Goal: Task Accomplishment & Management: Use online tool/utility

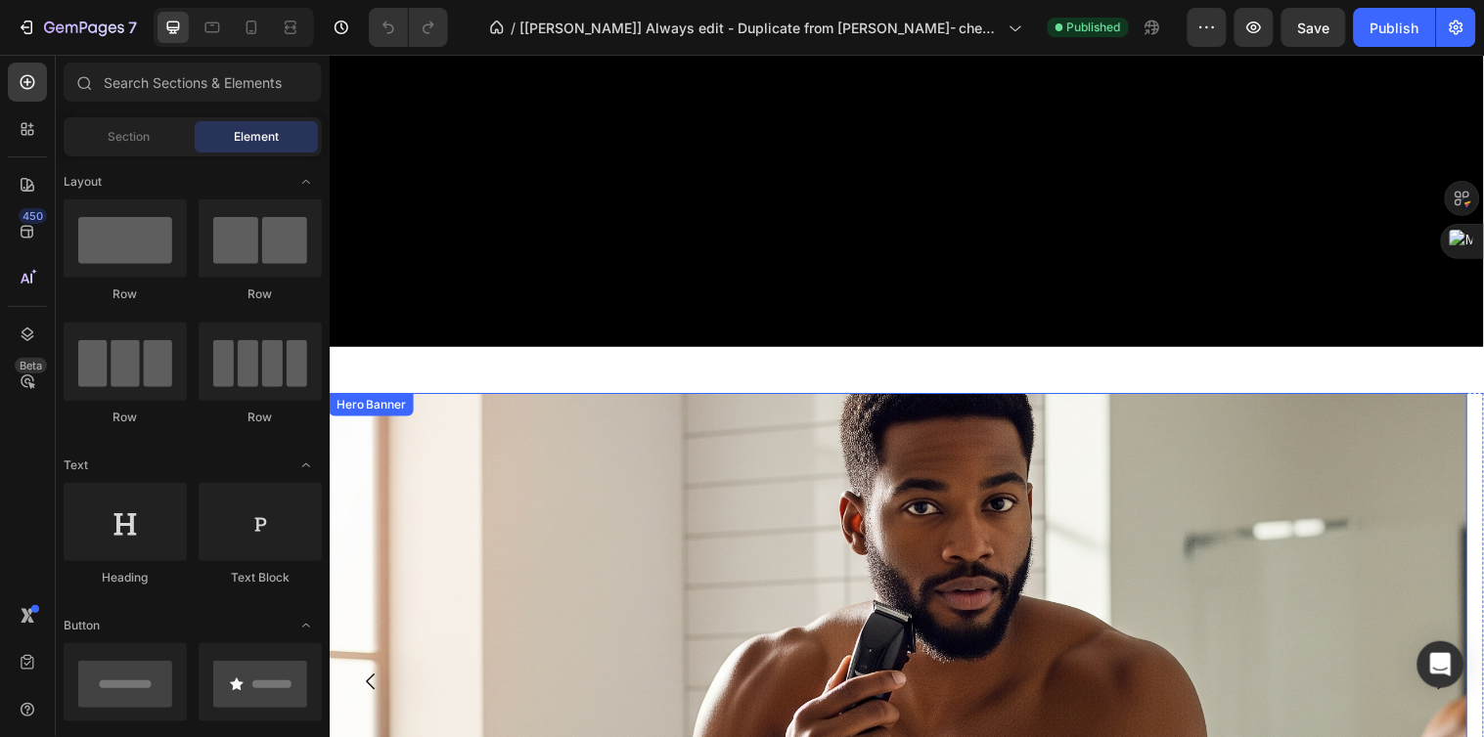
scroll to position [760, 0]
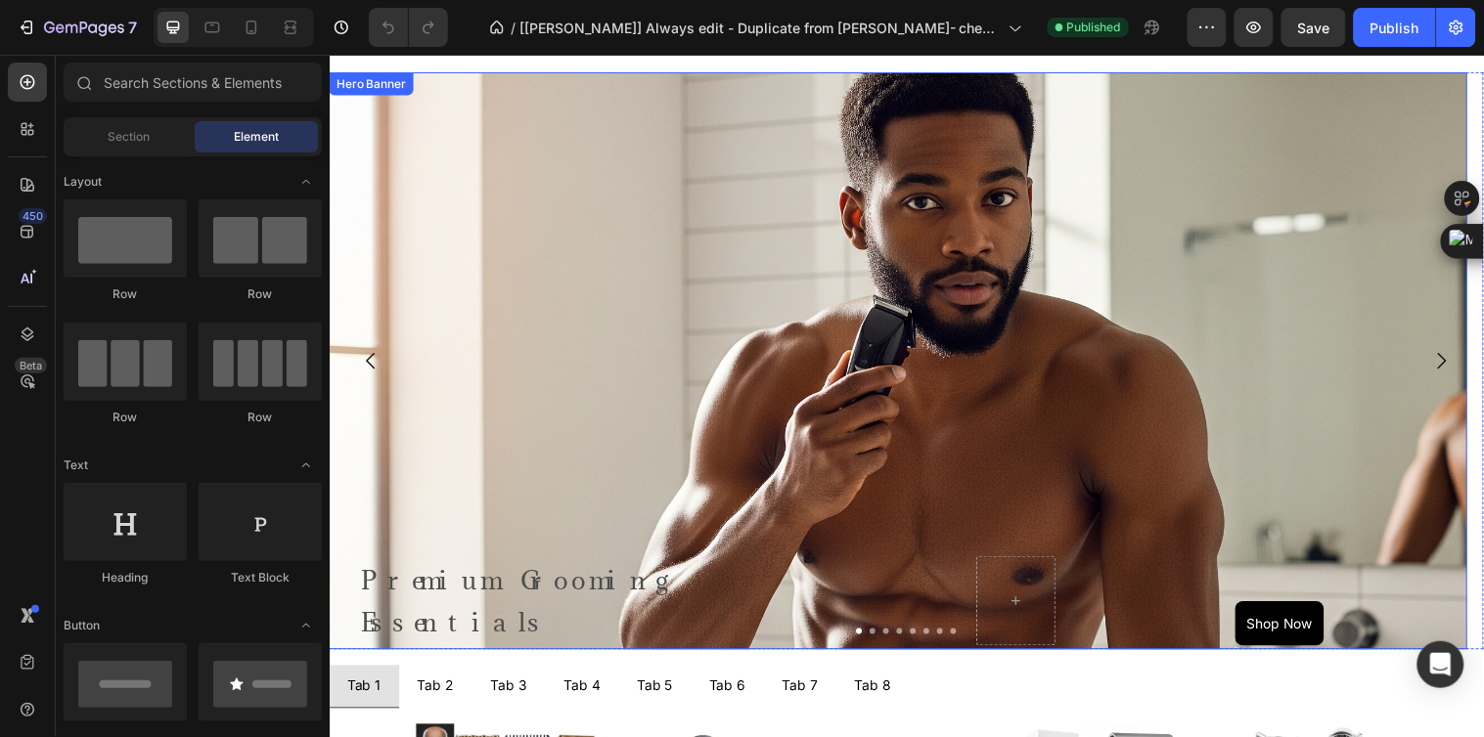
click at [693, 418] on div "Background Image" at bounding box center [907, 505] width 1157 height 880
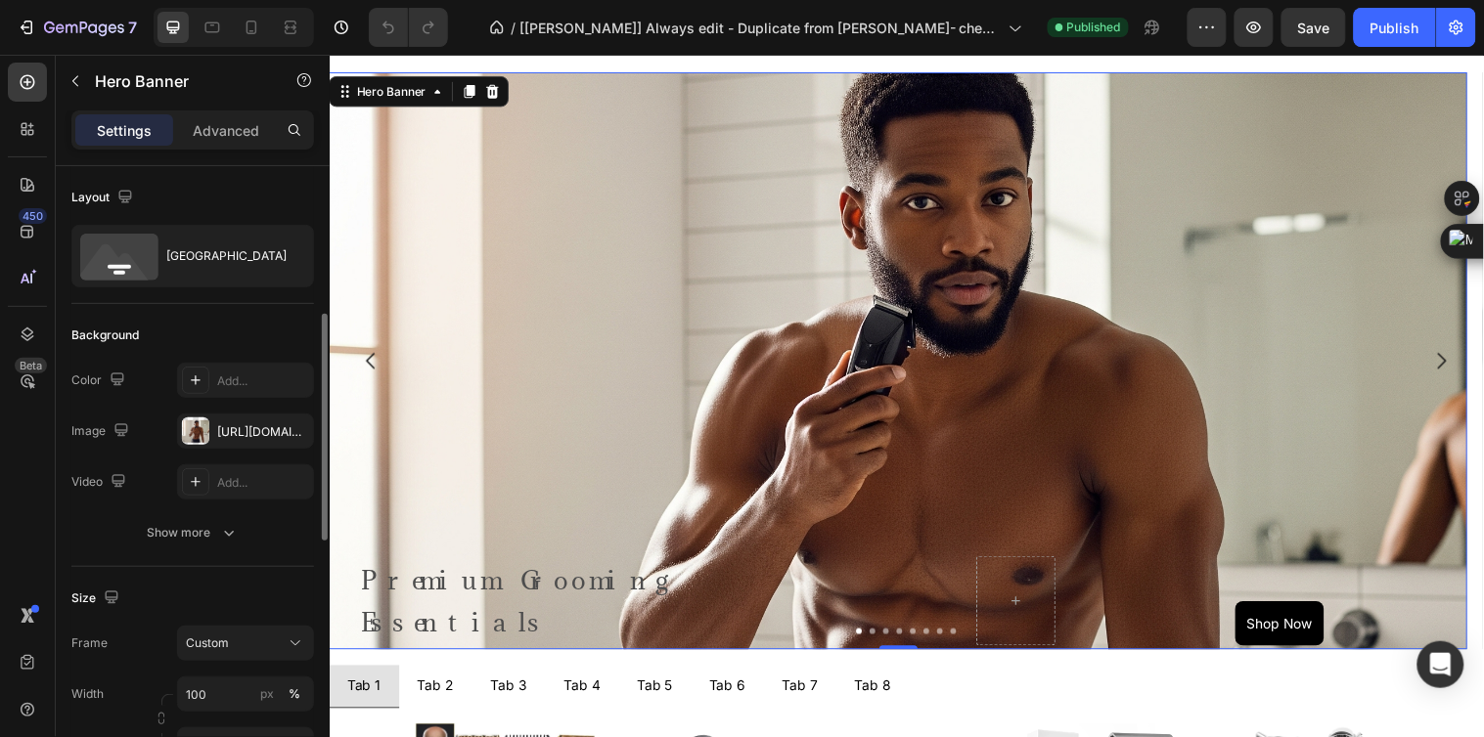
scroll to position [109, 0]
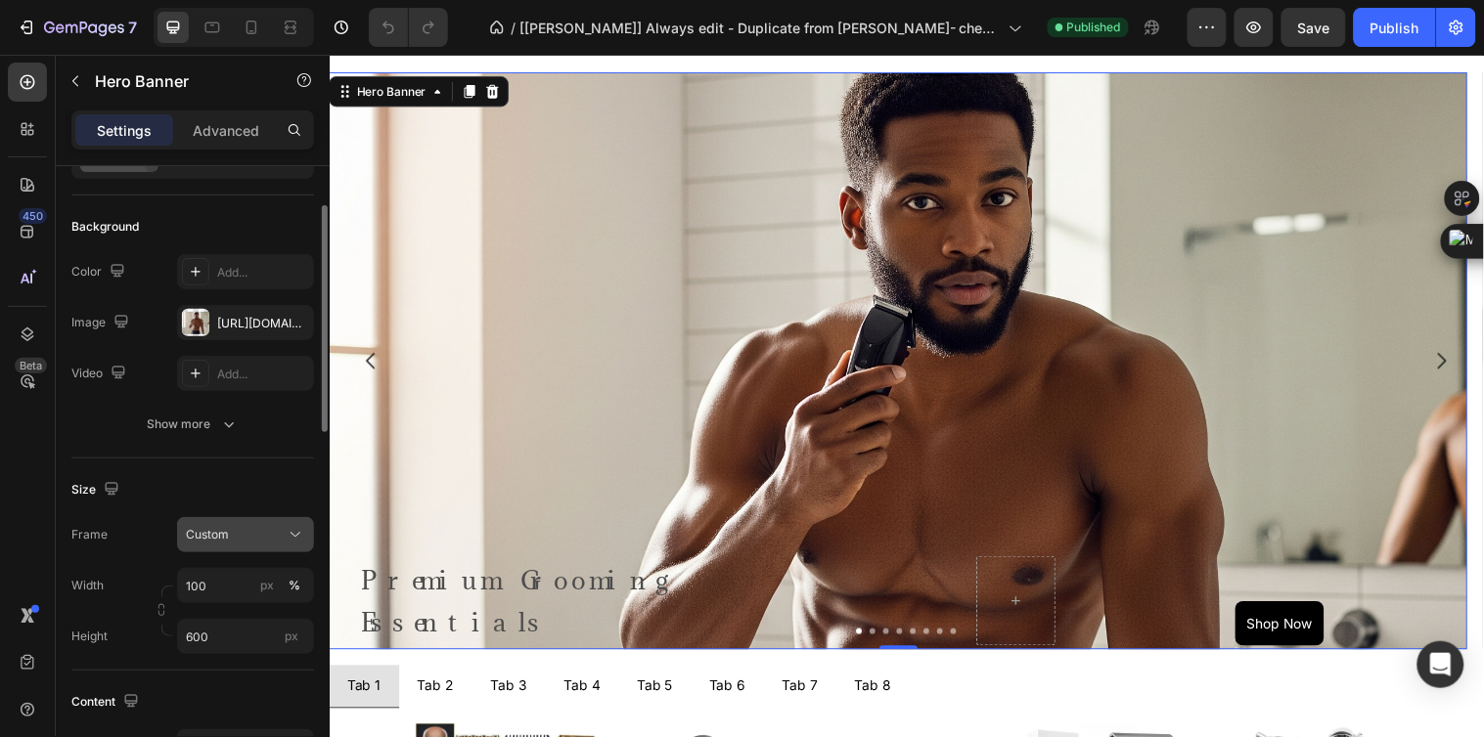
click at [223, 531] on span "Custom" at bounding box center [207, 535] width 43 height 18
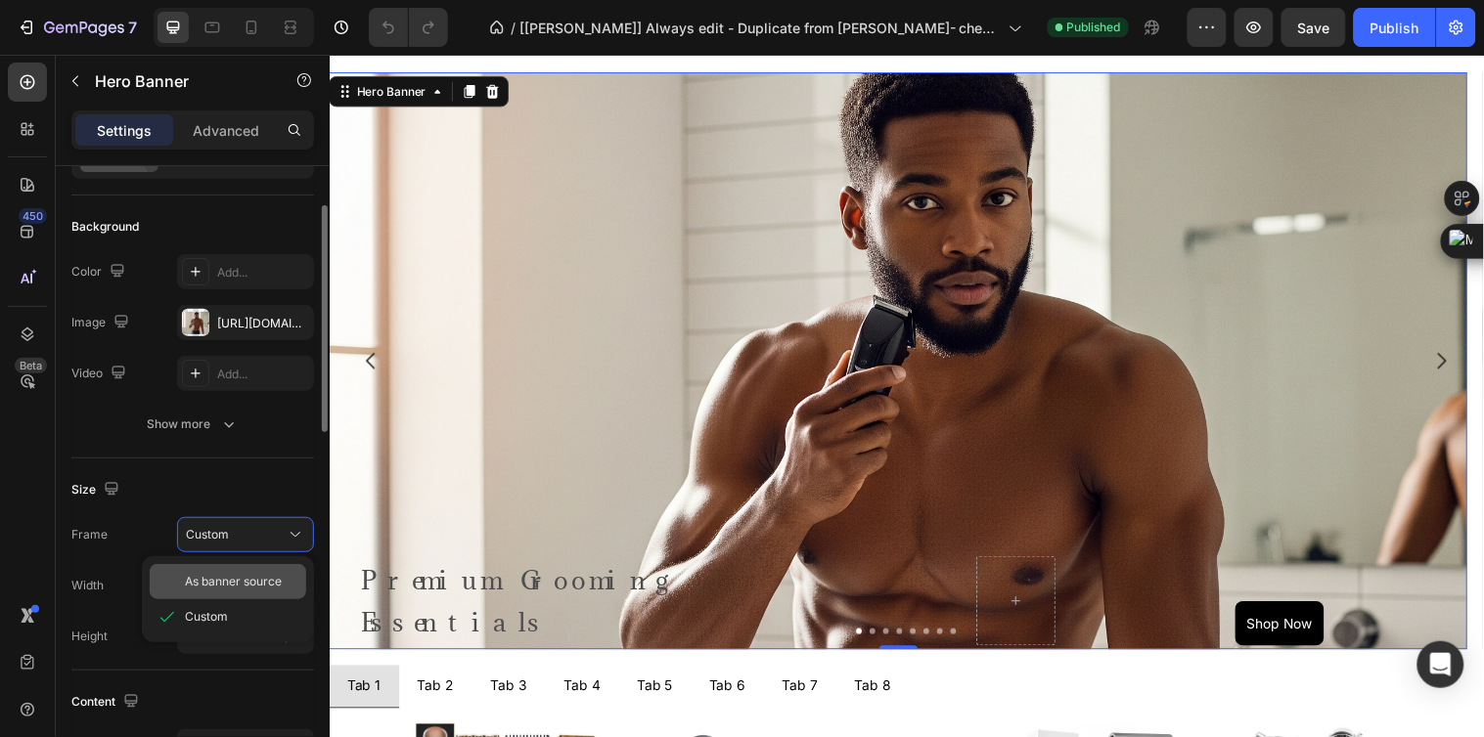
click at [246, 575] on span "As banner source" at bounding box center [233, 582] width 97 height 18
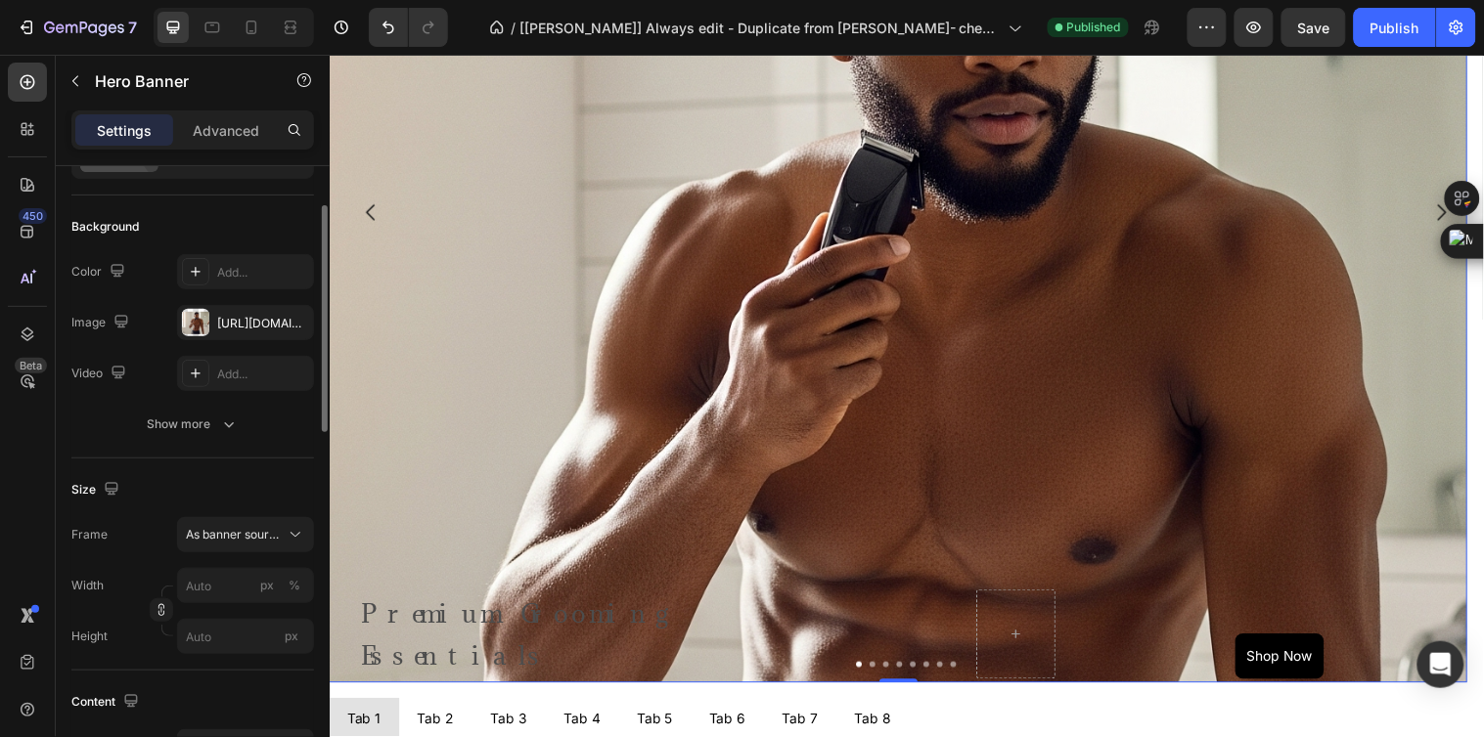
scroll to position [978, 0]
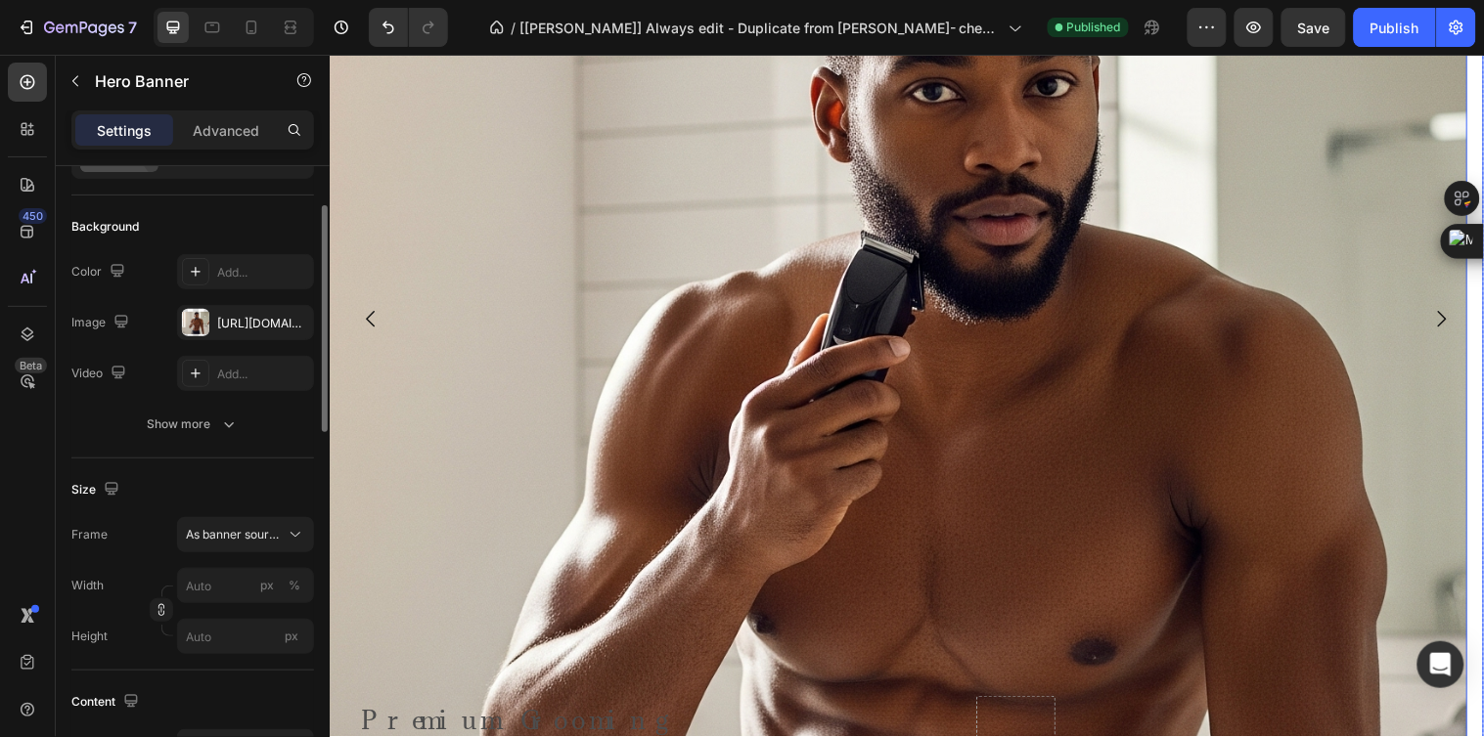
click at [1447, 318] on icon "Carousel Next Arrow" at bounding box center [1458, 322] width 23 height 23
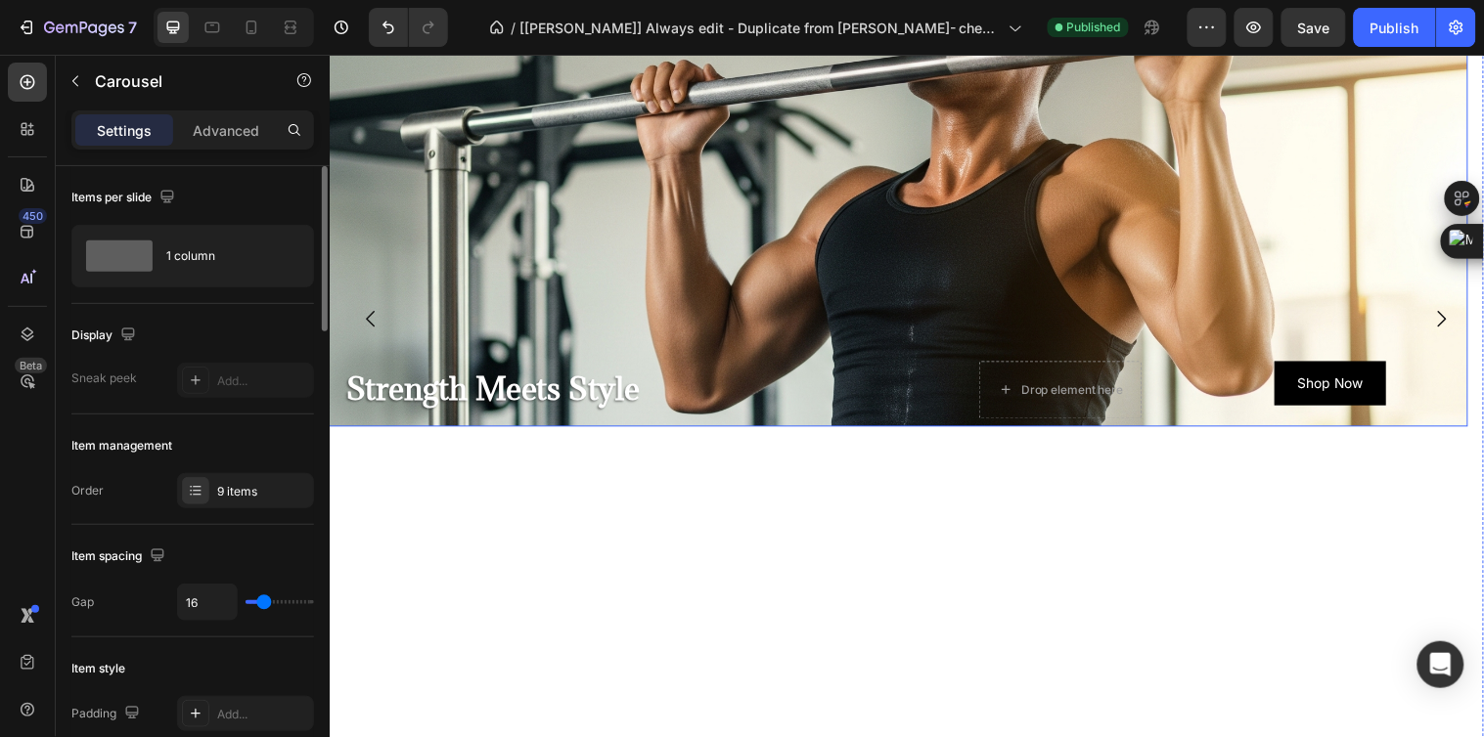
scroll to position [760, 0]
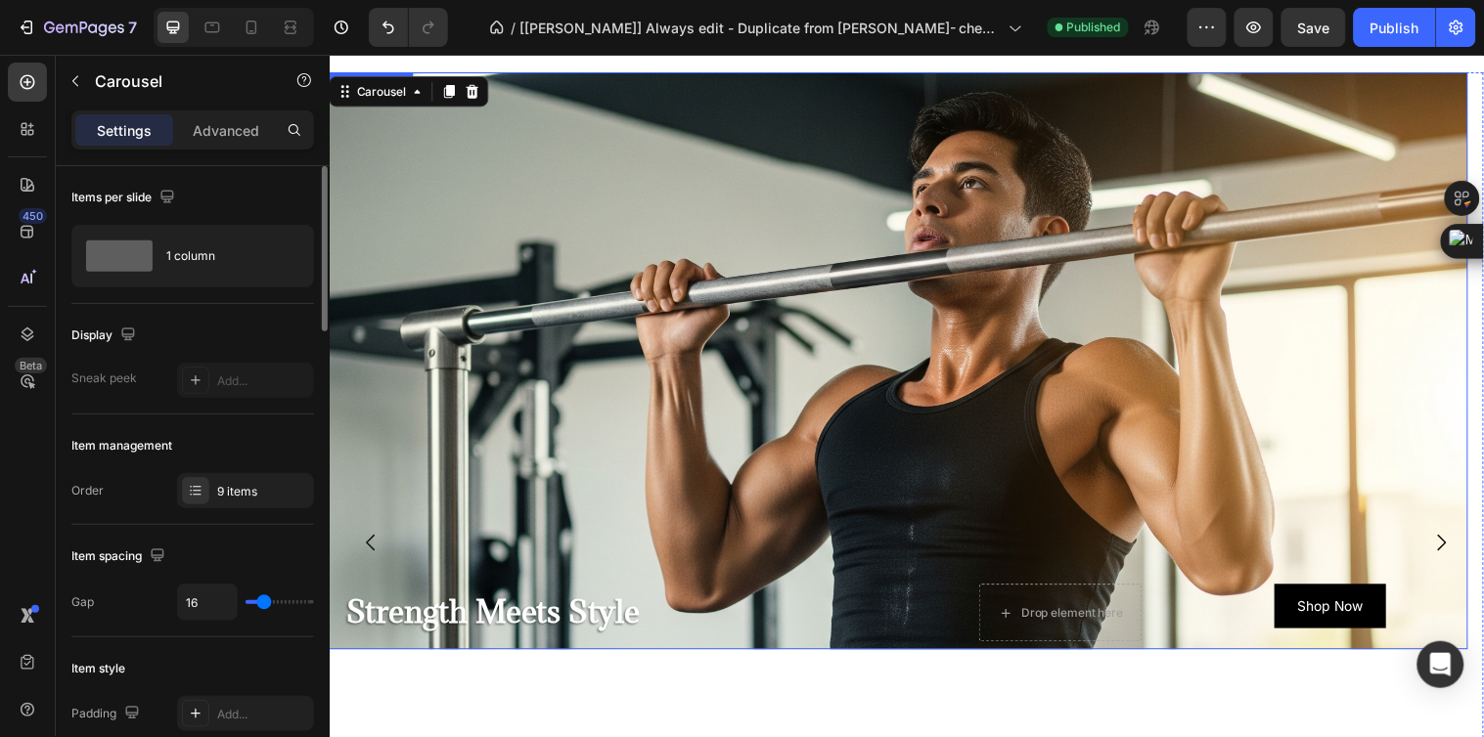
click at [714, 274] on div "Background Image" at bounding box center [907, 501] width 1157 height 880
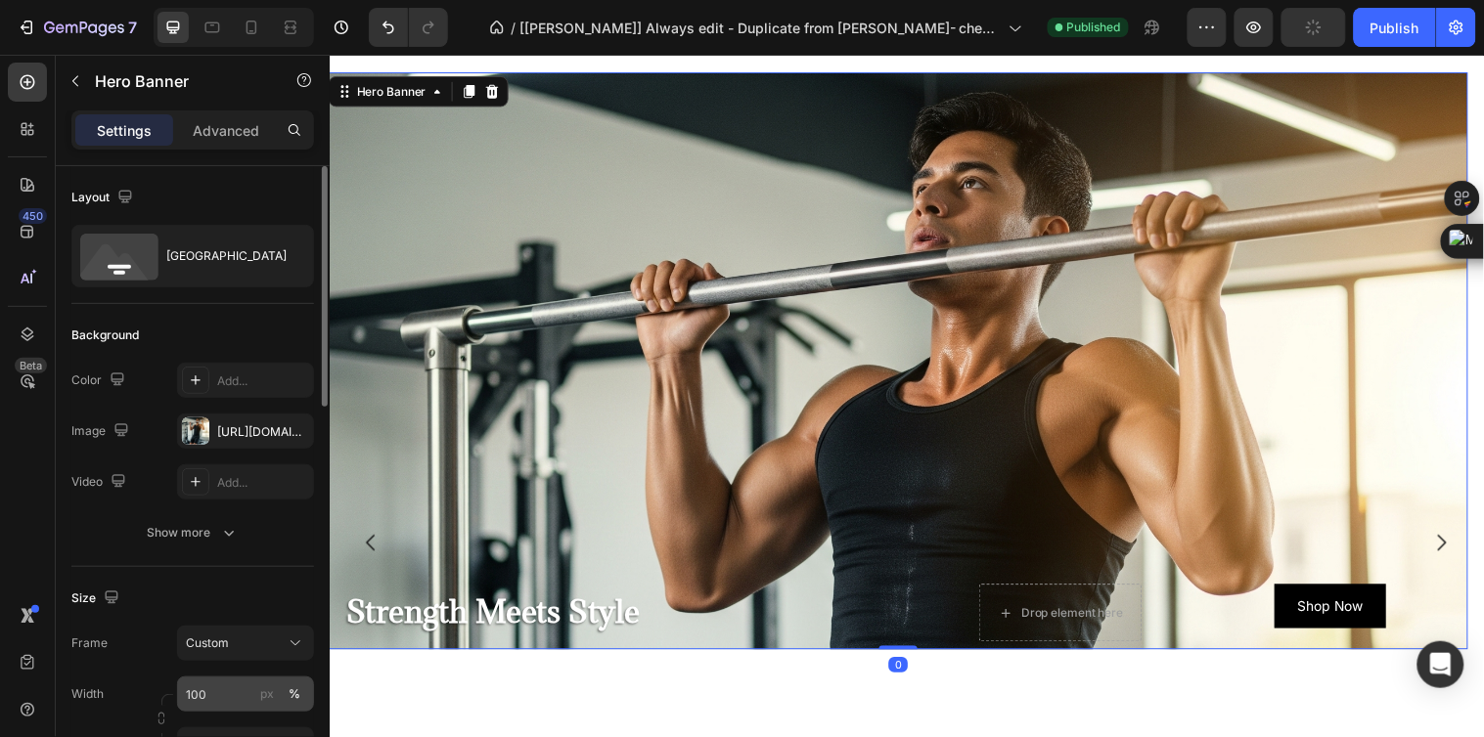
scroll to position [217, 0]
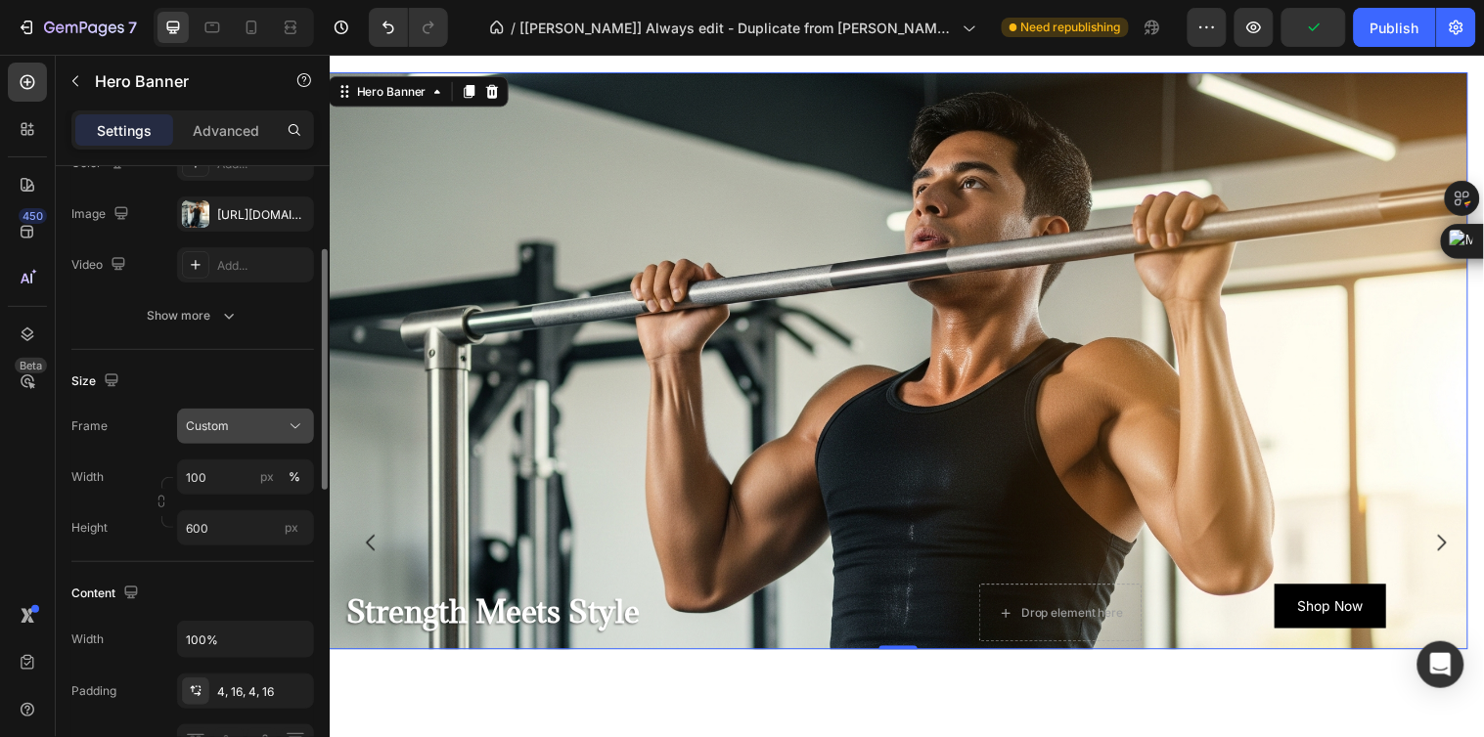
click at [239, 435] on div "Custom" at bounding box center [245, 427] width 119 height 20
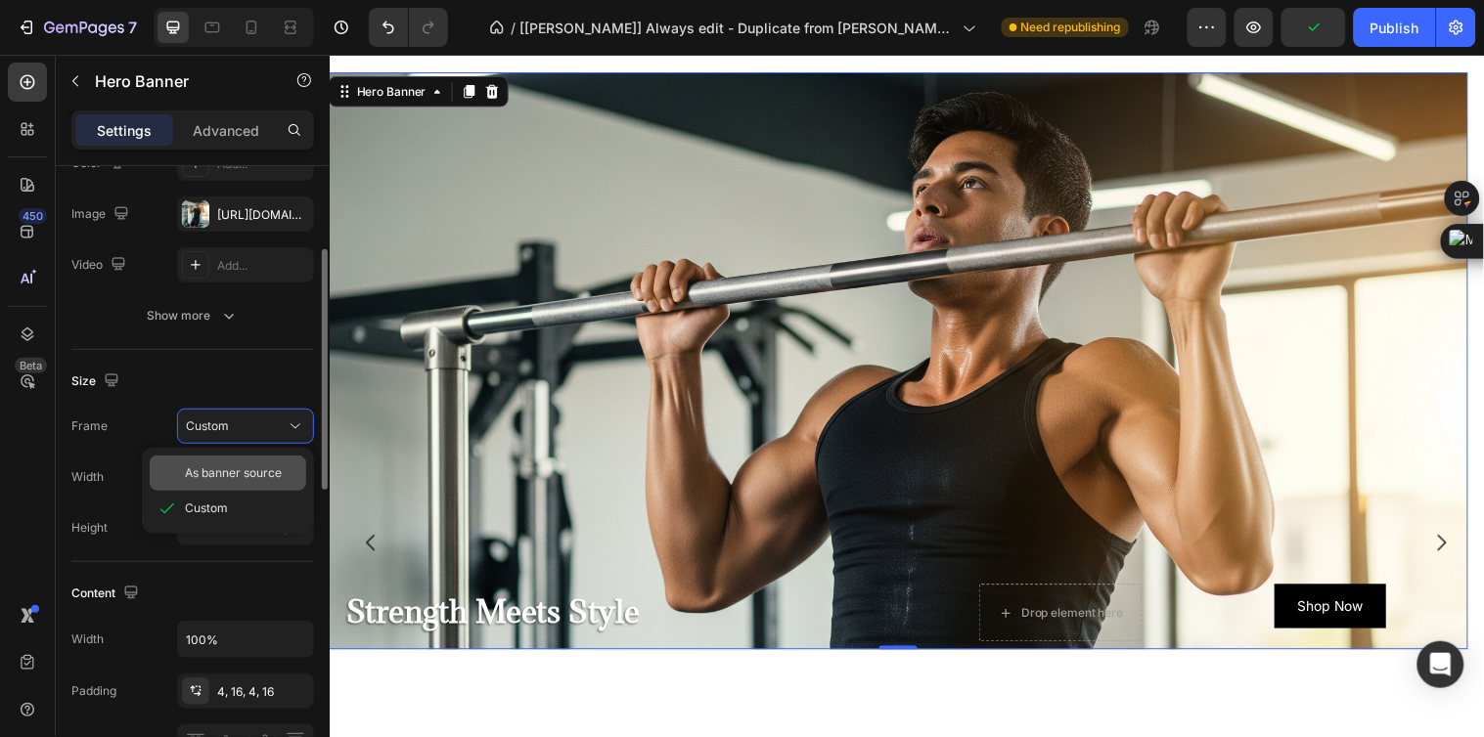
click at [245, 473] on span "As banner source" at bounding box center [233, 474] width 97 height 18
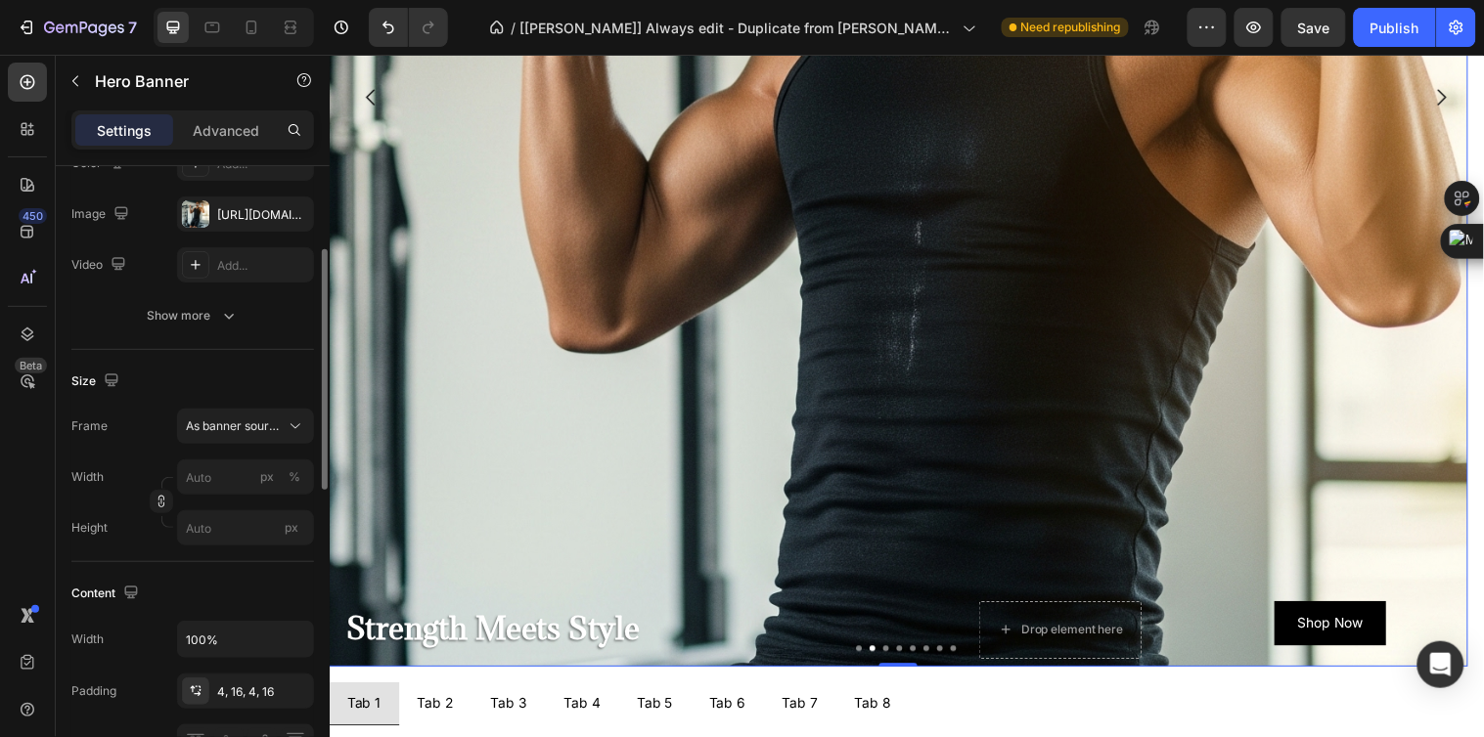
scroll to position [1195, 0]
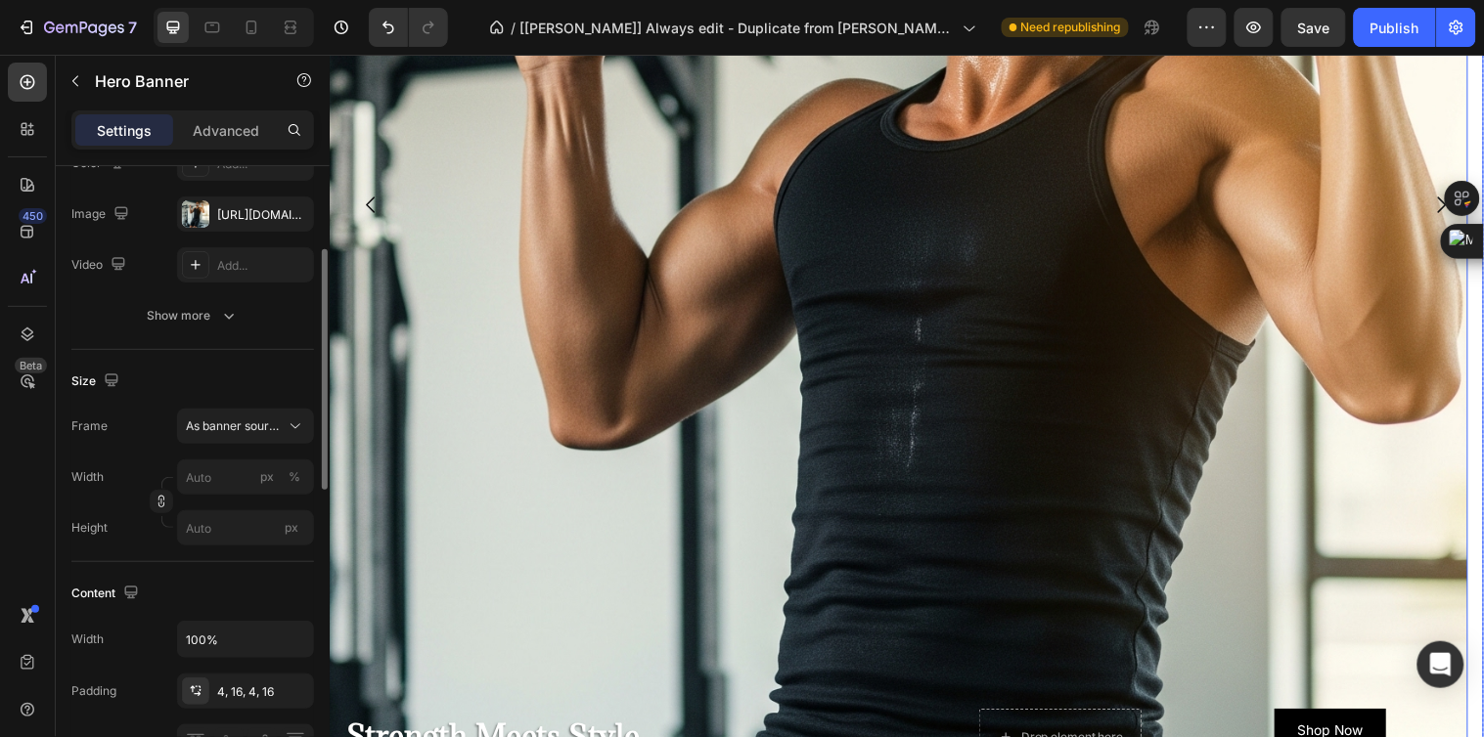
click at [1455, 200] on icon "Carousel Next Arrow" at bounding box center [1459, 207] width 9 height 17
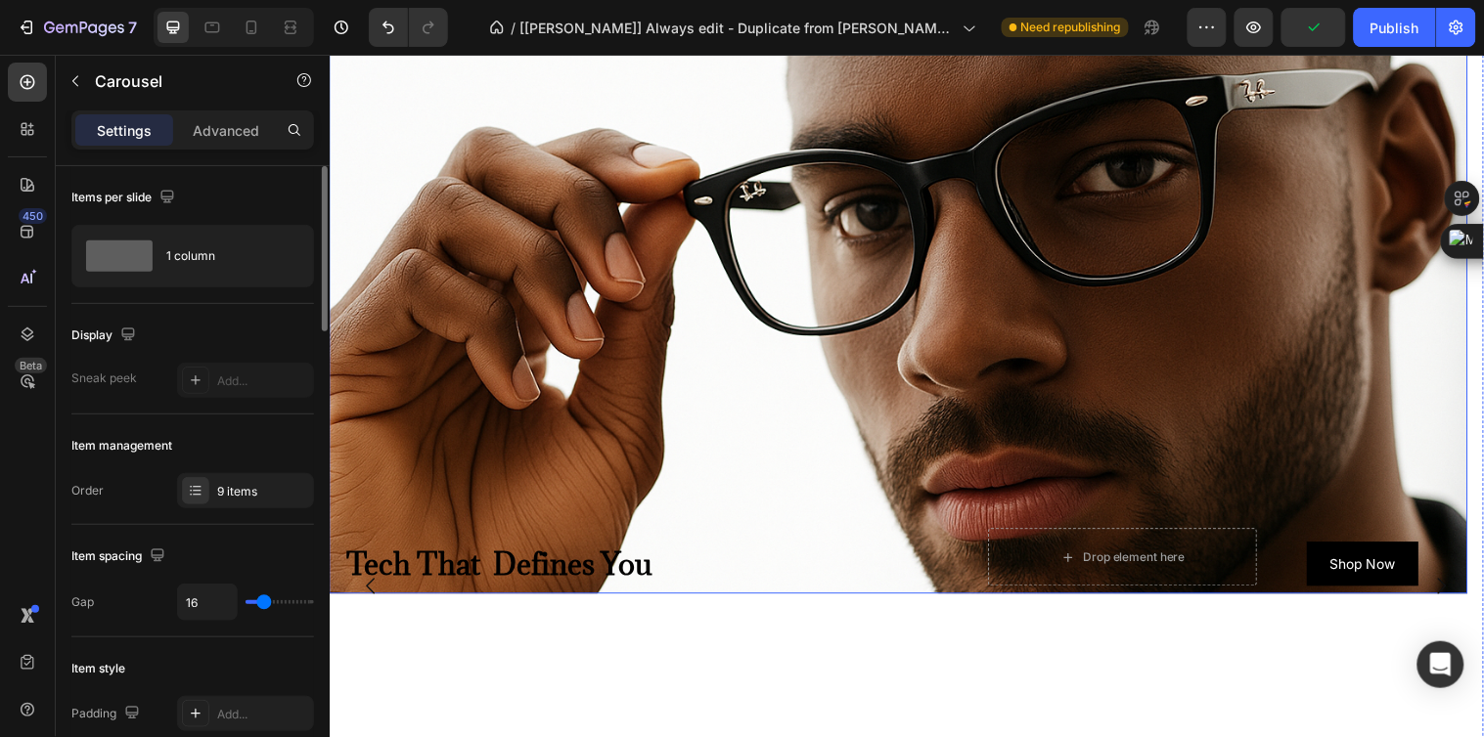
scroll to position [760, 0]
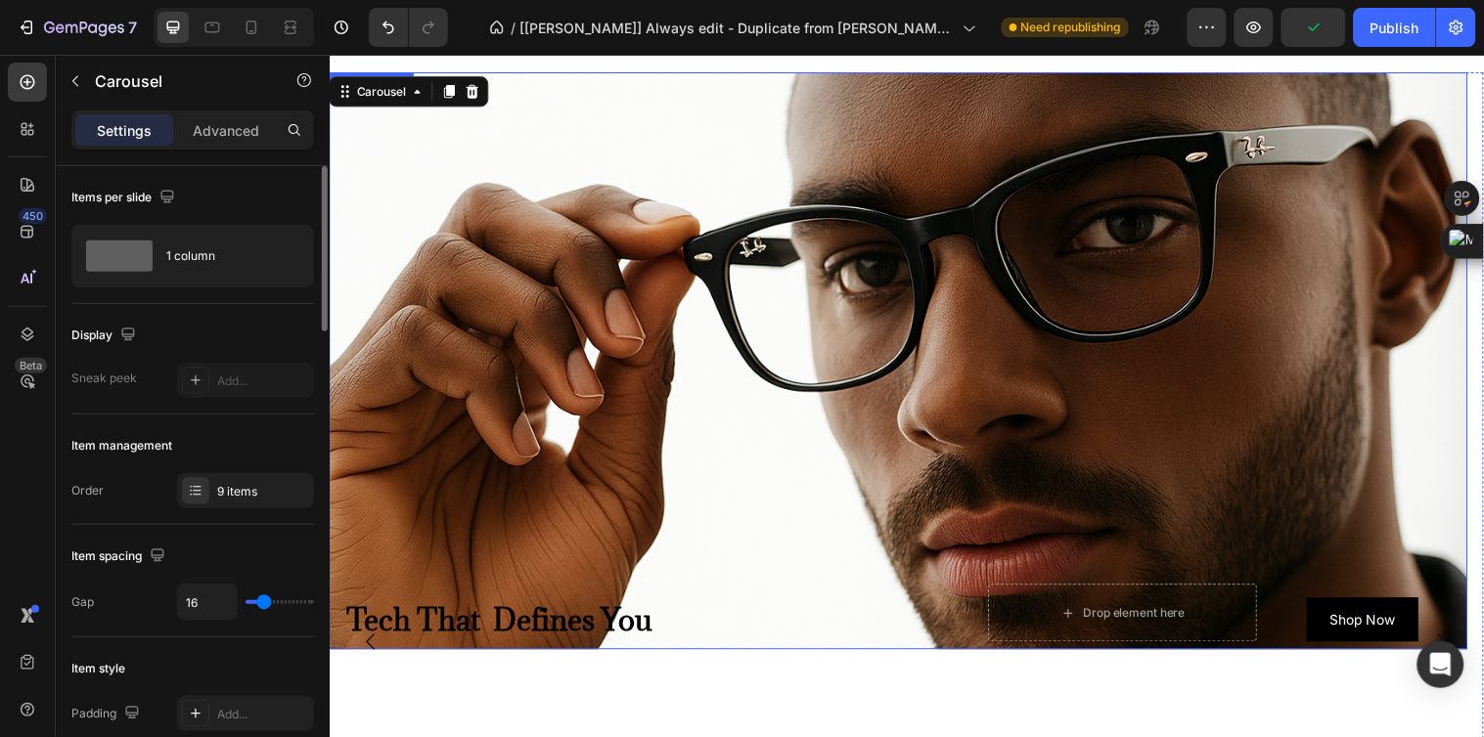
click at [637, 277] on div "Background Image" at bounding box center [907, 502] width 1157 height 880
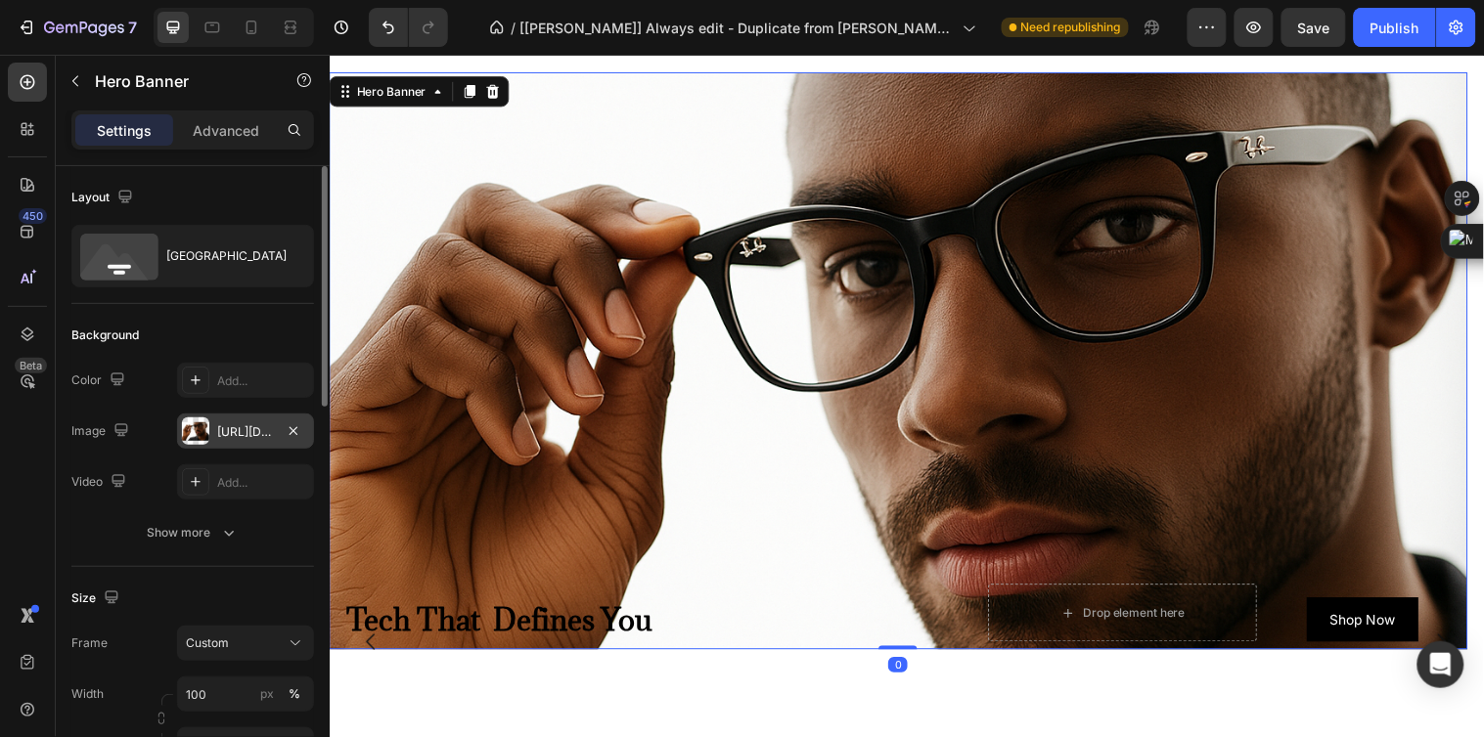
scroll to position [109, 0]
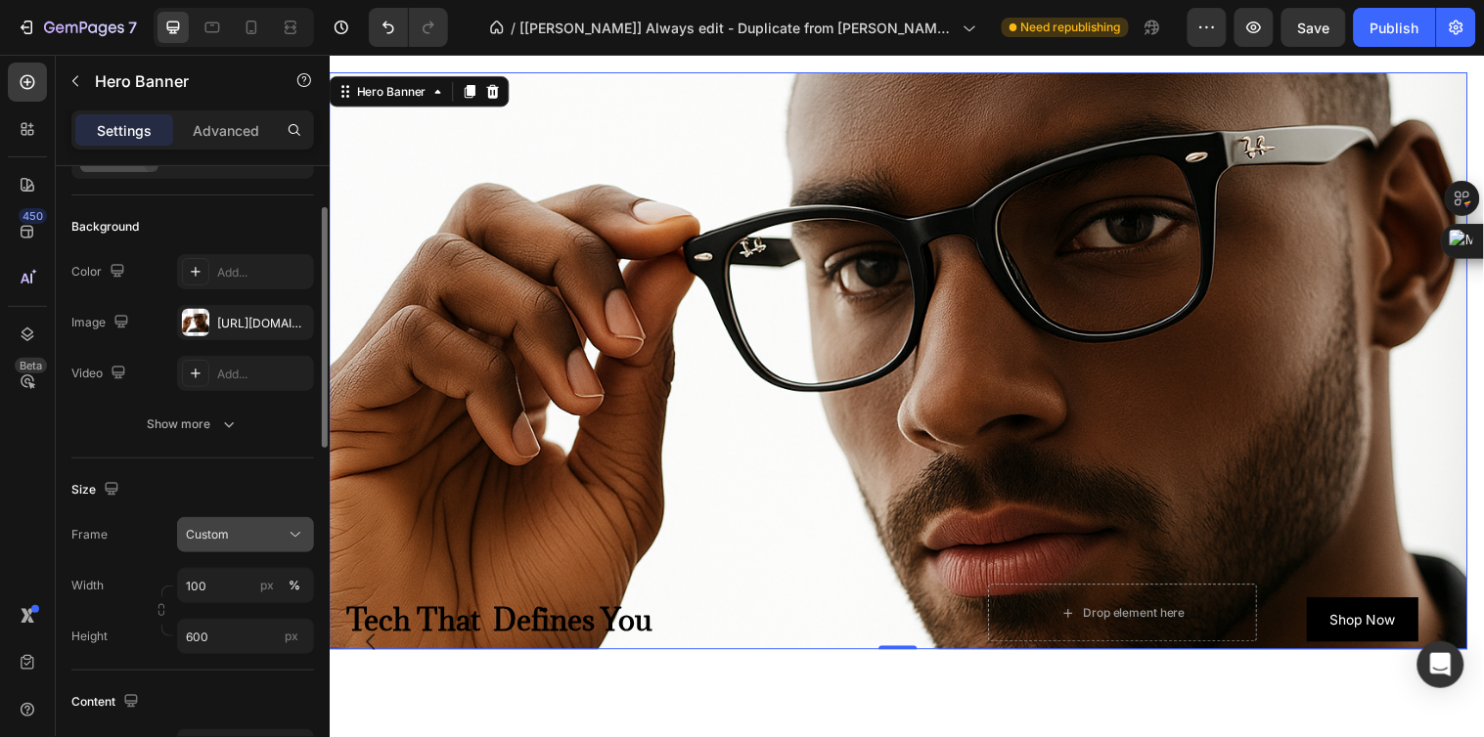
click at [267, 540] on div "Custom" at bounding box center [234, 535] width 96 height 18
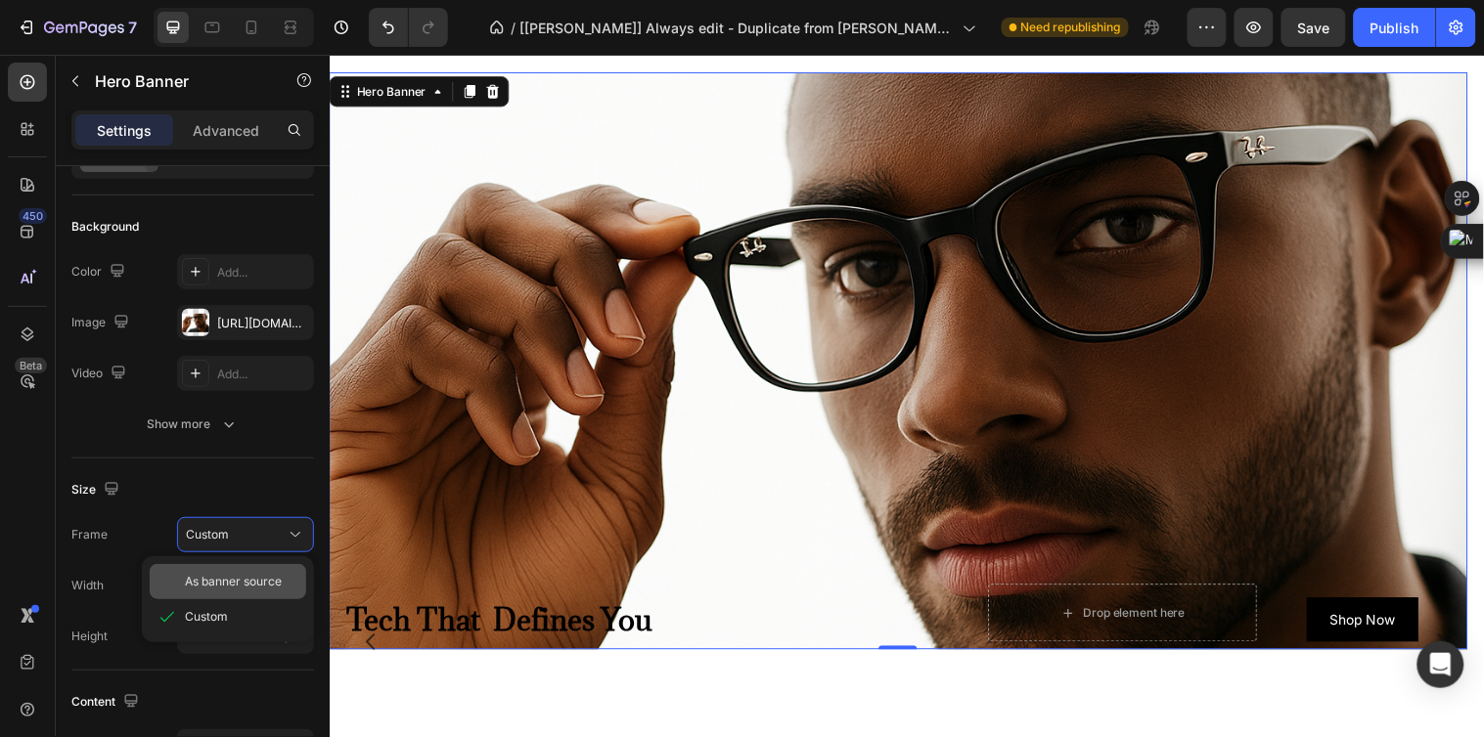
click at [269, 581] on span "As banner source" at bounding box center [233, 582] width 97 height 18
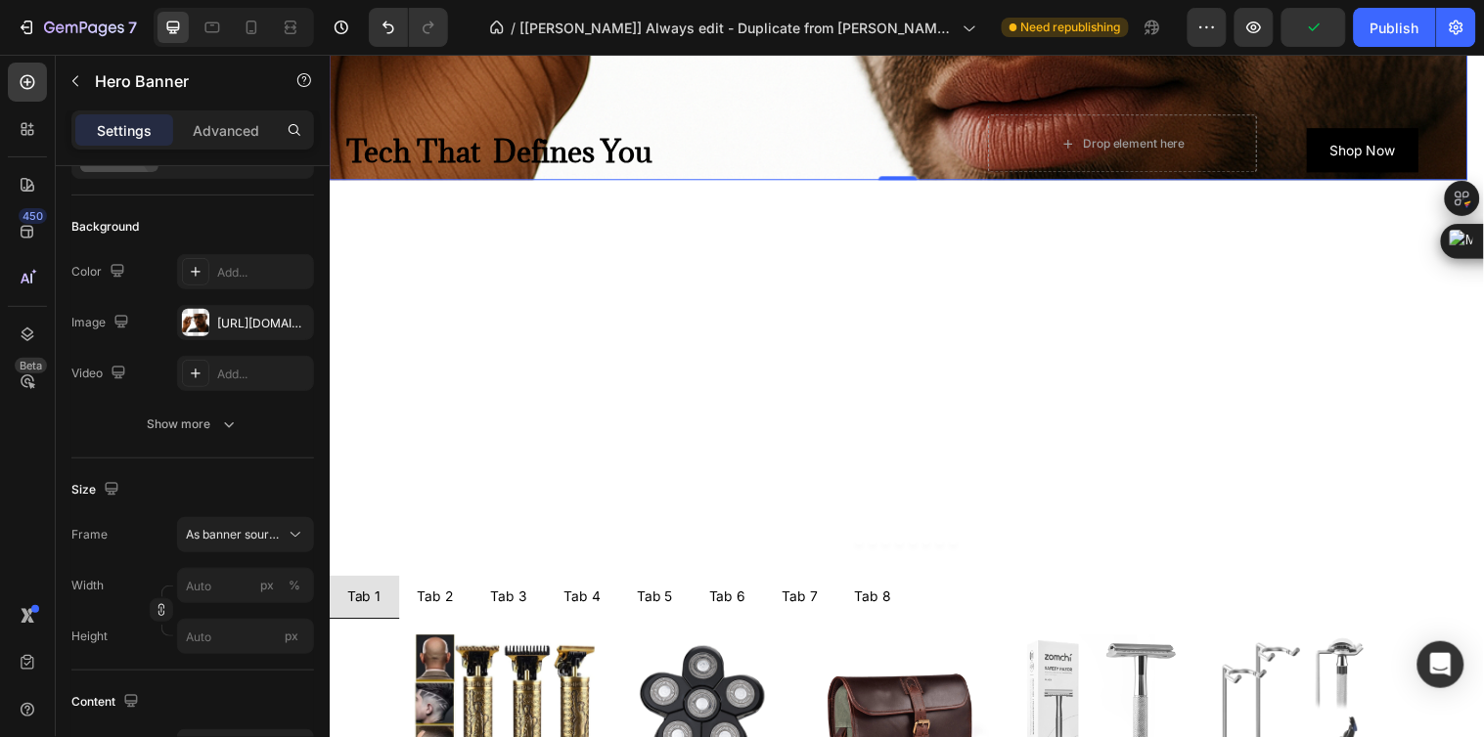
scroll to position [1629, 0]
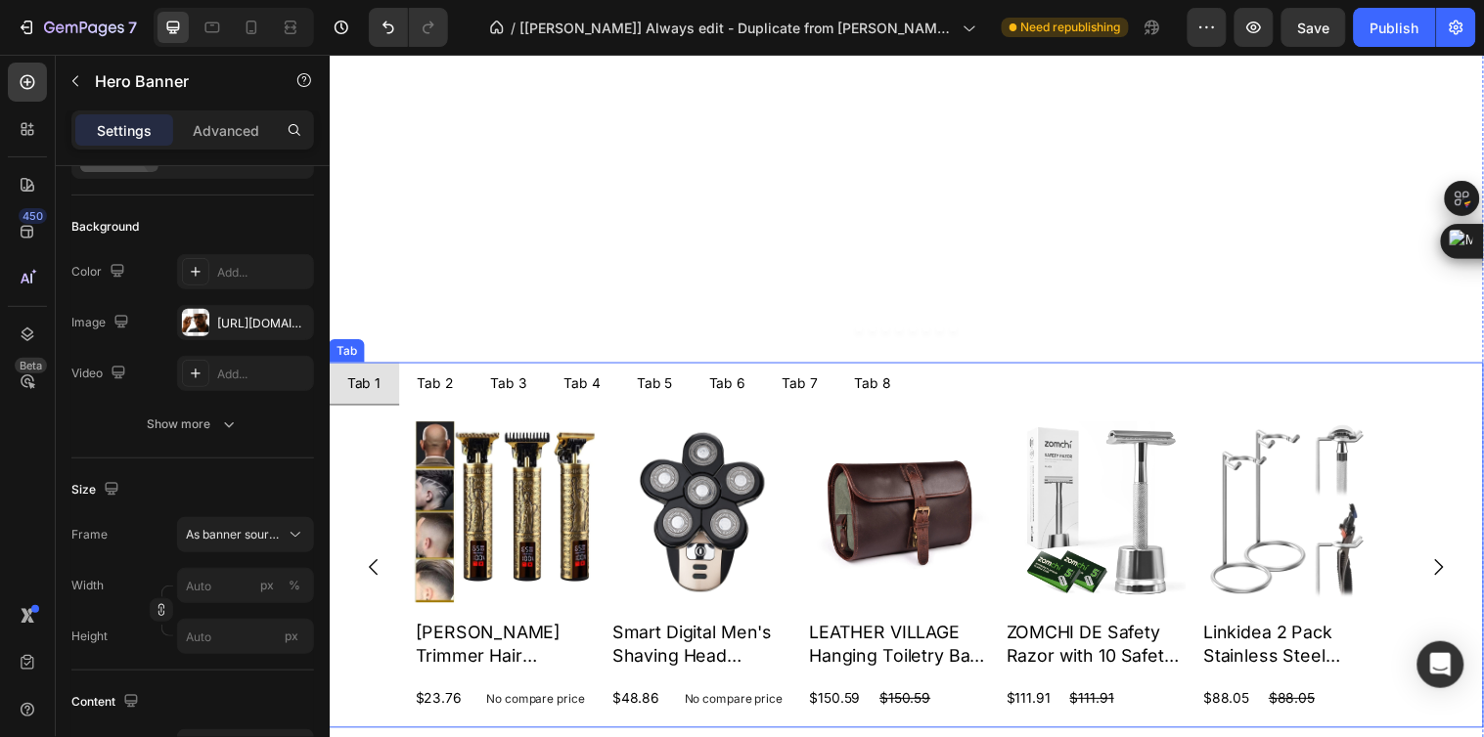
click at [868, 380] on div "Tab 8" at bounding box center [881, 388] width 43 height 27
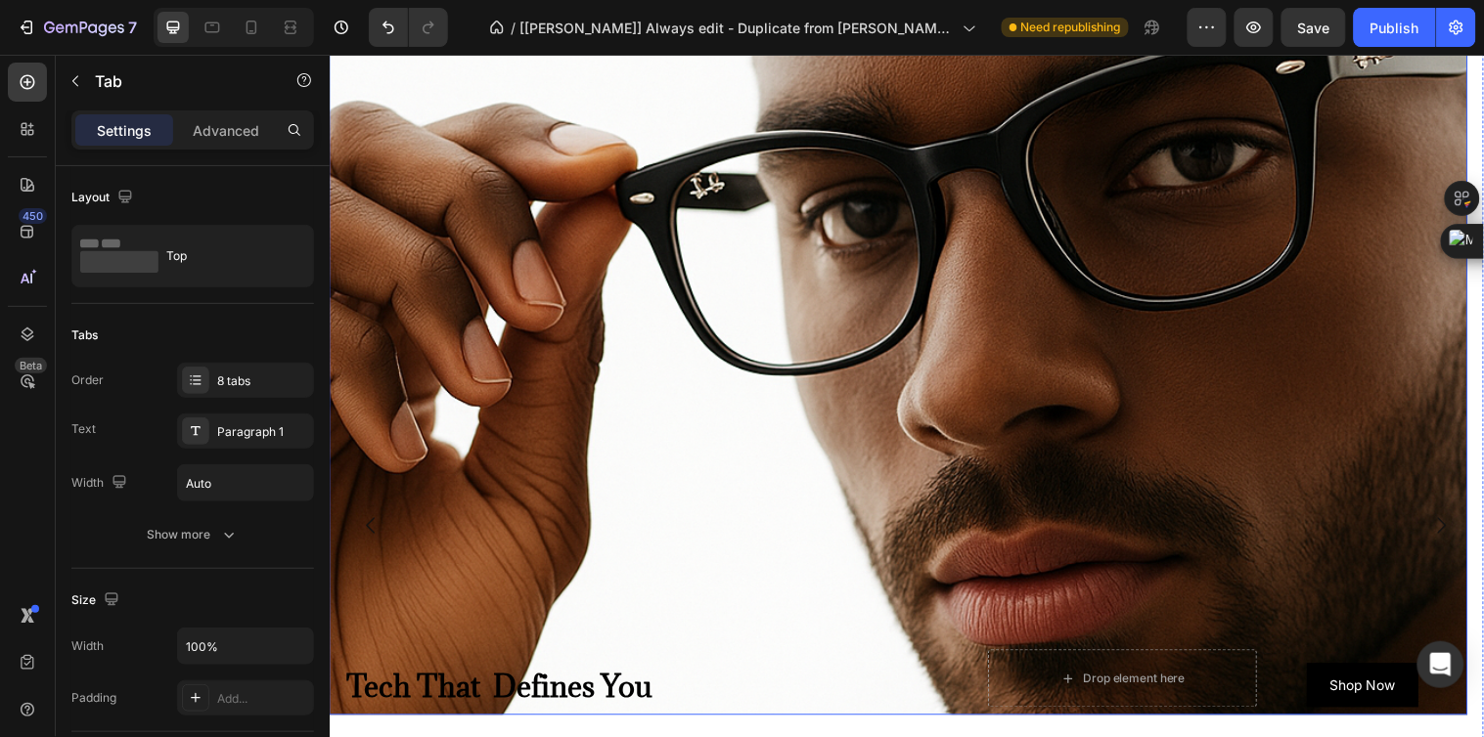
scroll to position [651, 0]
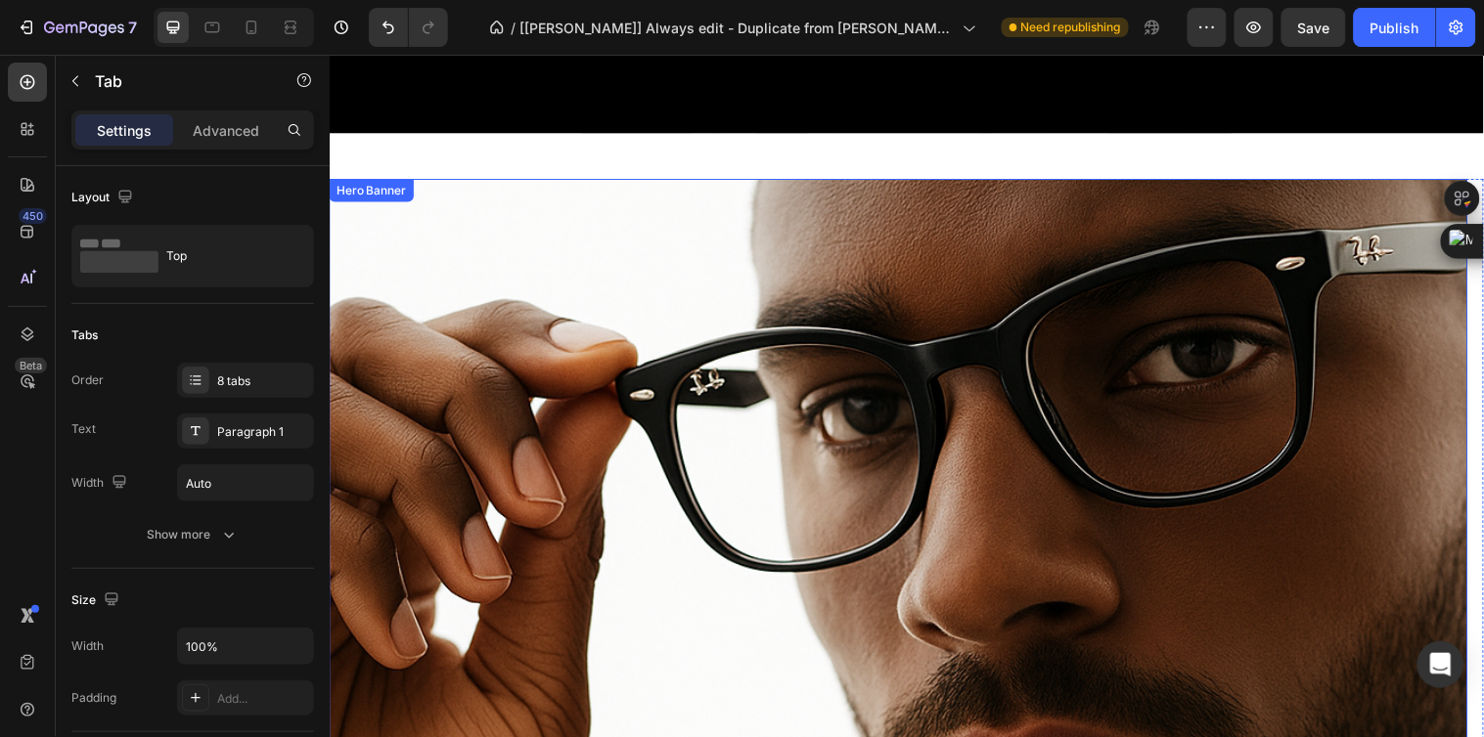
click at [788, 325] on div "Background Image" at bounding box center [907, 718] width 1157 height 1157
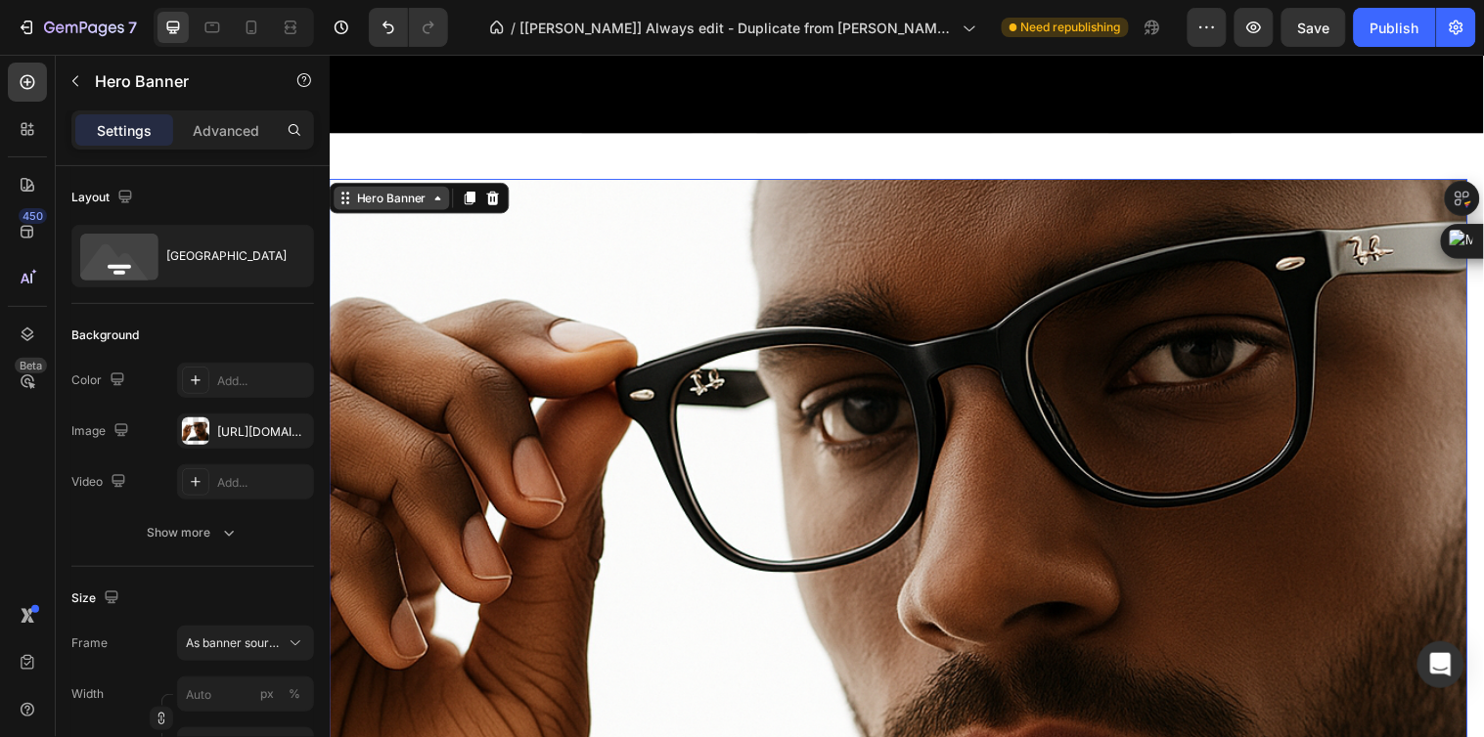
click at [376, 193] on div "Hero Banner" at bounding box center [392, 201] width 78 height 18
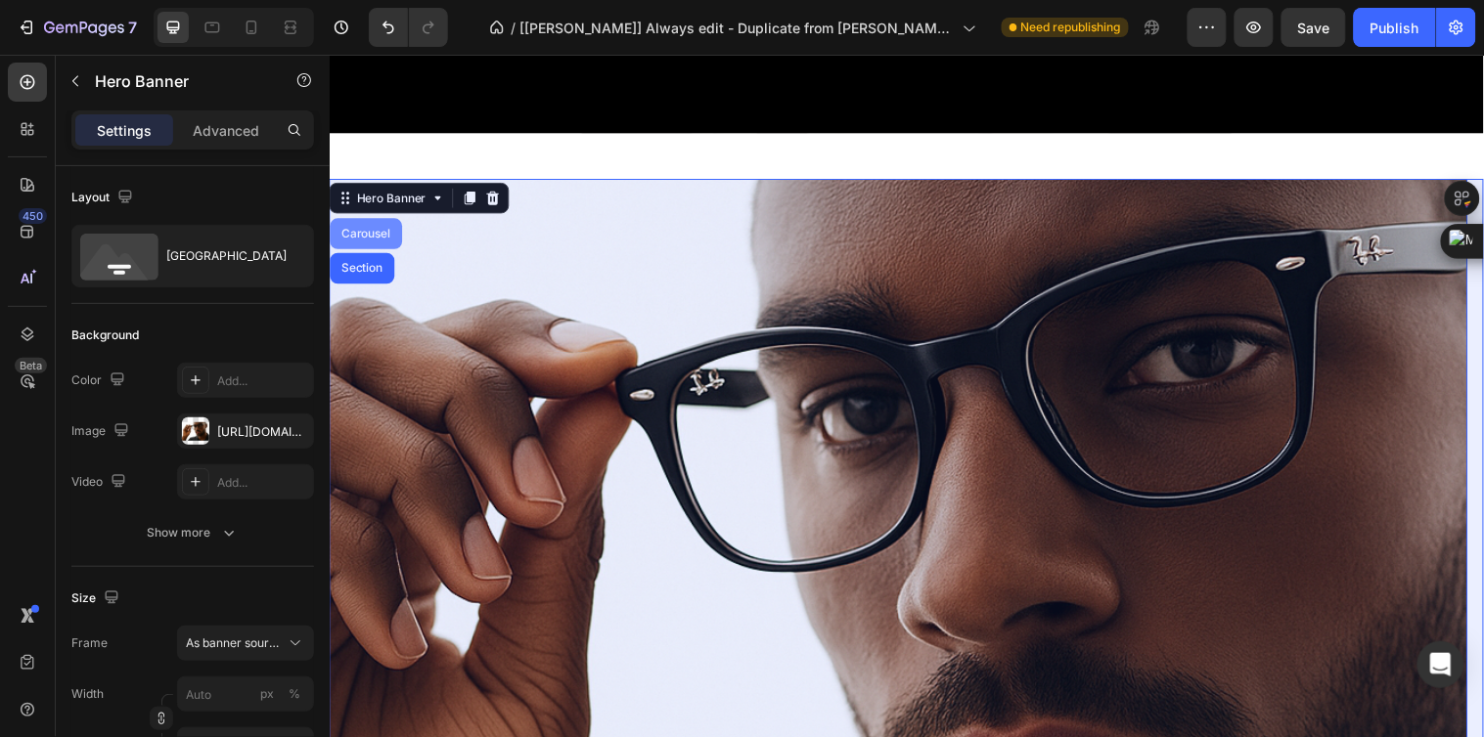
click at [361, 231] on div "Carousel" at bounding box center [366, 237] width 58 height 12
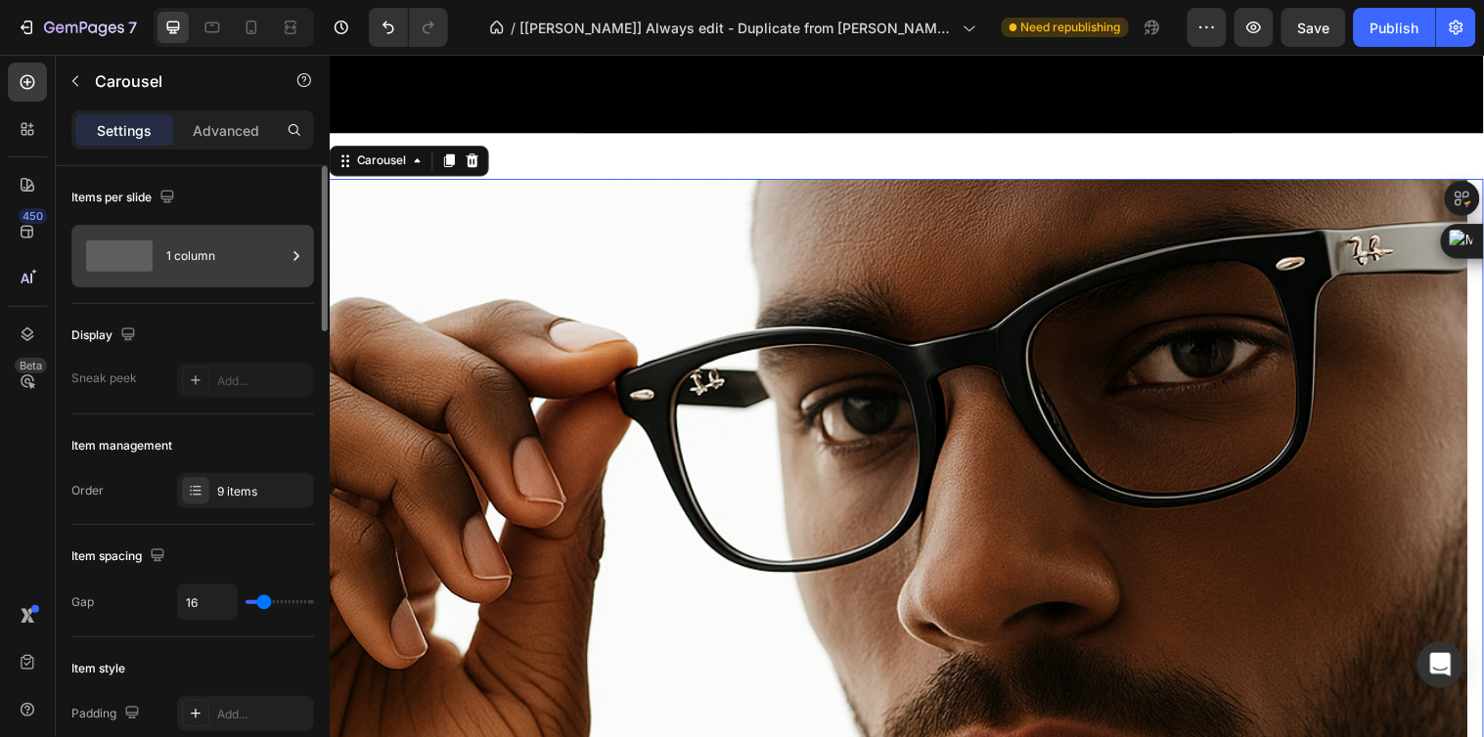
click at [225, 267] on div "1 column" at bounding box center [225, 256] width 119 height 45
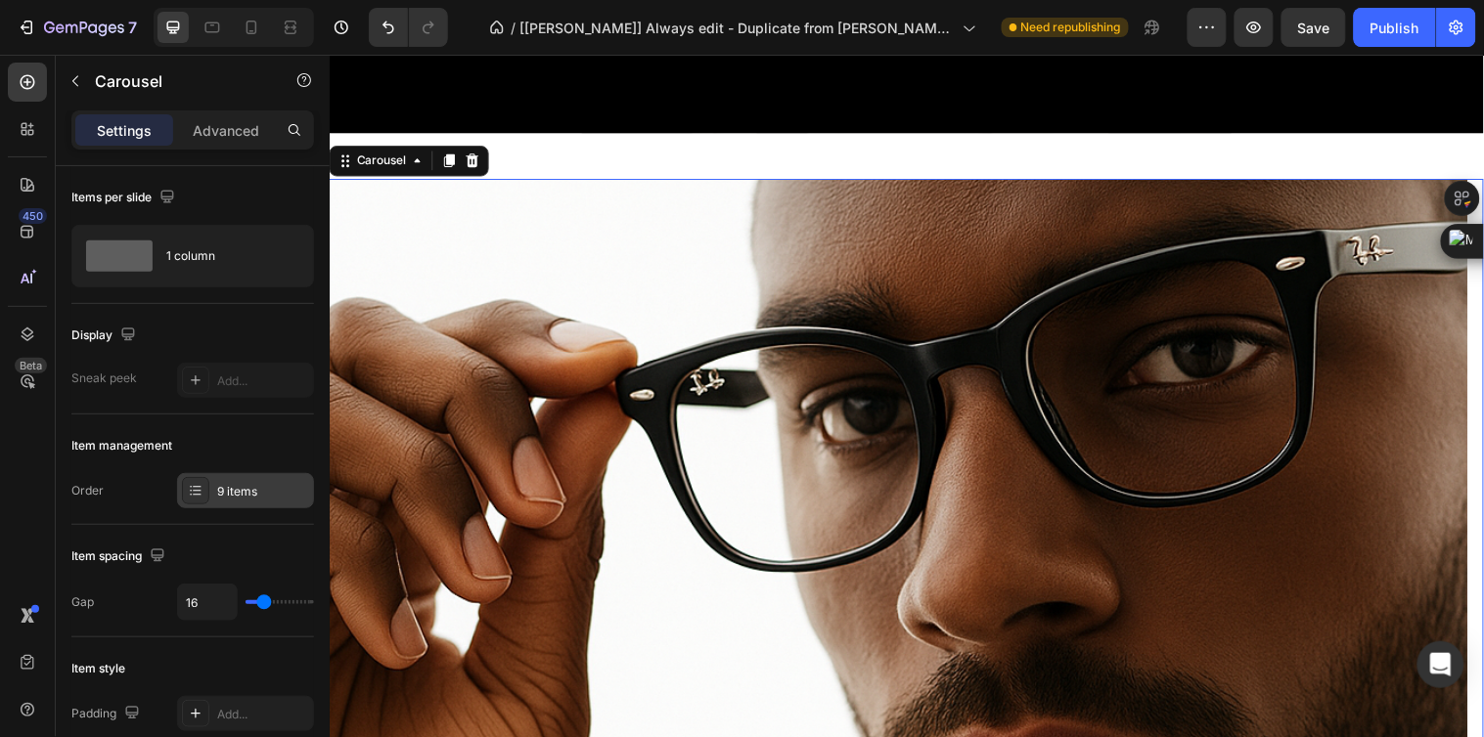
click at [259, 483] on div "9 items" at bounding box center [263, 492] width 92 height 18
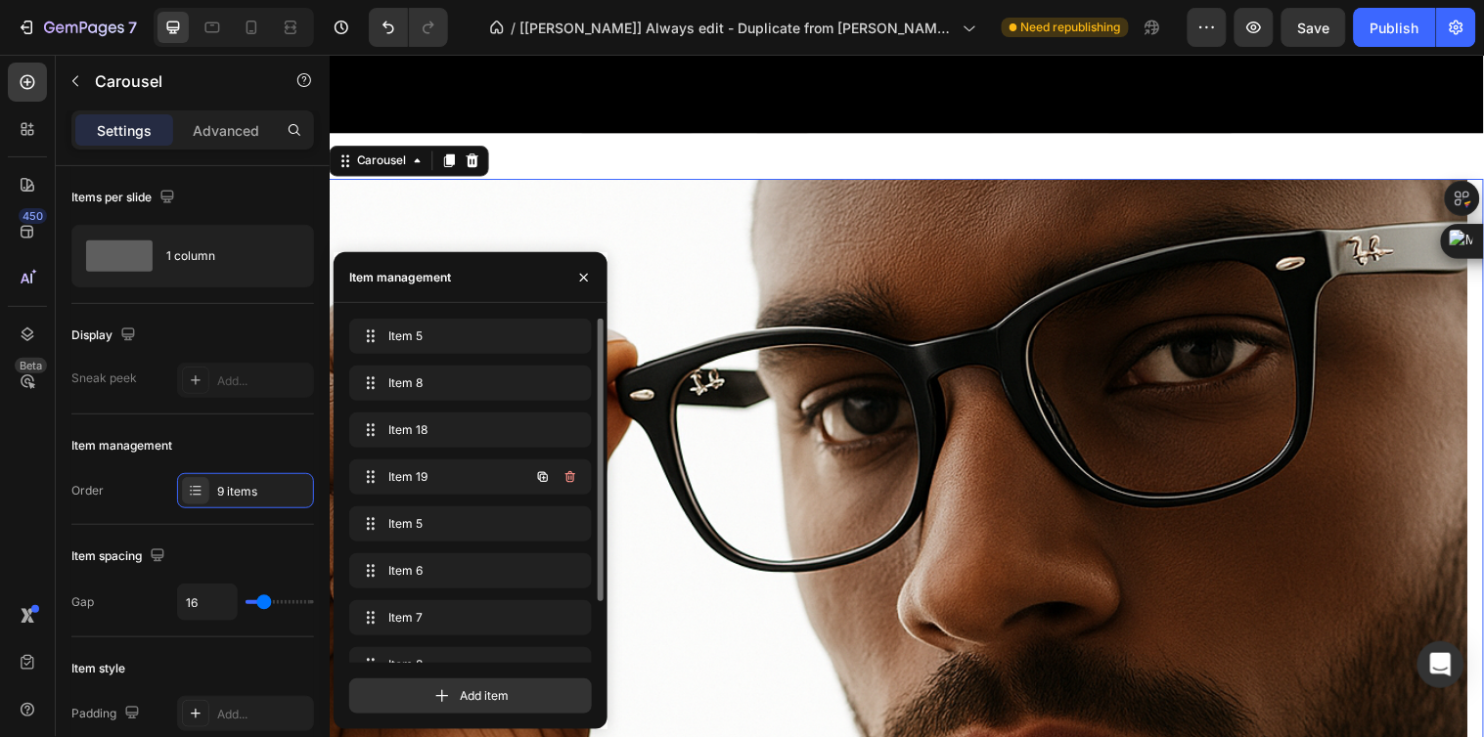
scroll to position [73, 0]
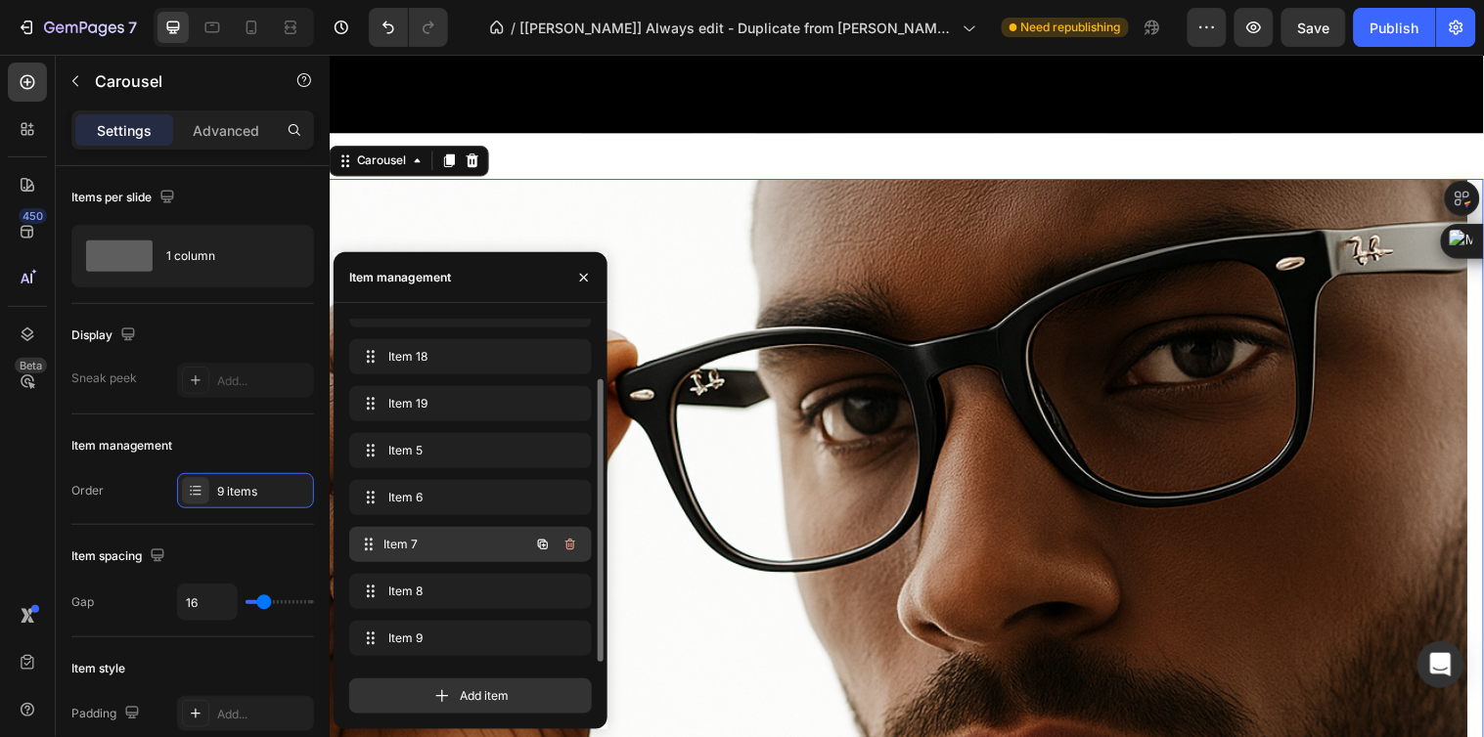
click at [436, 544] on span "Item 7" at bounding box center [456, 545] width 145 height 18
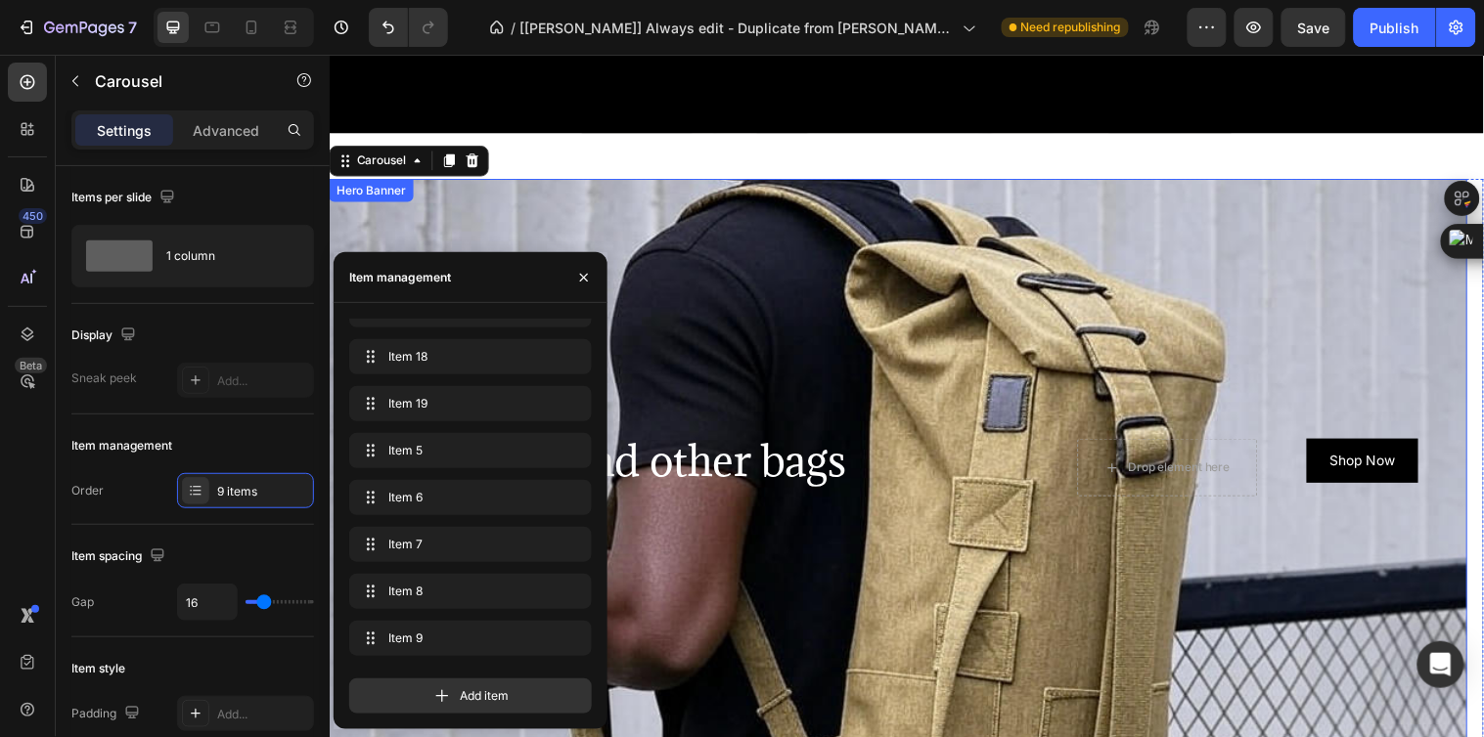
click at [807, 320] on div "Background Image" at bounding box center [907, 597] width 1157 height 880
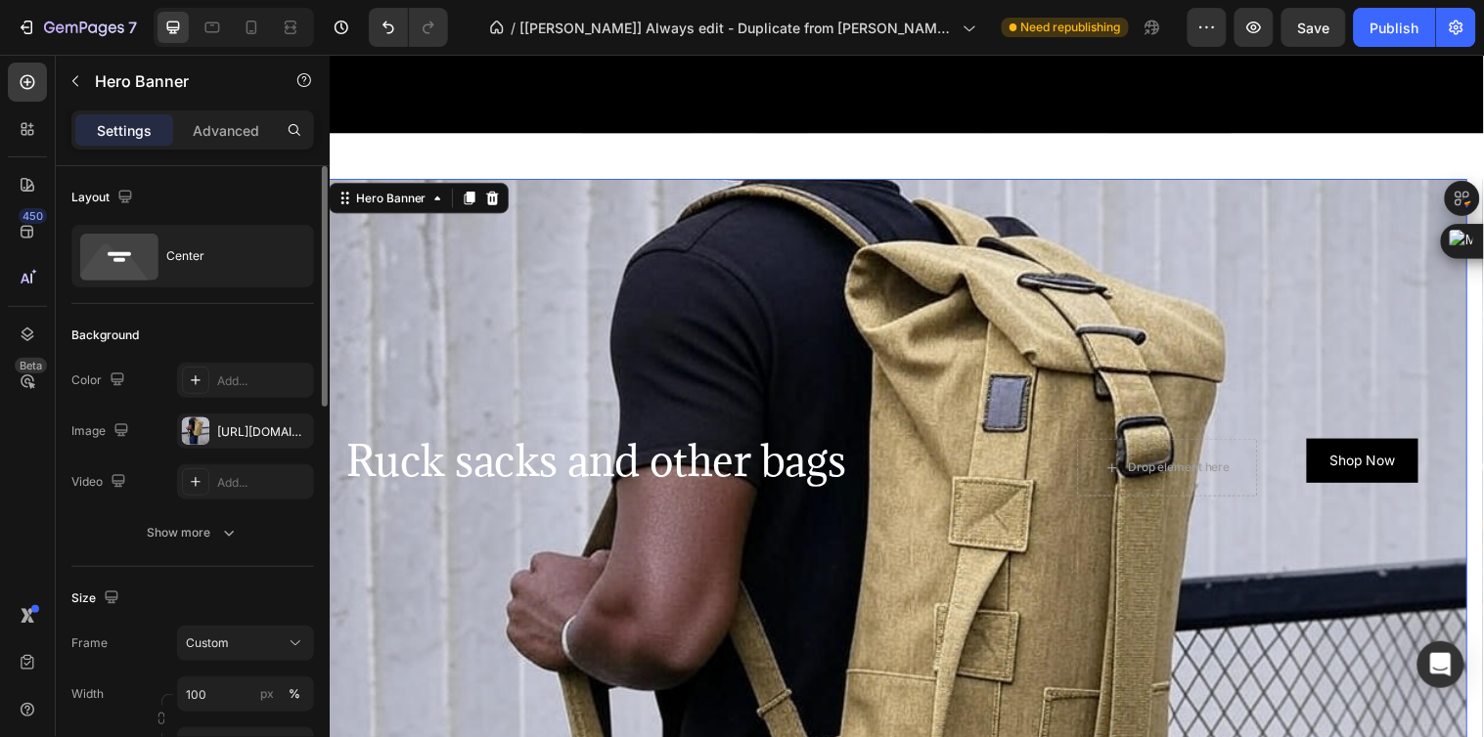
scroll to position [217, 0]
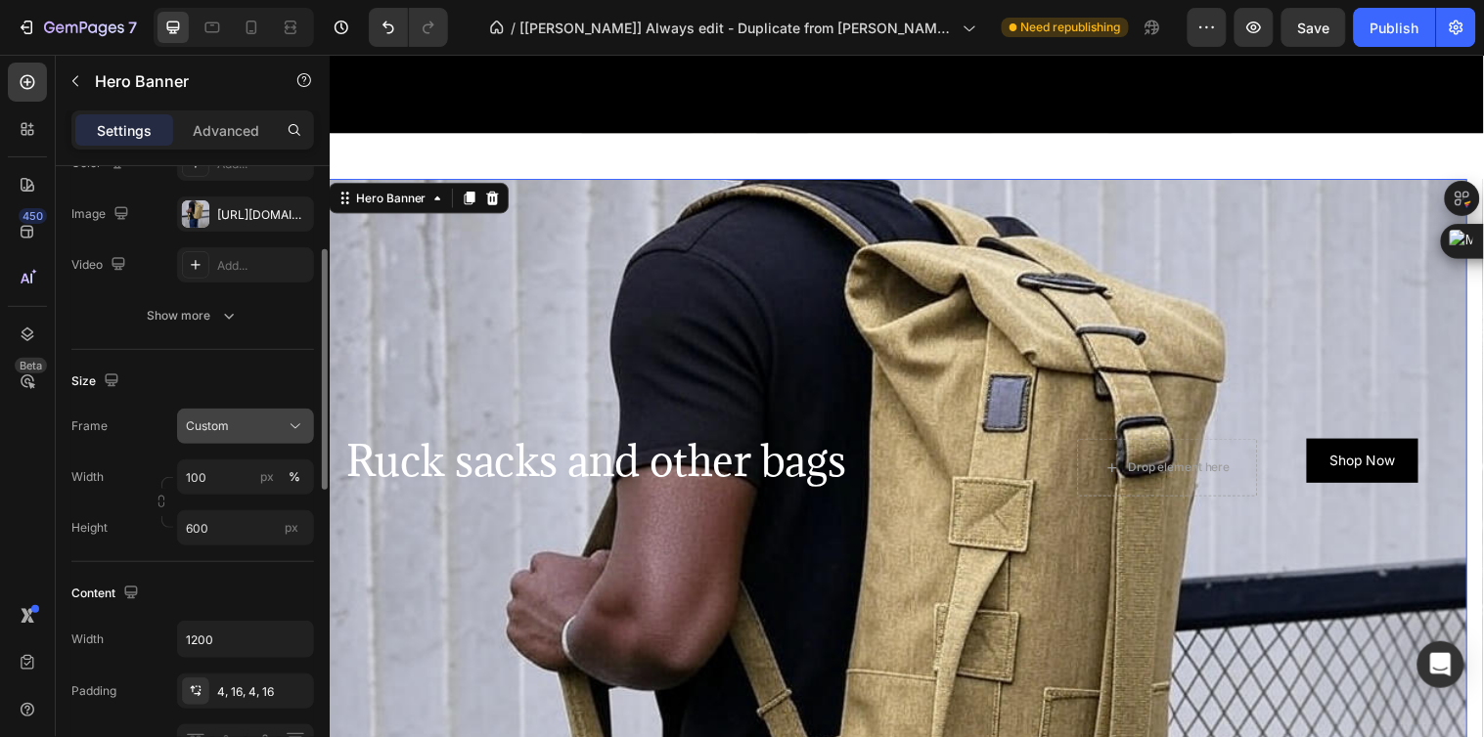
click at [265, 430] on div "Custom" at bounding box center [234, 427] width 96 height 18
click at [268, 470] on span "As banner source" at bounding box center [233, 474] width 97 height 18
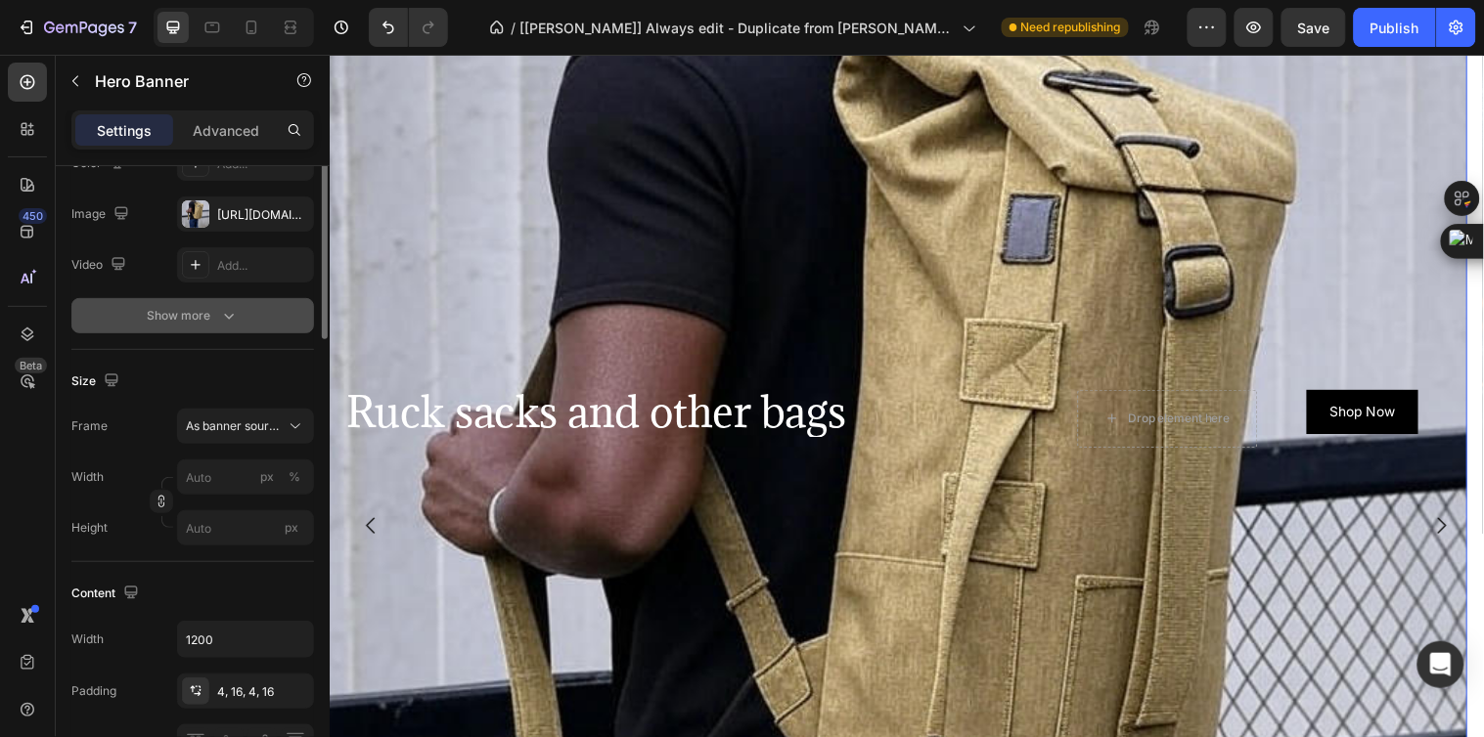
scroll to position [0, 0]
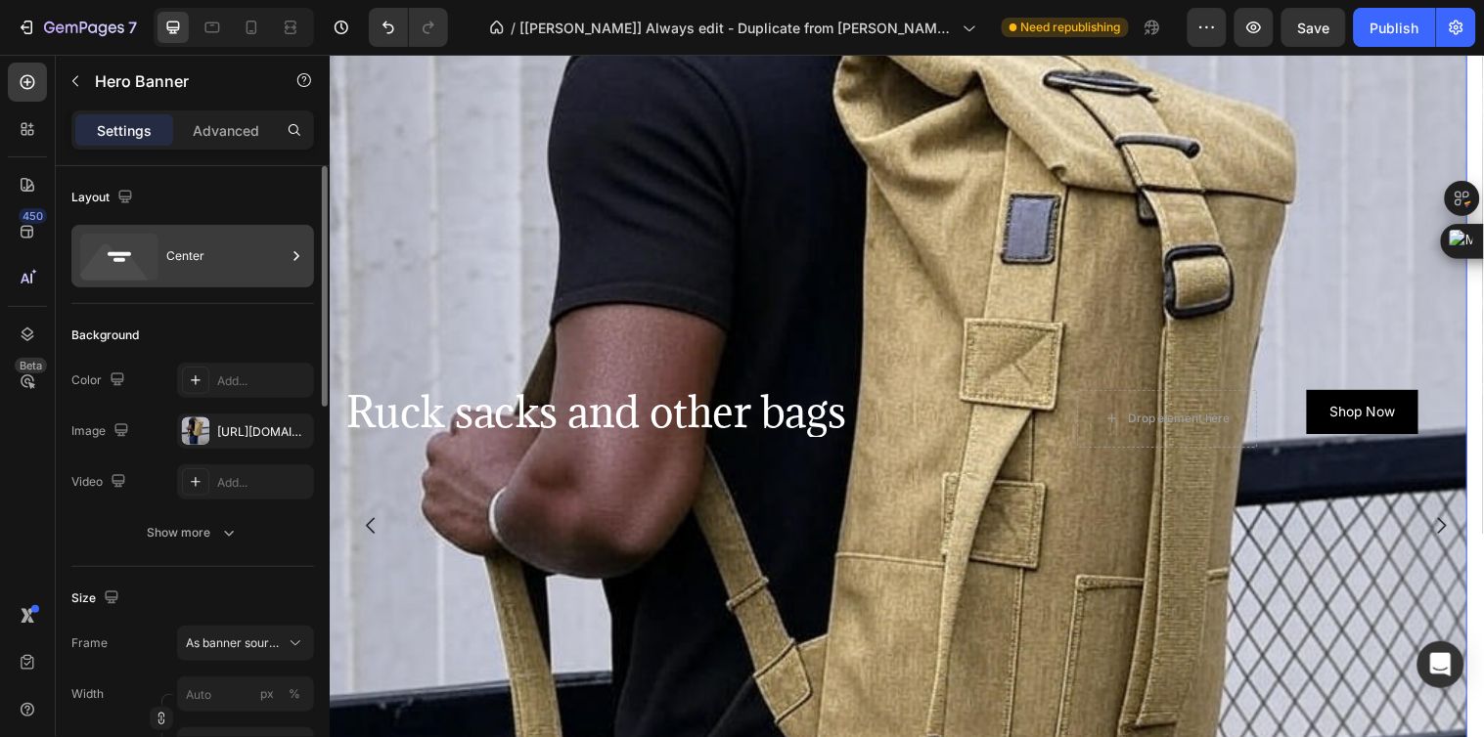
click at [232, 271] on div "Center" at bounding box center [225, 256] width 119 height 45
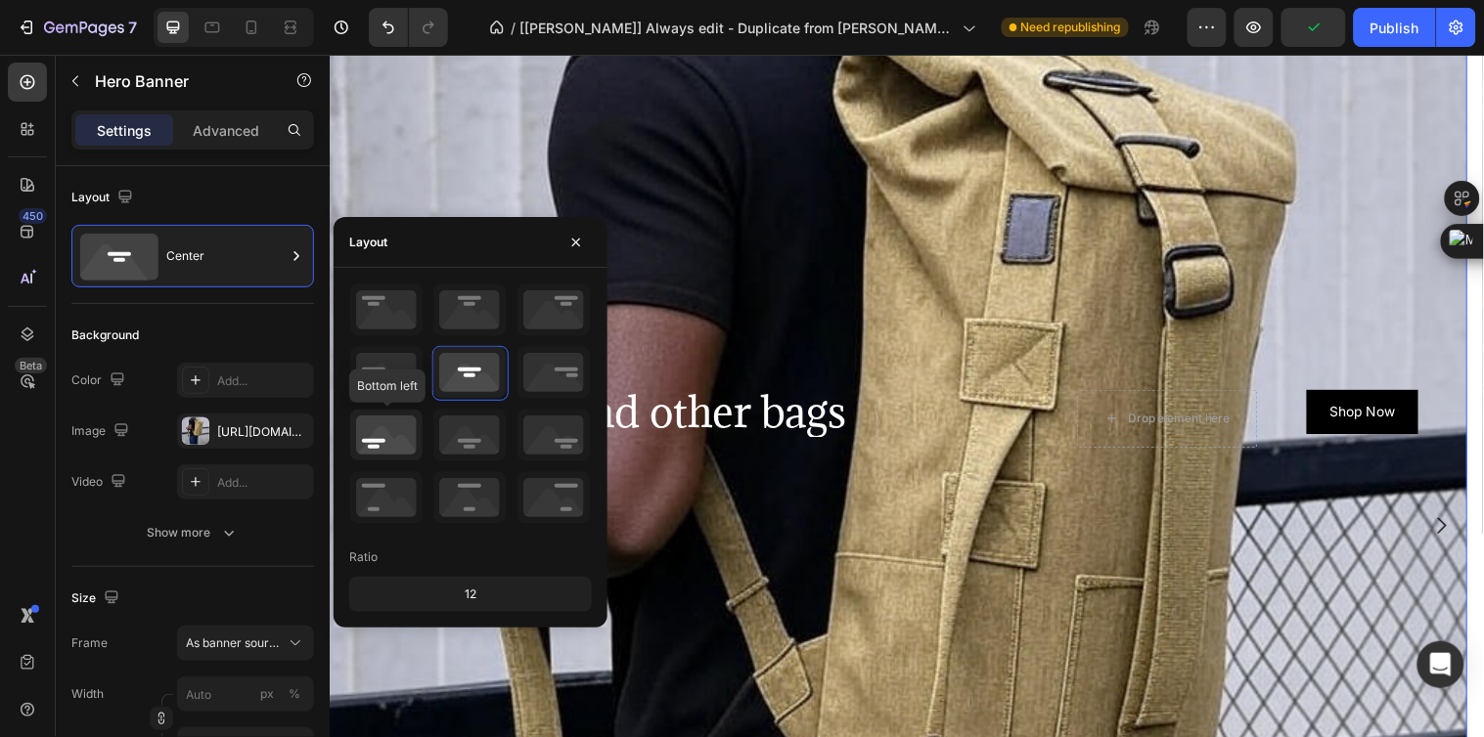
click at [377, 437] on icon at bounding box center [386, 435] width 72 height 51
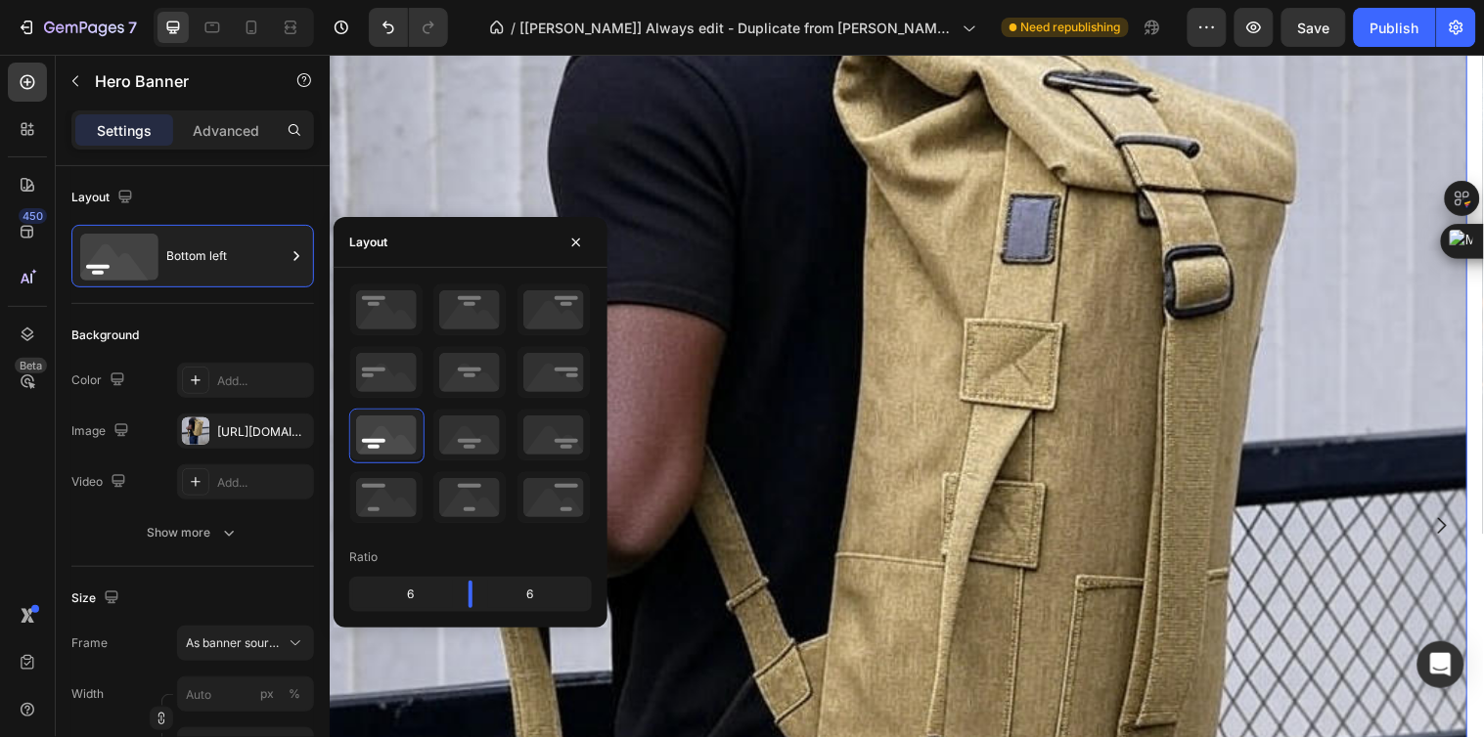
click at [833, 310] on div "Background Image" at bounding box center [907, 629] width 1157 height 1408
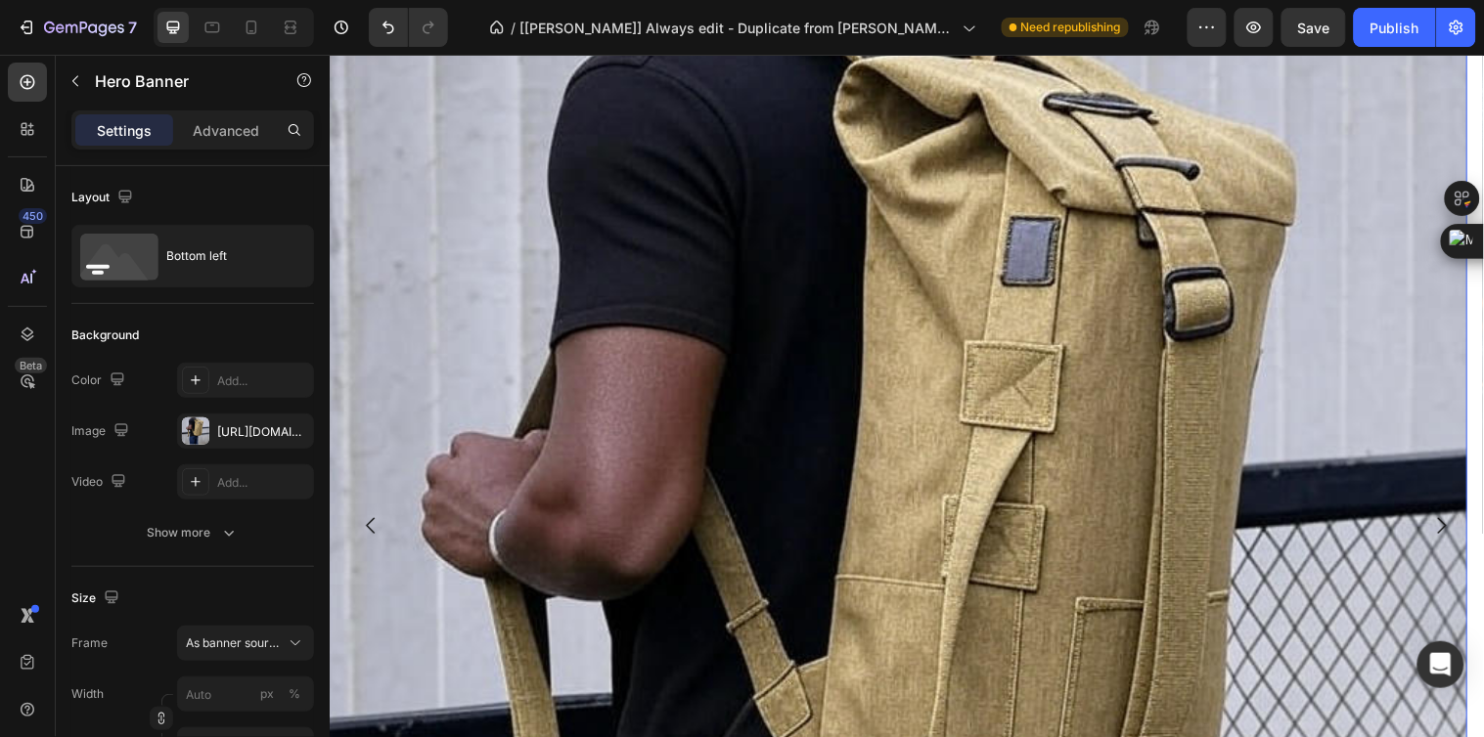
scroll to position [1087, 0]
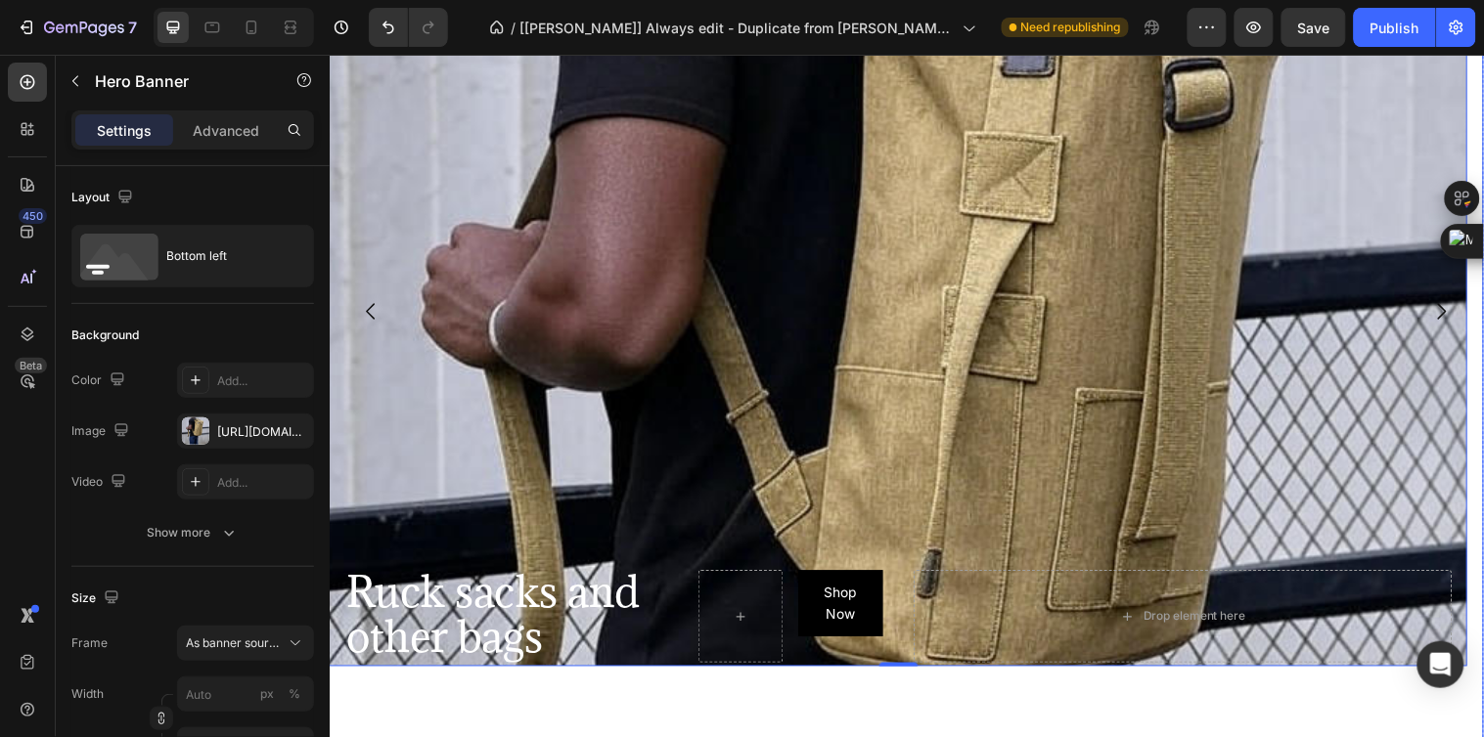
click at [376, 310] on icon "Carousel Back Arrow" at bounding box center [371, 314] width 23 height 23
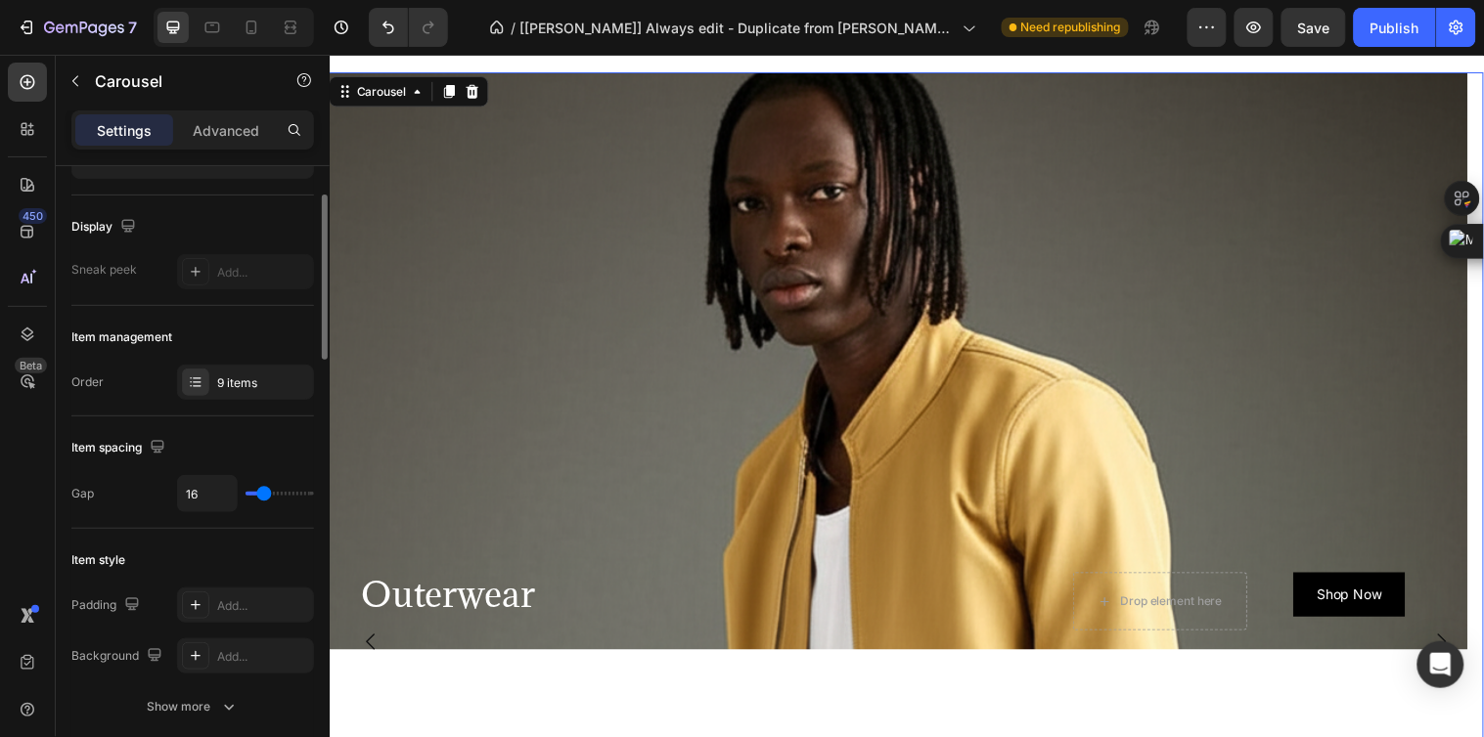
scroll to position [326, 0]
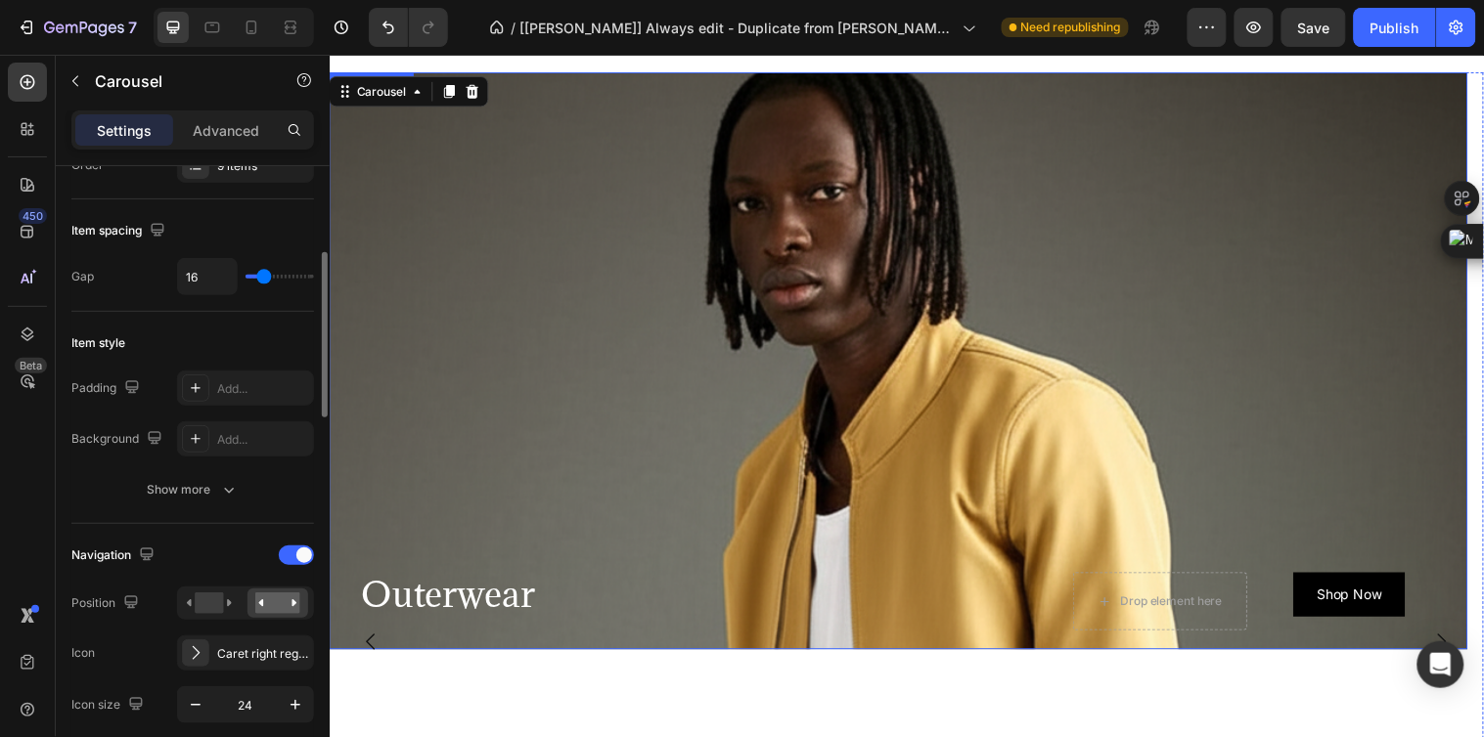
click at [514, 329] on div "Background Image" at bounding box center [907, 502] width 1157 height 880
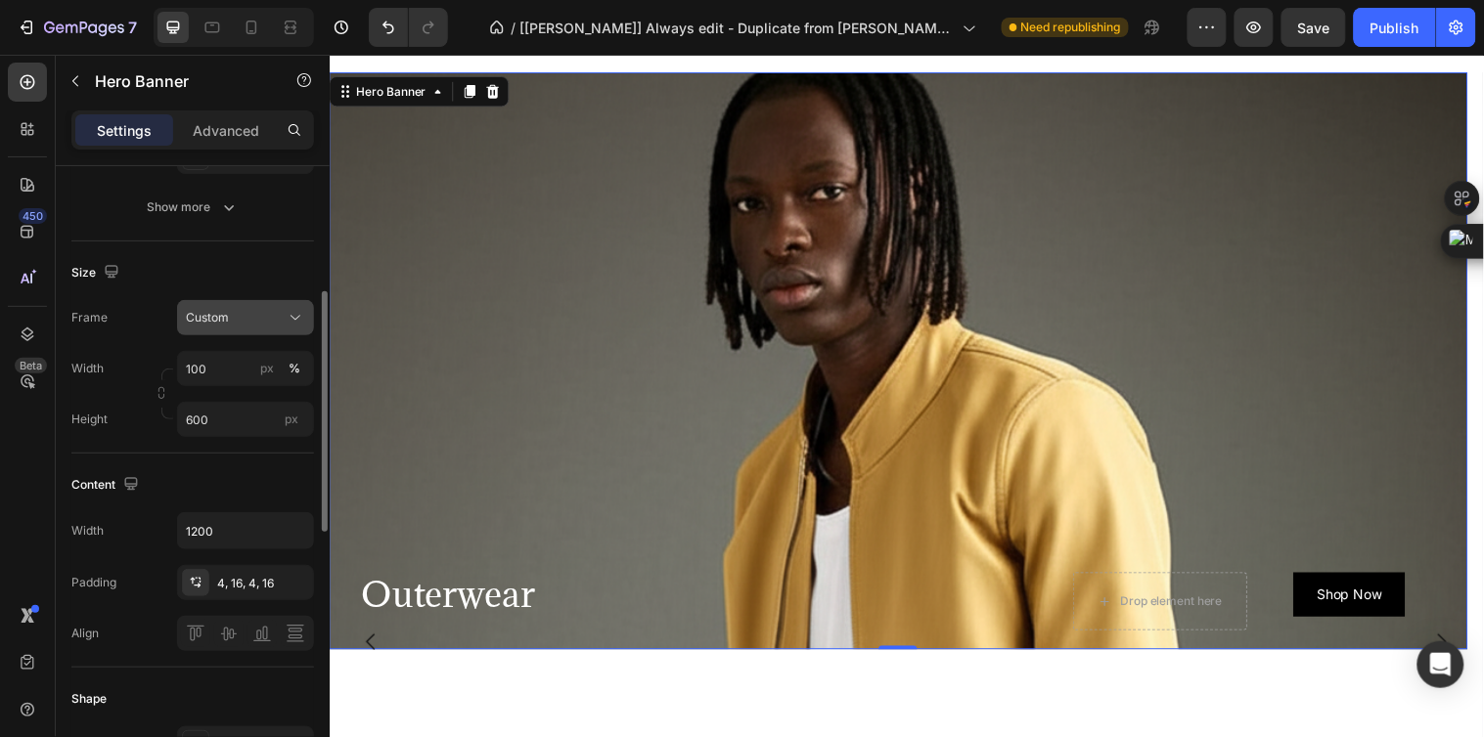
click at [225, 326] on span "Custom" at bounding box center [207, 318] width 43 height 18
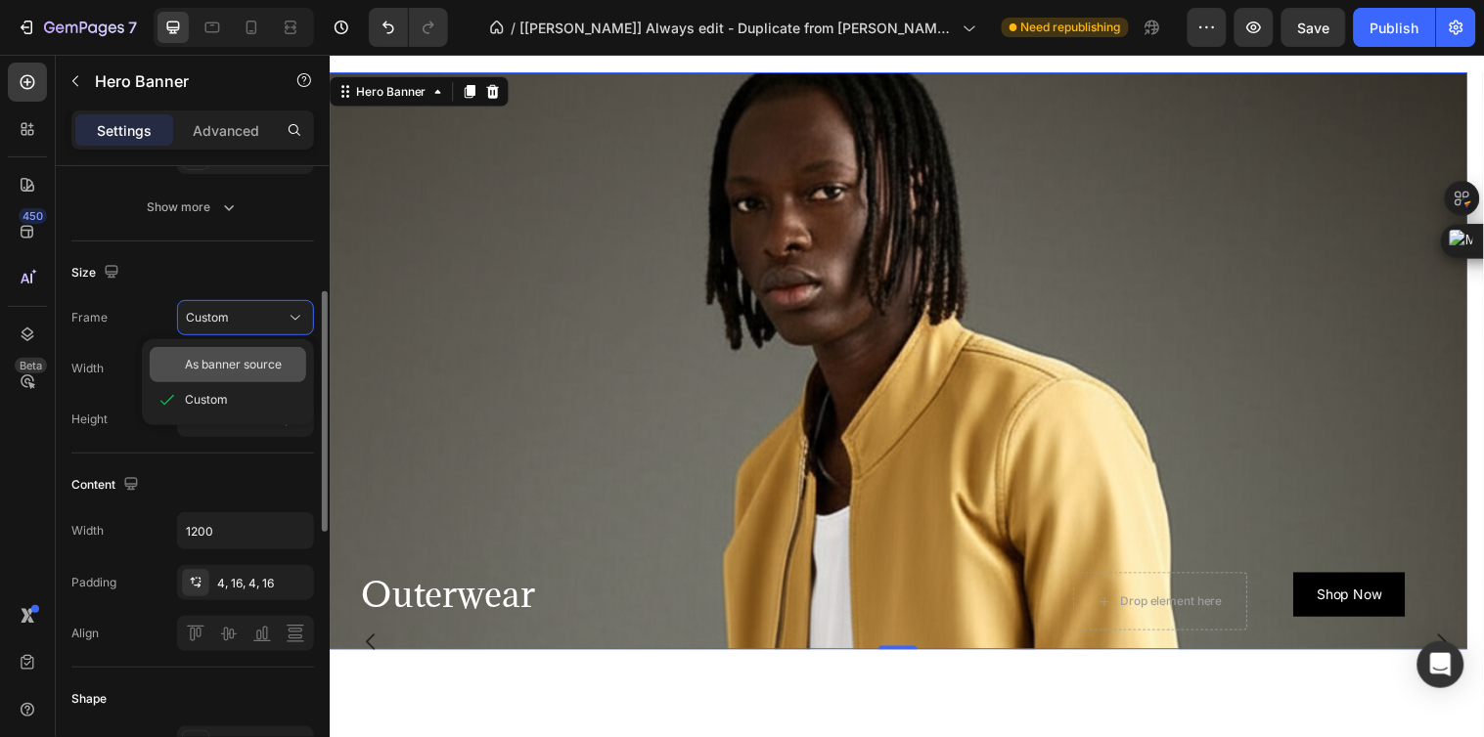
click at [220, 363] on span "As banner source" at bounding box center [233, 365] width 97 height 18
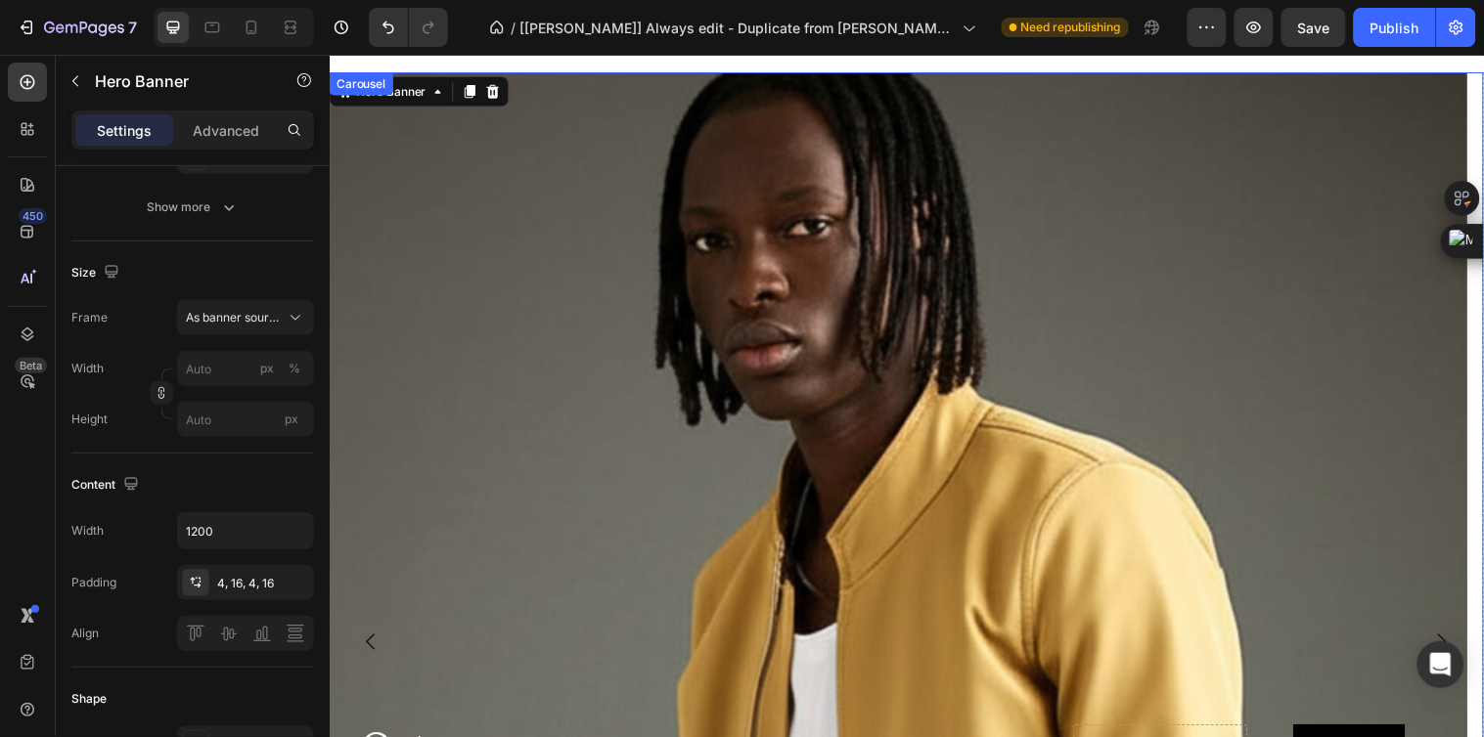
click at [1447, 640] on icon "Carousel Next Arrow" at bounding box center [1458, 651] width 23 height 23
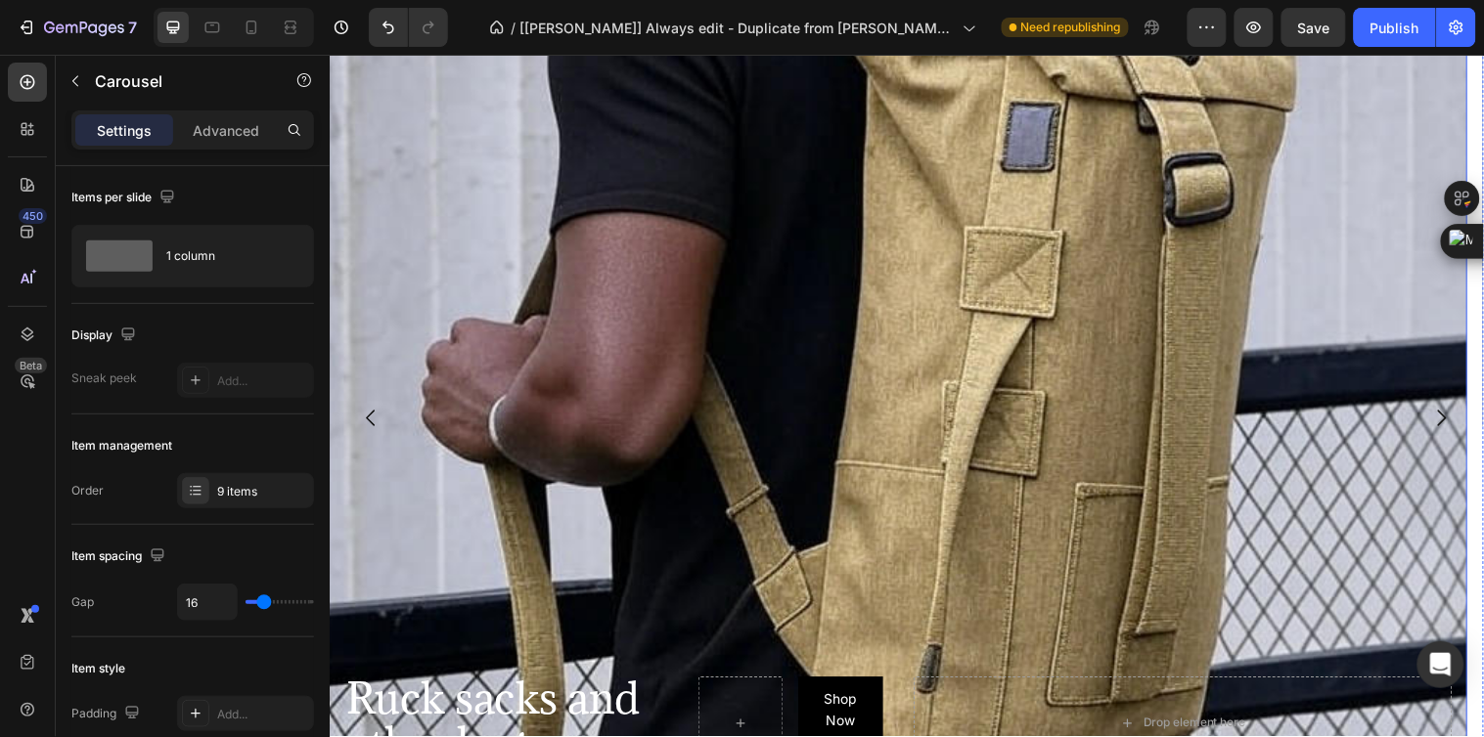
scroll to position [1087, 0]
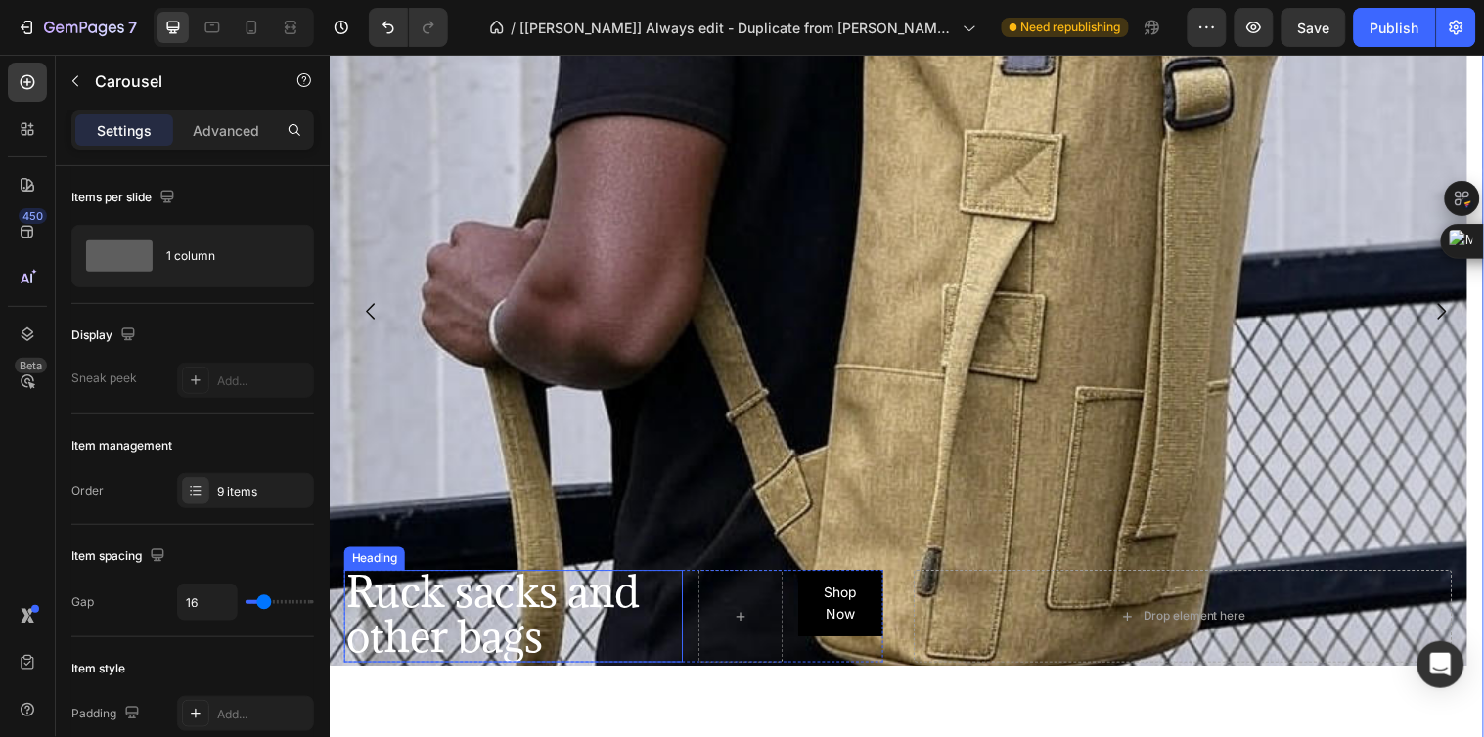
click at [679, 627] on h2 "Ruck sacks and other bags" at bounding box center [516, 624] width 344 height 93
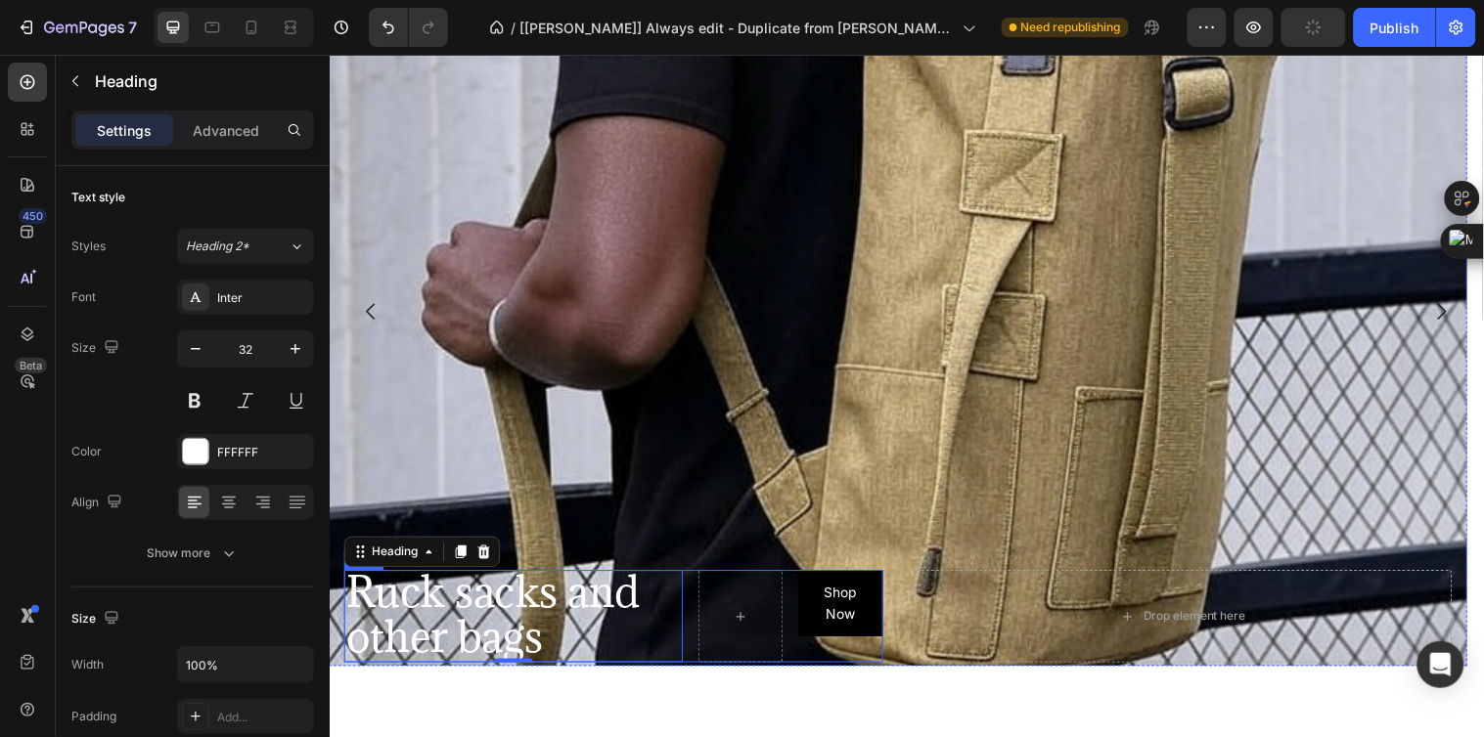
click at [695, 624] on div "Ruck sacks and other bags Heading 0 Shop Now Button Row" at bounding box center [618, 624] width 548 height 93
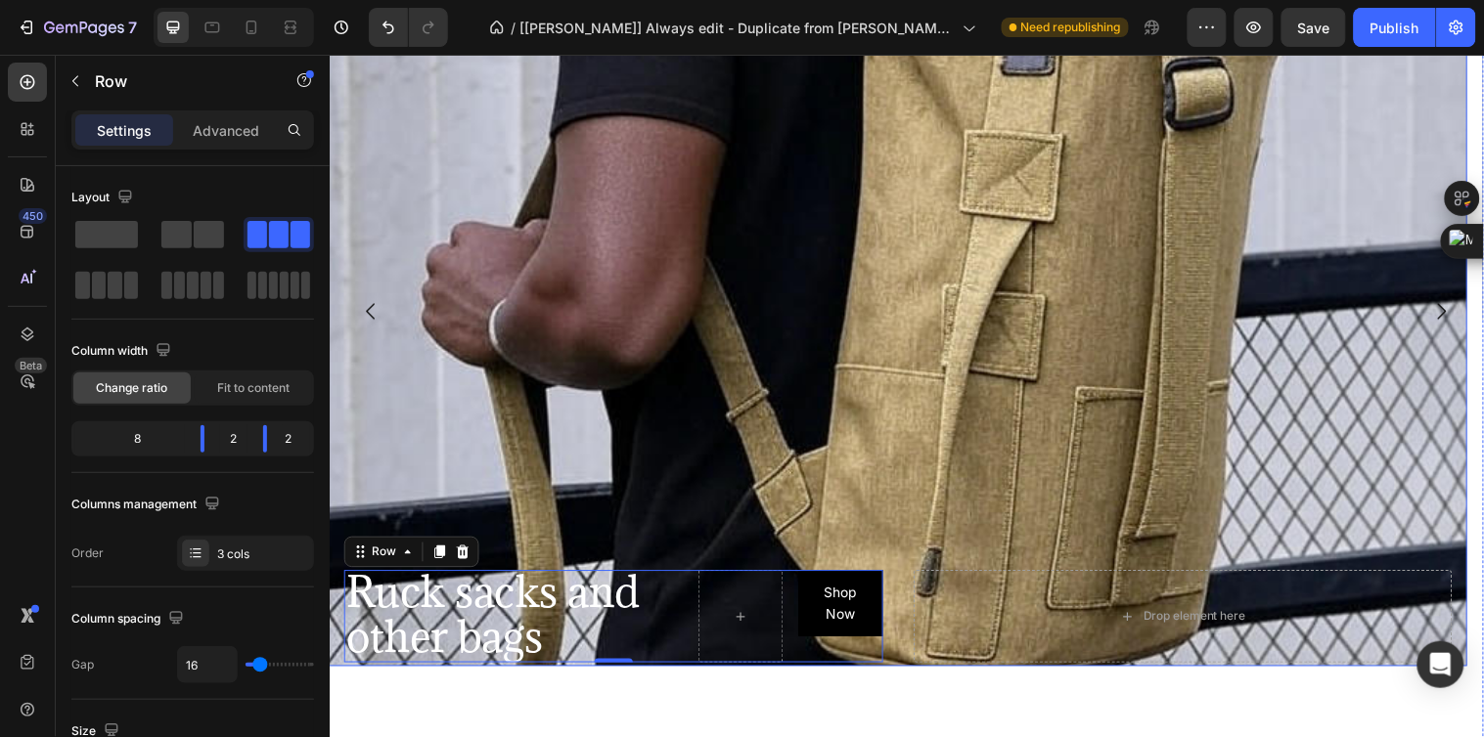
click at [513, 178] on div "Background Image" at bounding box center [907, 436] width 1157 height 1408
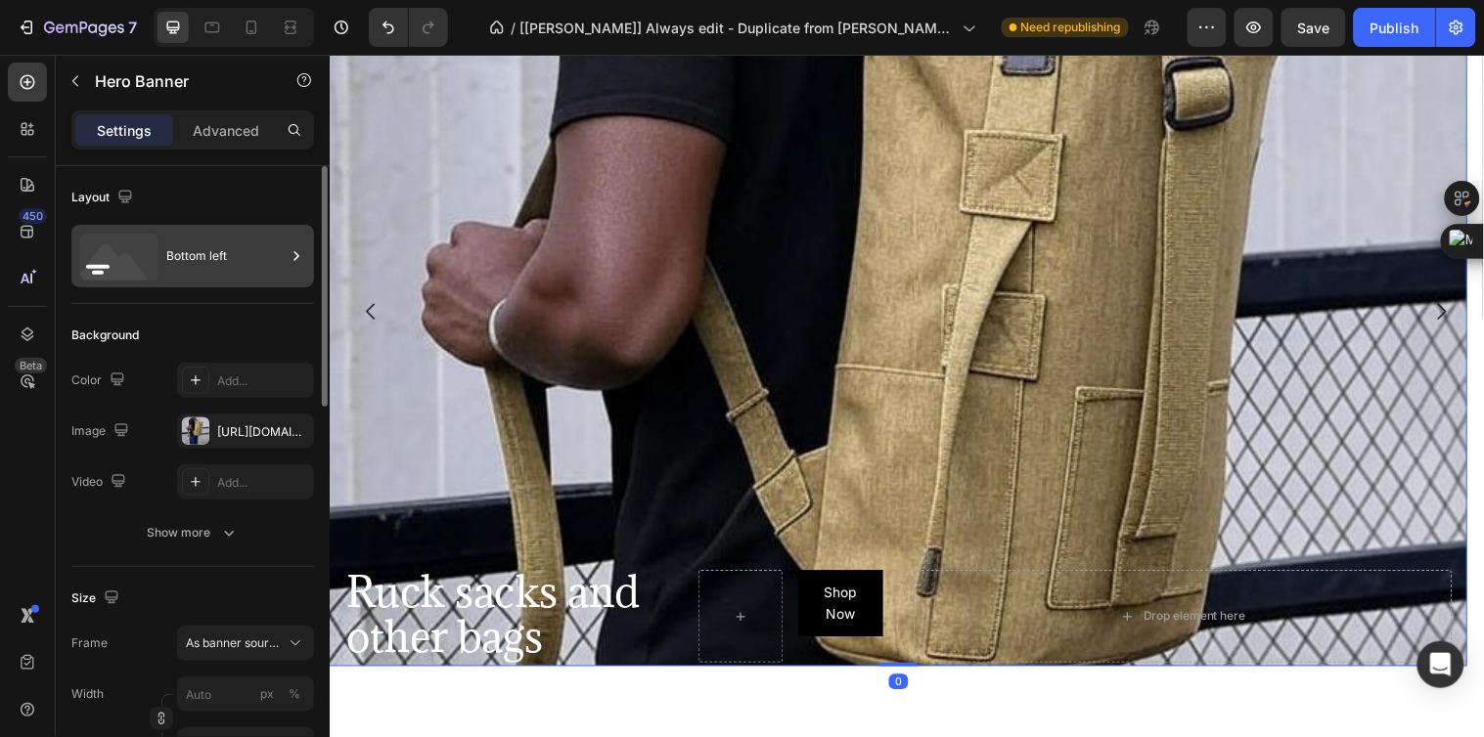
click at [166, 256] on div "Bottom left" at bounding box center [225, 256] width 119 height 45
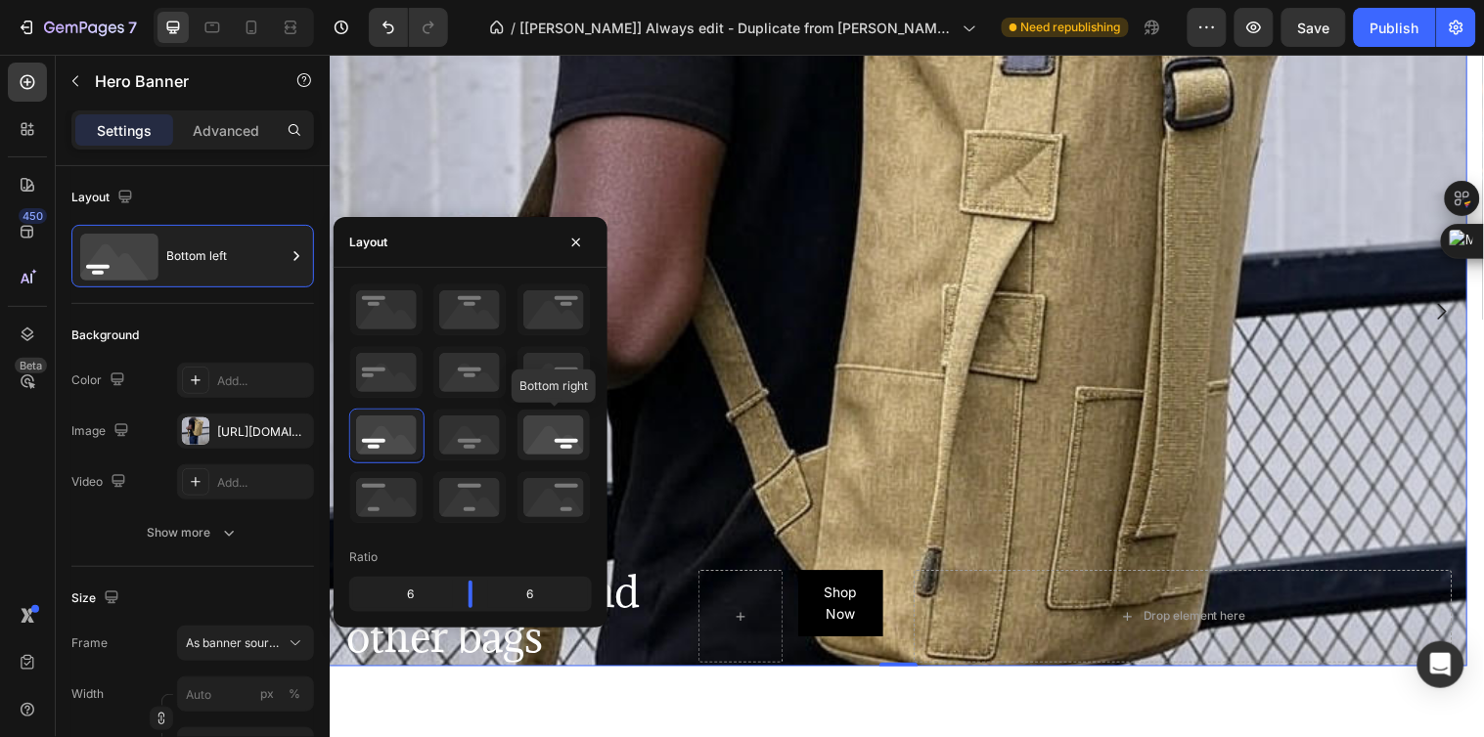
click at [557, 438] on icon at bounding box center [553, 435] width 72 height 51
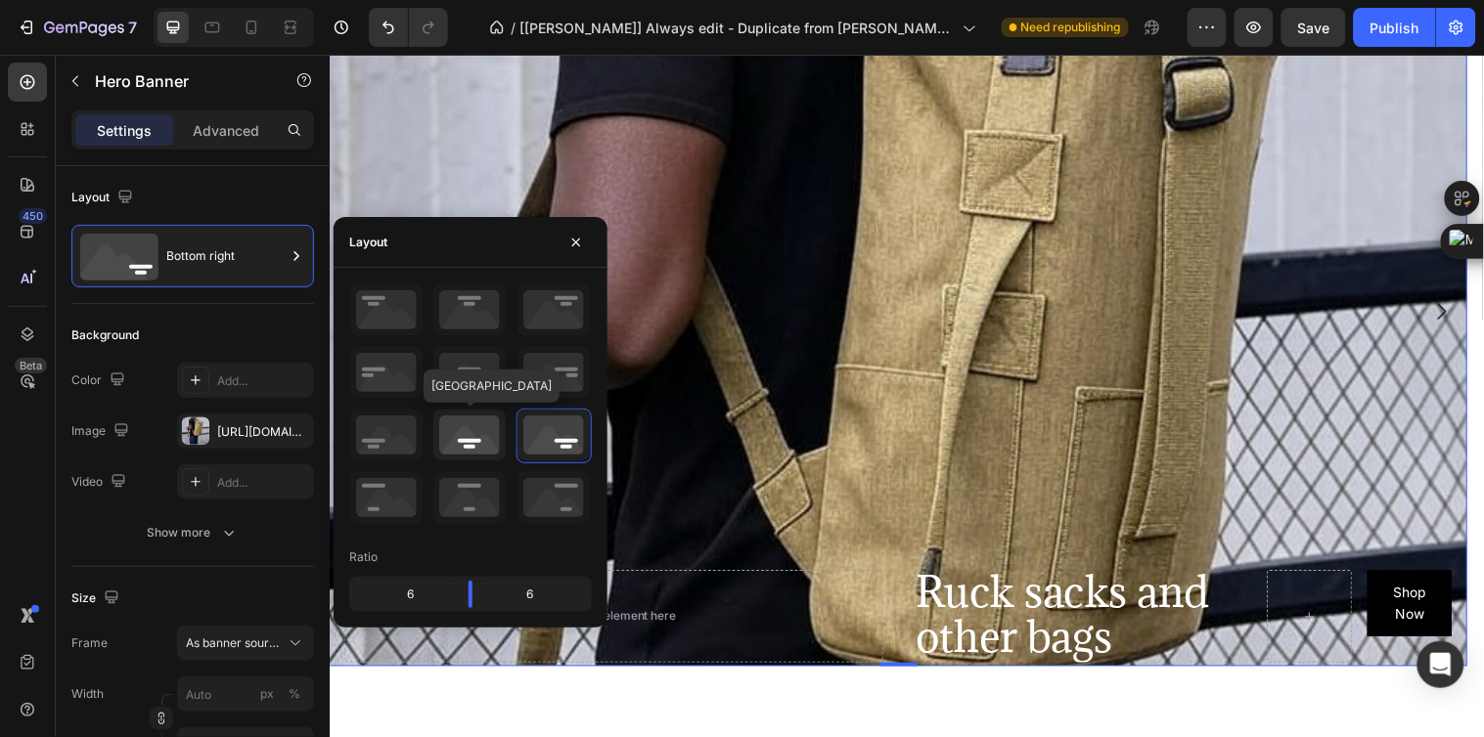
click at [469, 438] on icon at bounding box center [469, 435] width 72 height 51
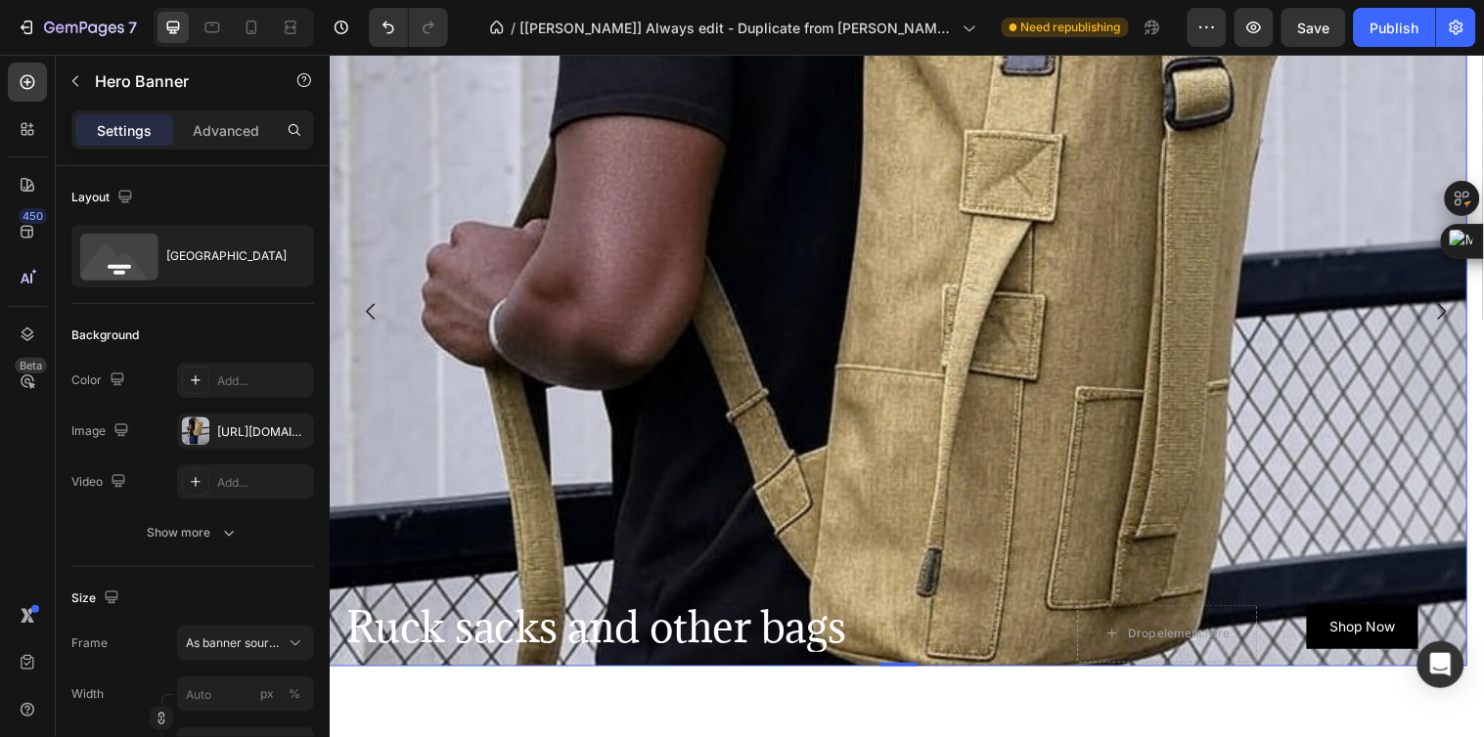
click at [730, 329] on div "Background Image" at bounding box center [907, 436] width 1157 height 1408
click at [1447, 316] on icon "Carousel Next Arrow" at bounding box center [1458, 314] width 23 height 23
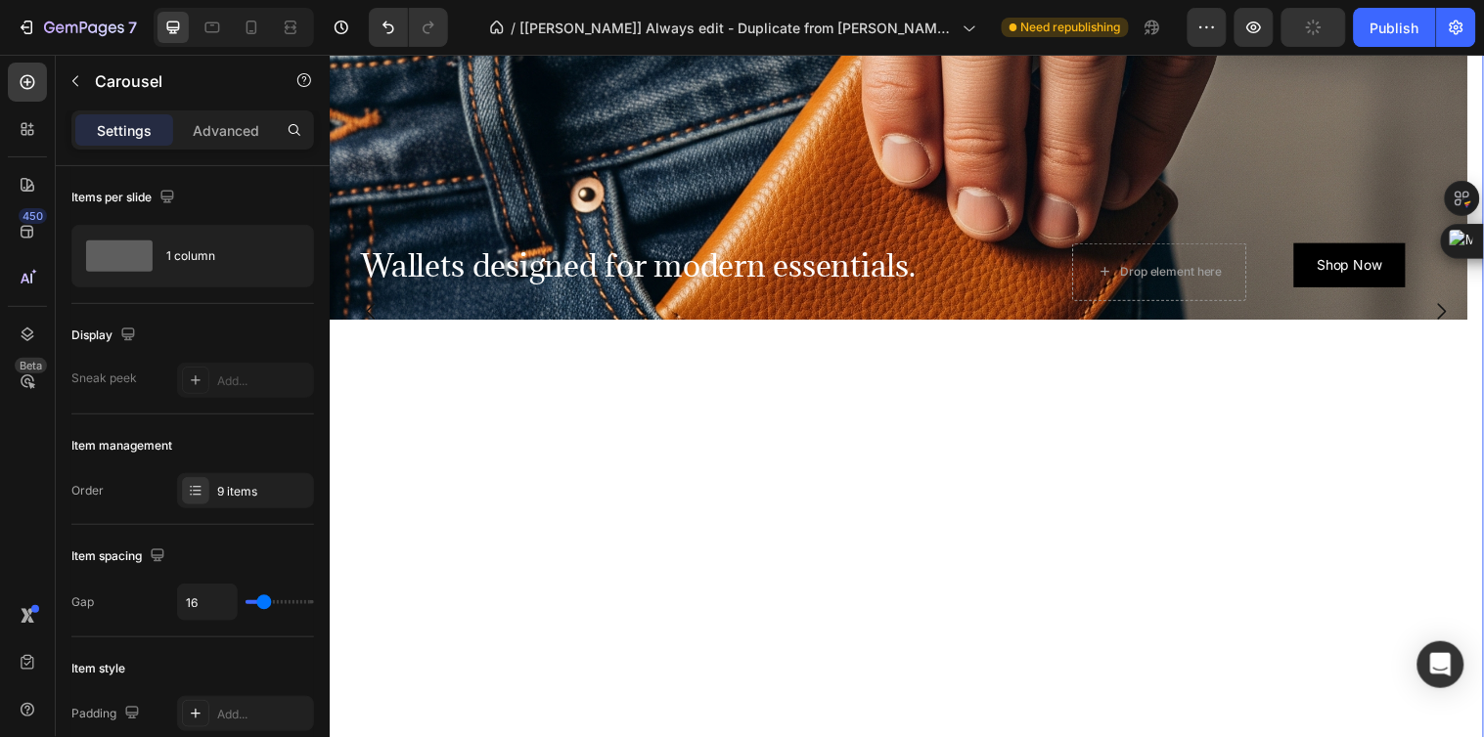
click at [1447, 316] on icon "Carousel Next Arrow" at bounding box center [1458, 314] width 23 height 23
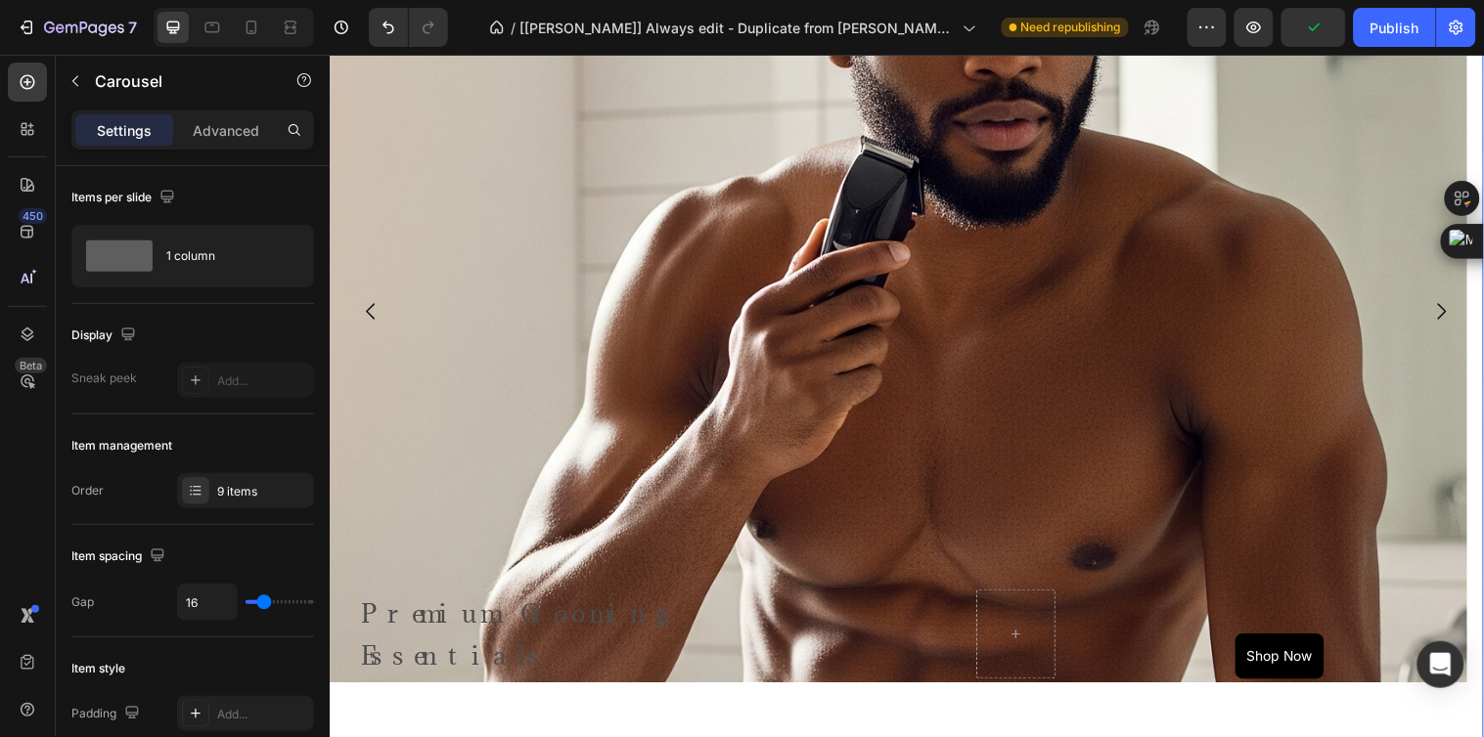
click at [366, 321] on icon "Carousel Back Arrow" at bounding box center [371, 314] width 23 height 23
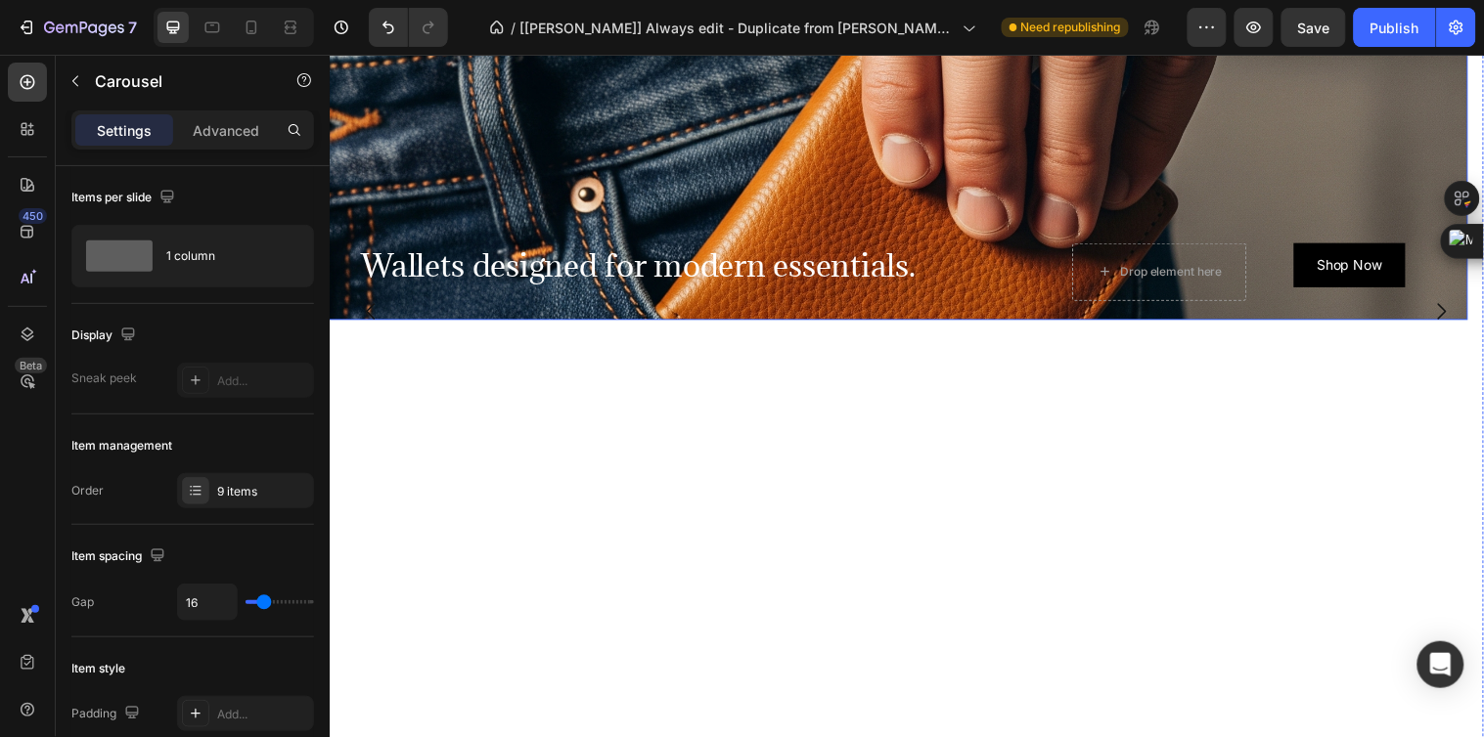
click at [515, 163] on div "Background Image" at bounding box center [907, 201] width 1157 height 880
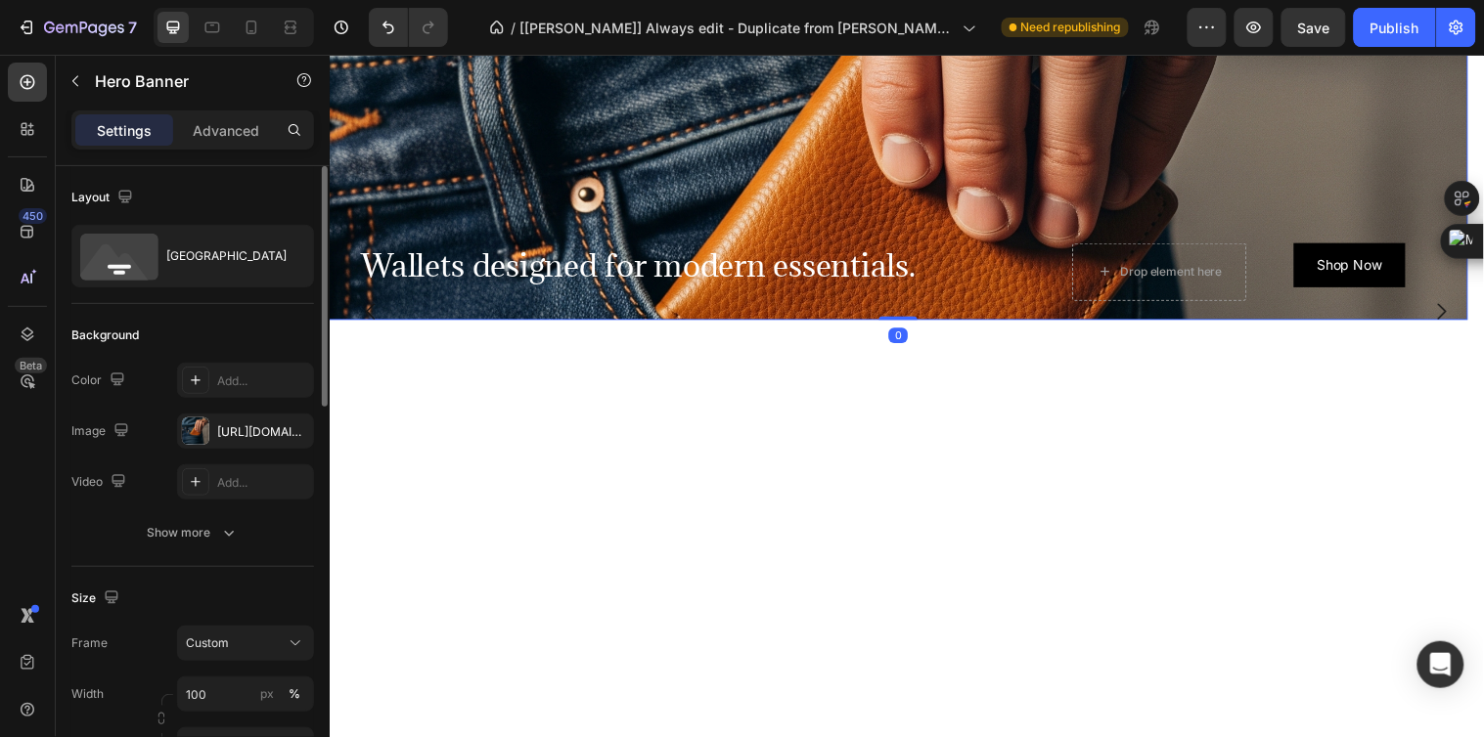
scroll to position [217, 0]
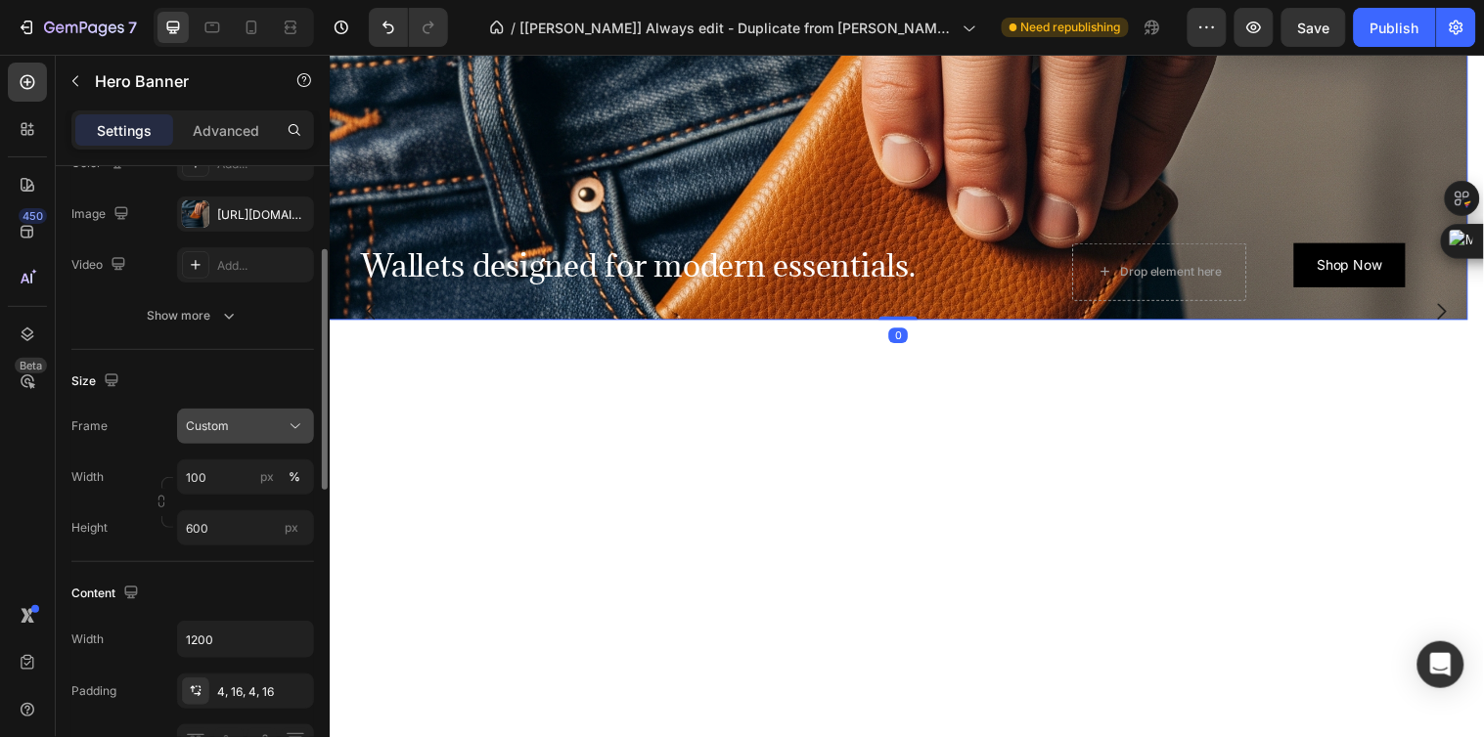
click at [228, 422] on span "Custom" at bounding box center [207, 427] width 43 height 18
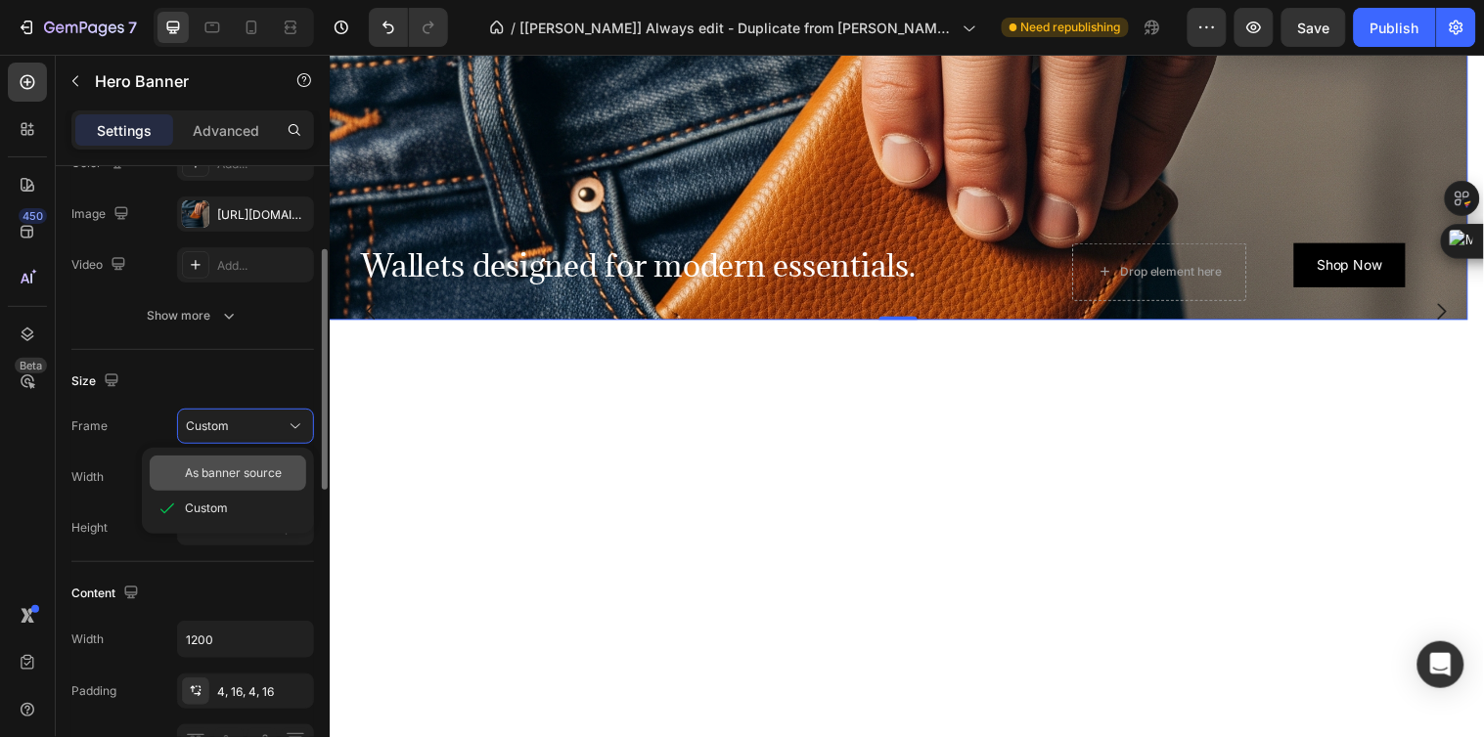
click at [242, 467] on span "As banner source" at bounding box center [233, 474] width 97 height 18
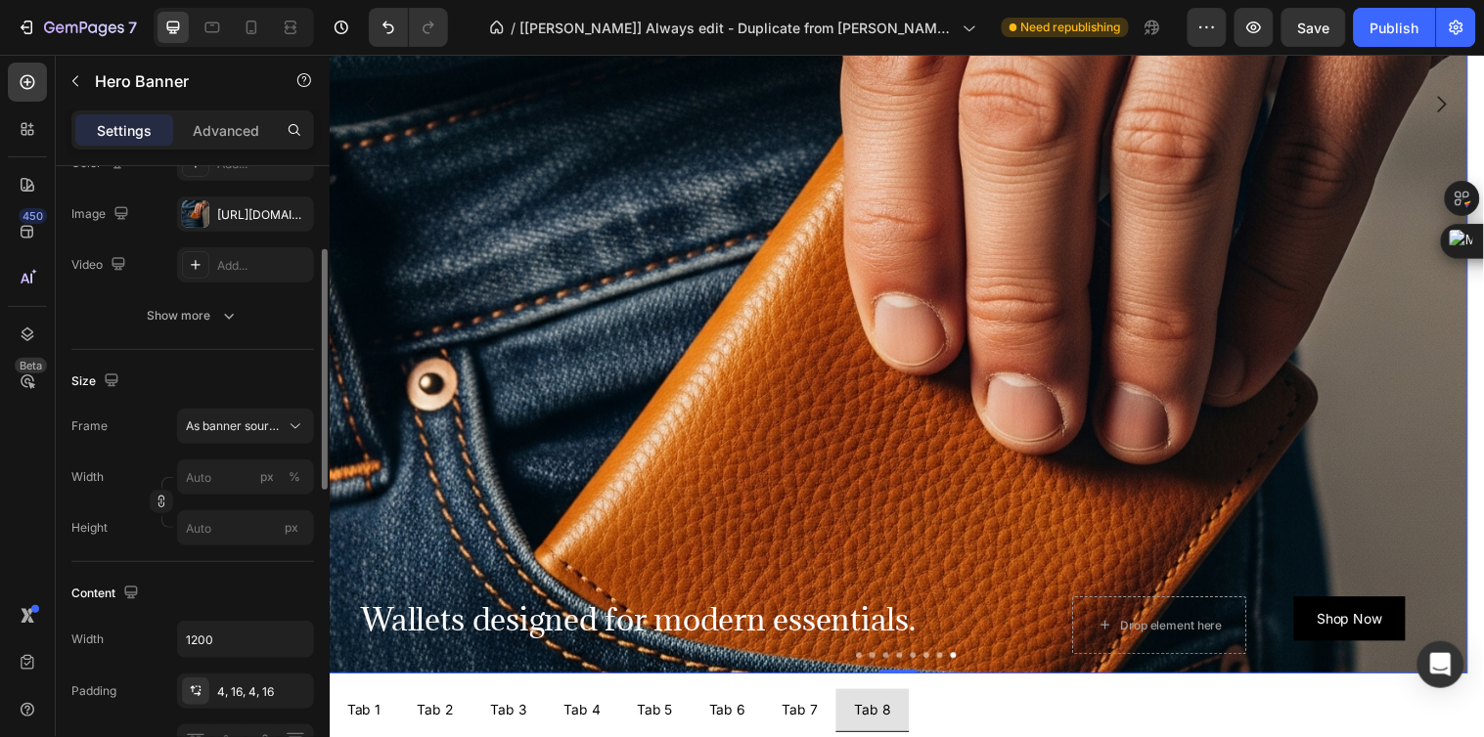
scroll to position [1304, 0]
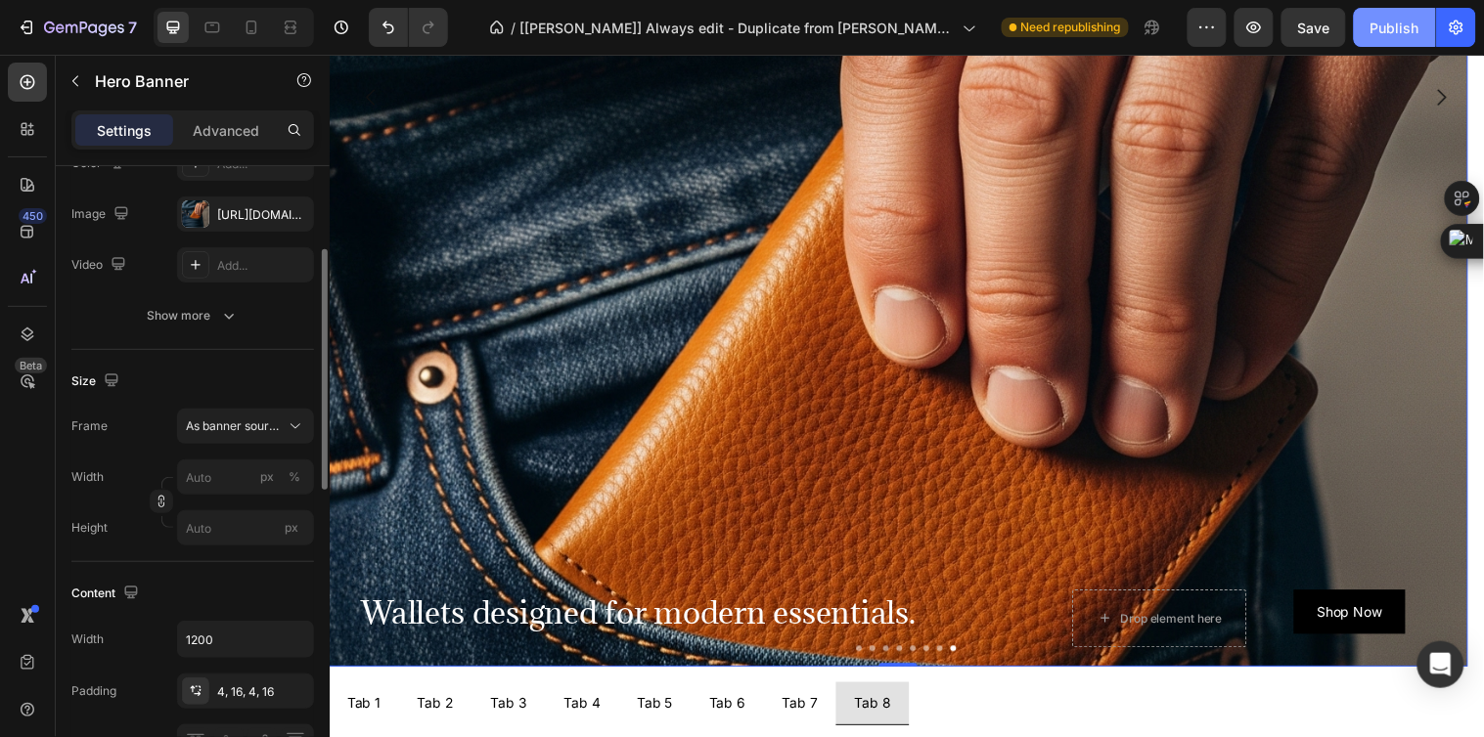
click at [1382, 35] on div "Publish" at bounding box center [1394, 28] width 49 height 21
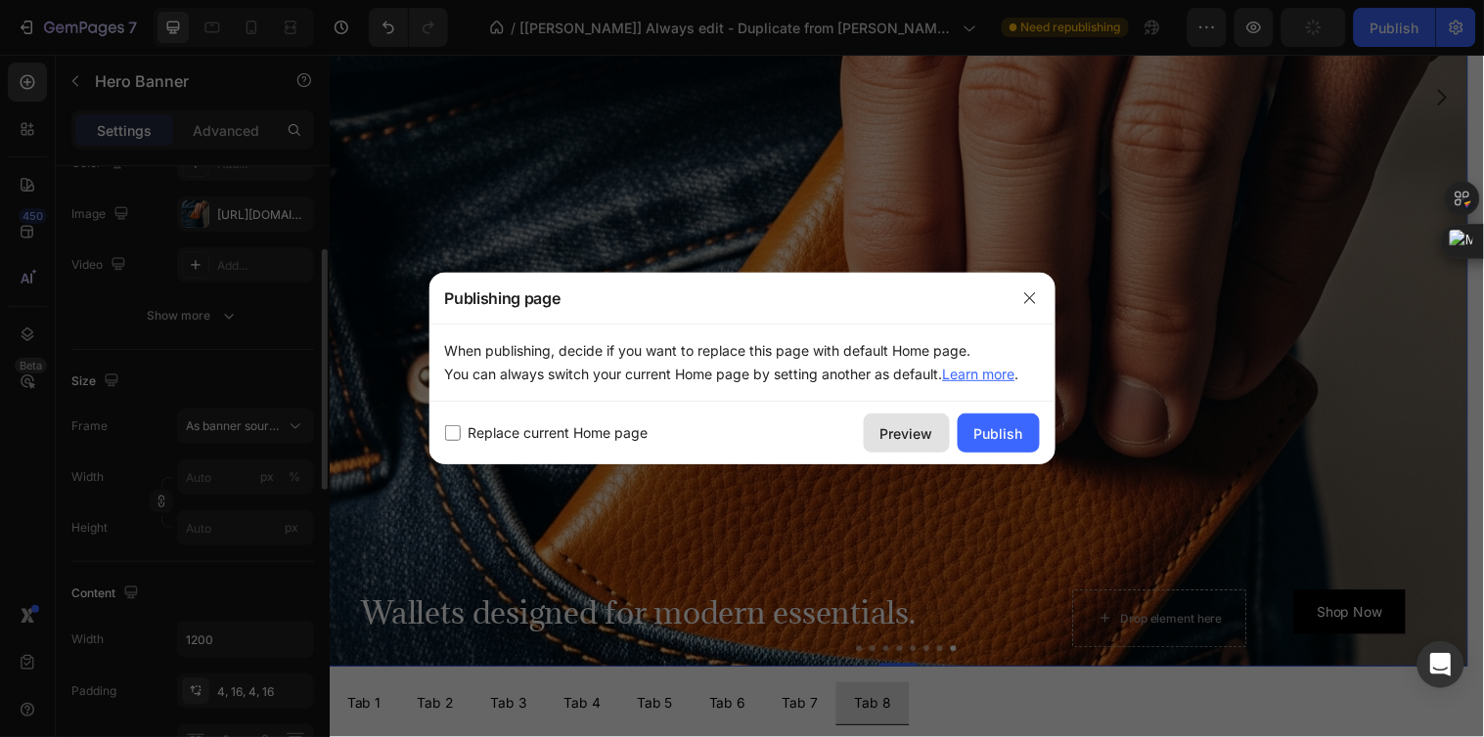
click at [913, 431] on div "Preview" at bounding box center [906, 433] width 53 height 21
click at [1037, 291] on icon "button" at bounding box center [1030, 298] width 16 height 16
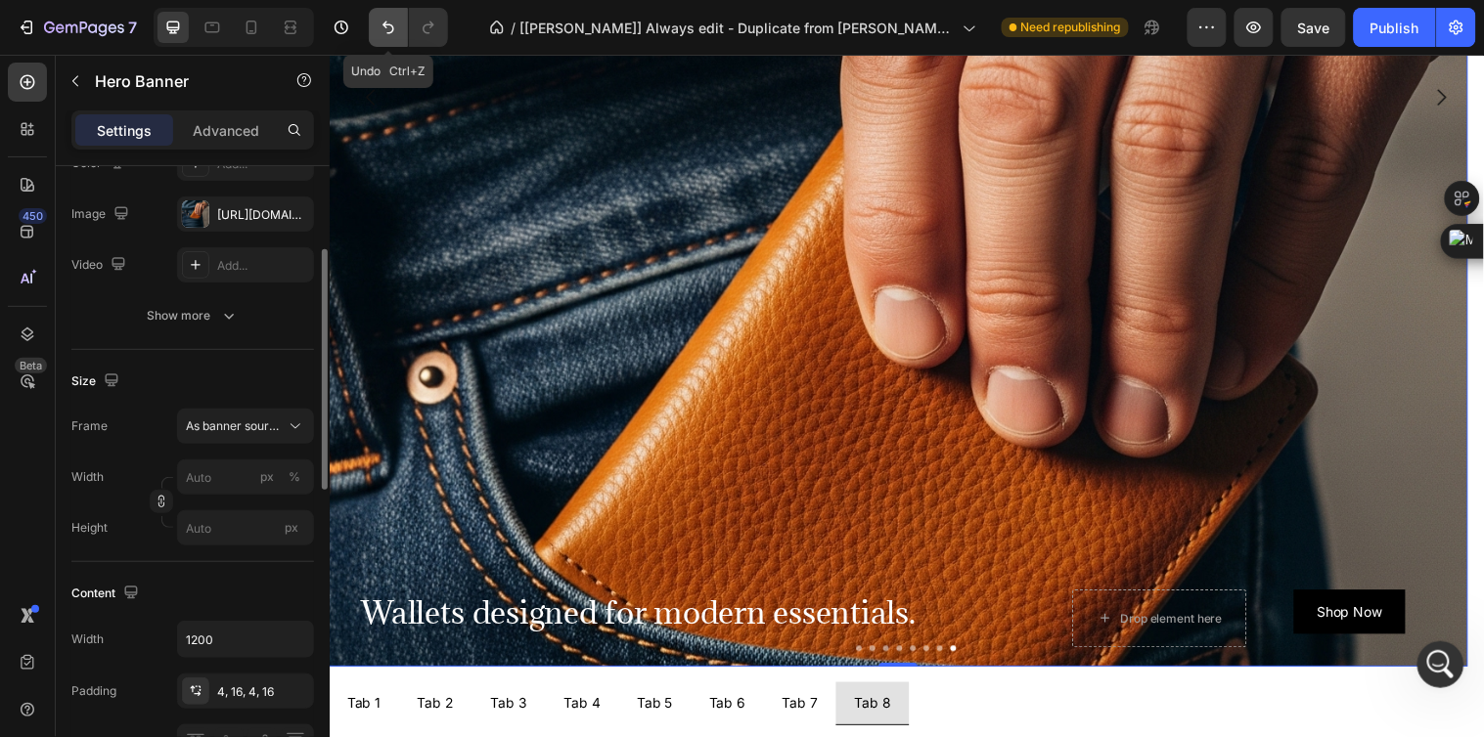
click at [382, 29] on icon "Undo/Redo" at bounding box center [388, 28] width 20 height 20
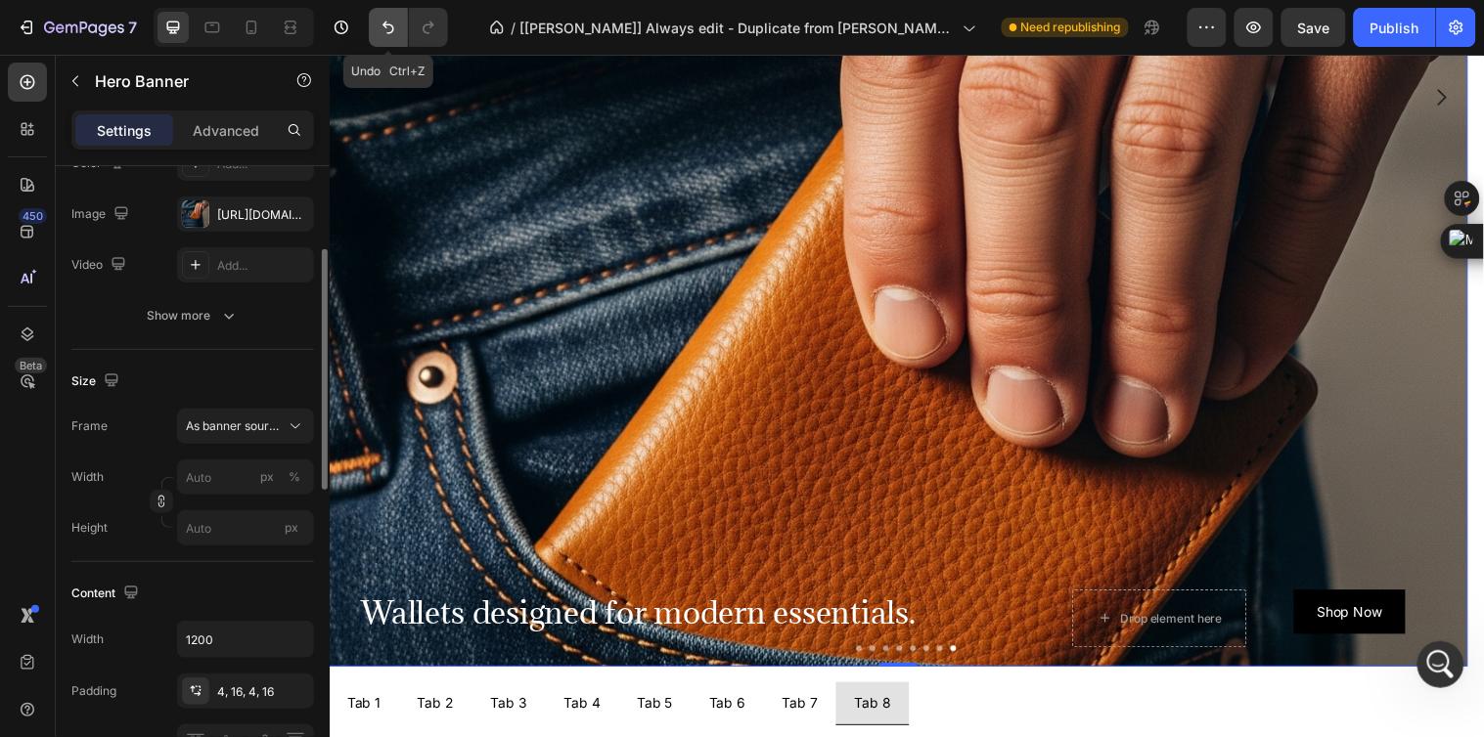
click at [382, 29] on icon "Undo/Redo" at bounding box center [388, 28] width 20 height 20
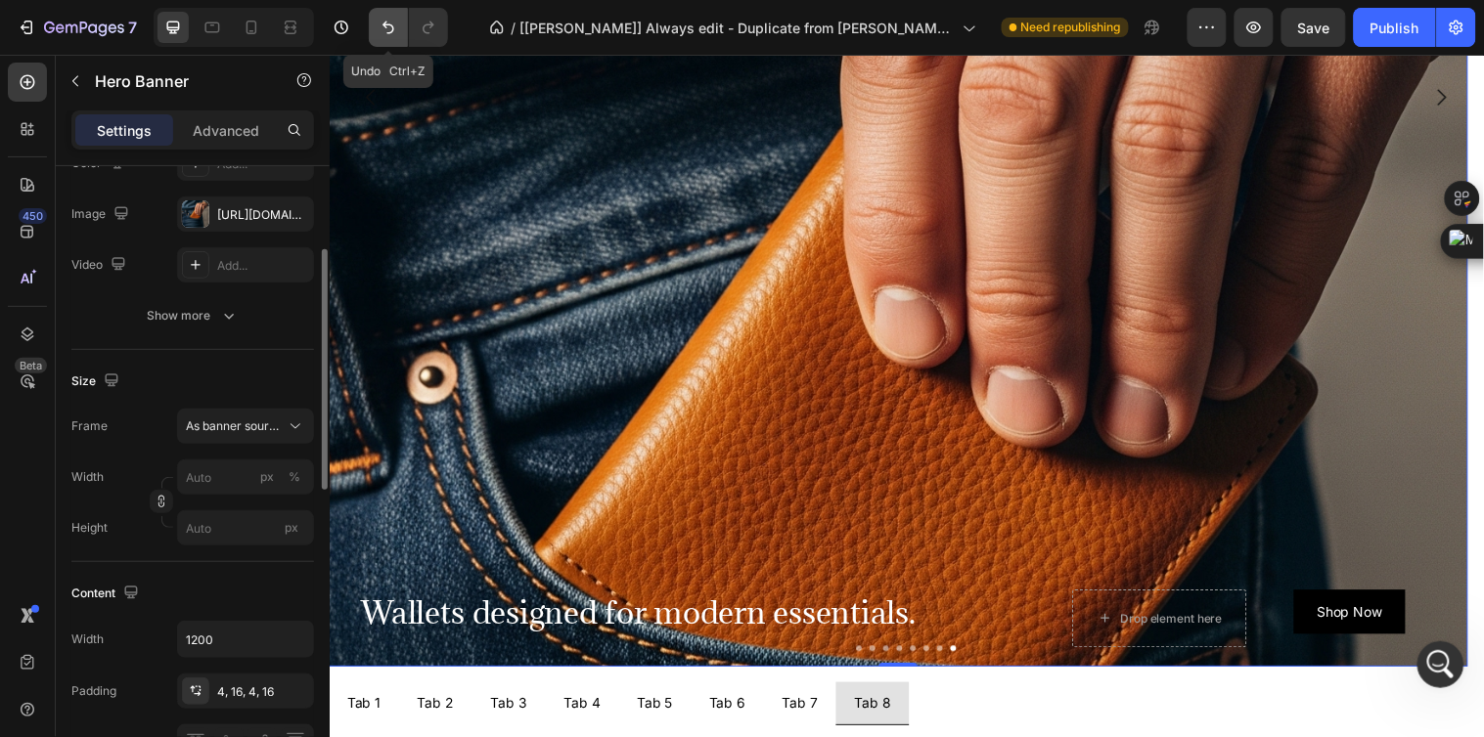
type input "100"
type input "600"
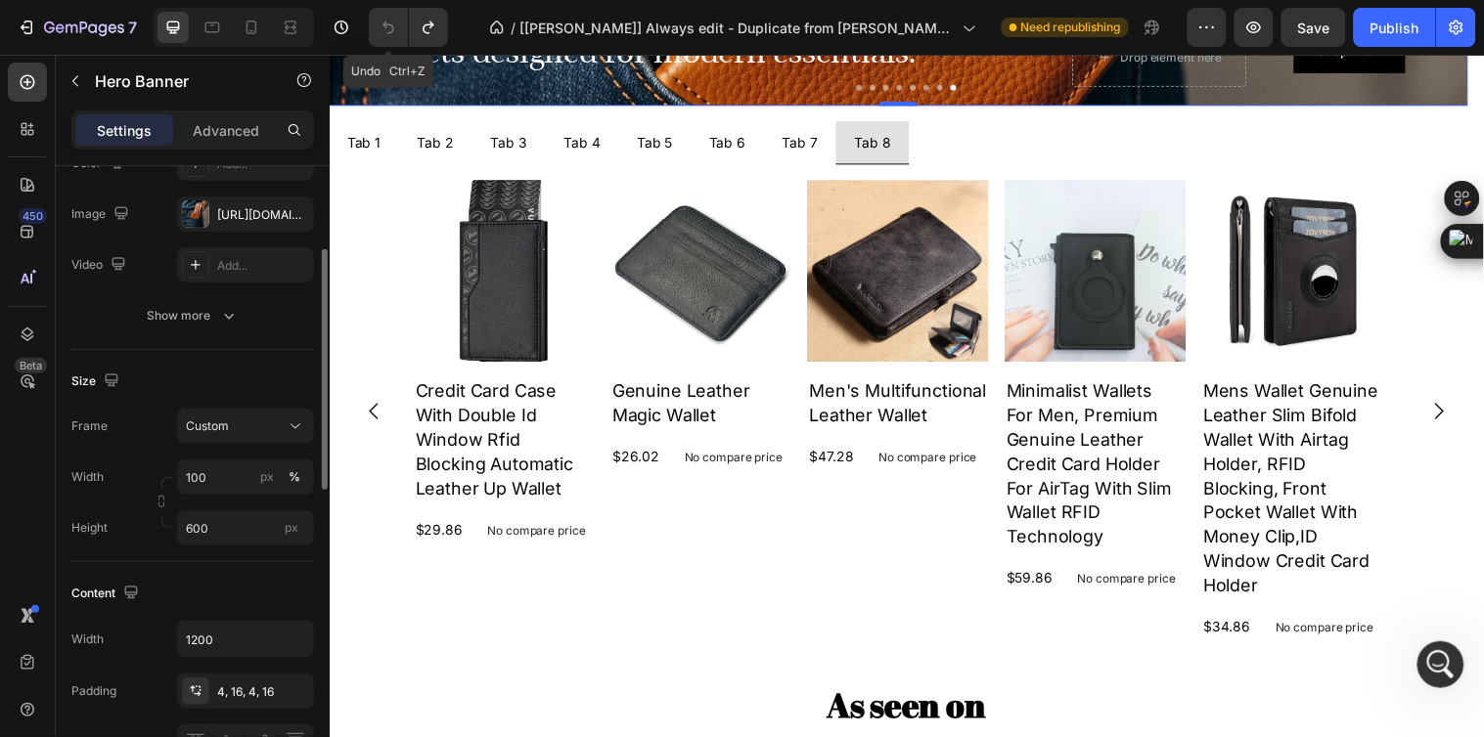
scroll to position [1019, 0]
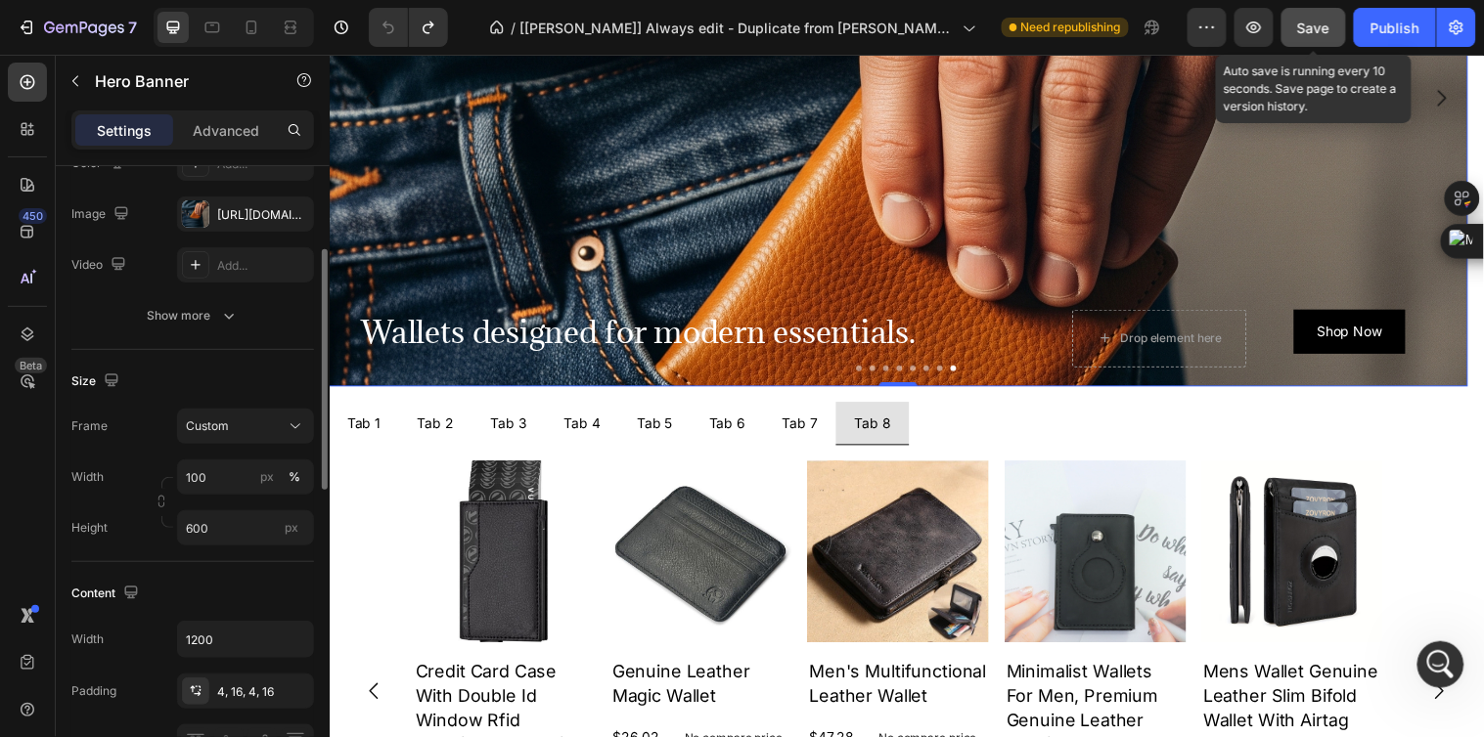
click at [1328, 33] on span "Save" at bounding box center [1314, 28] width 32 height 17
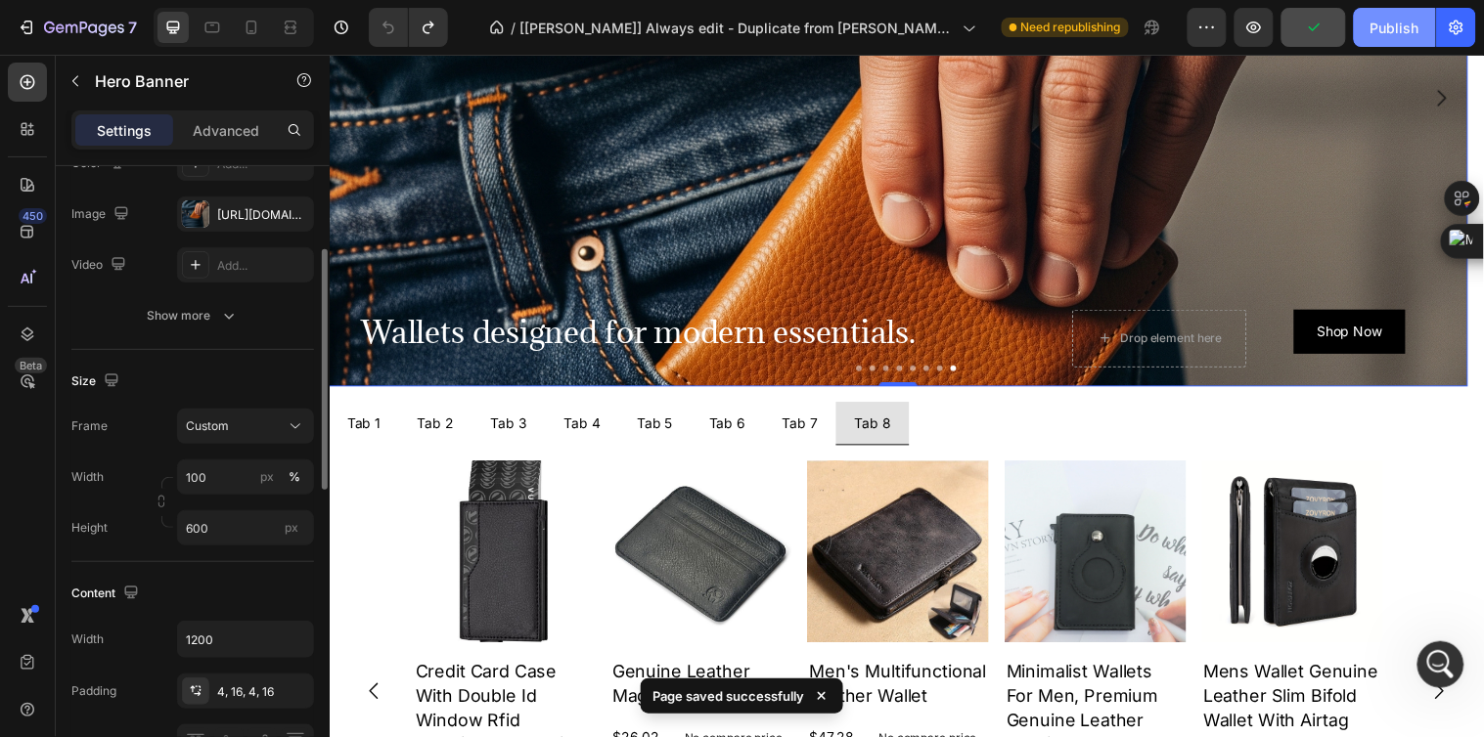
click at [1382, 42] on button "Publish" at bounding box center [1395, 27] width 82 height 39
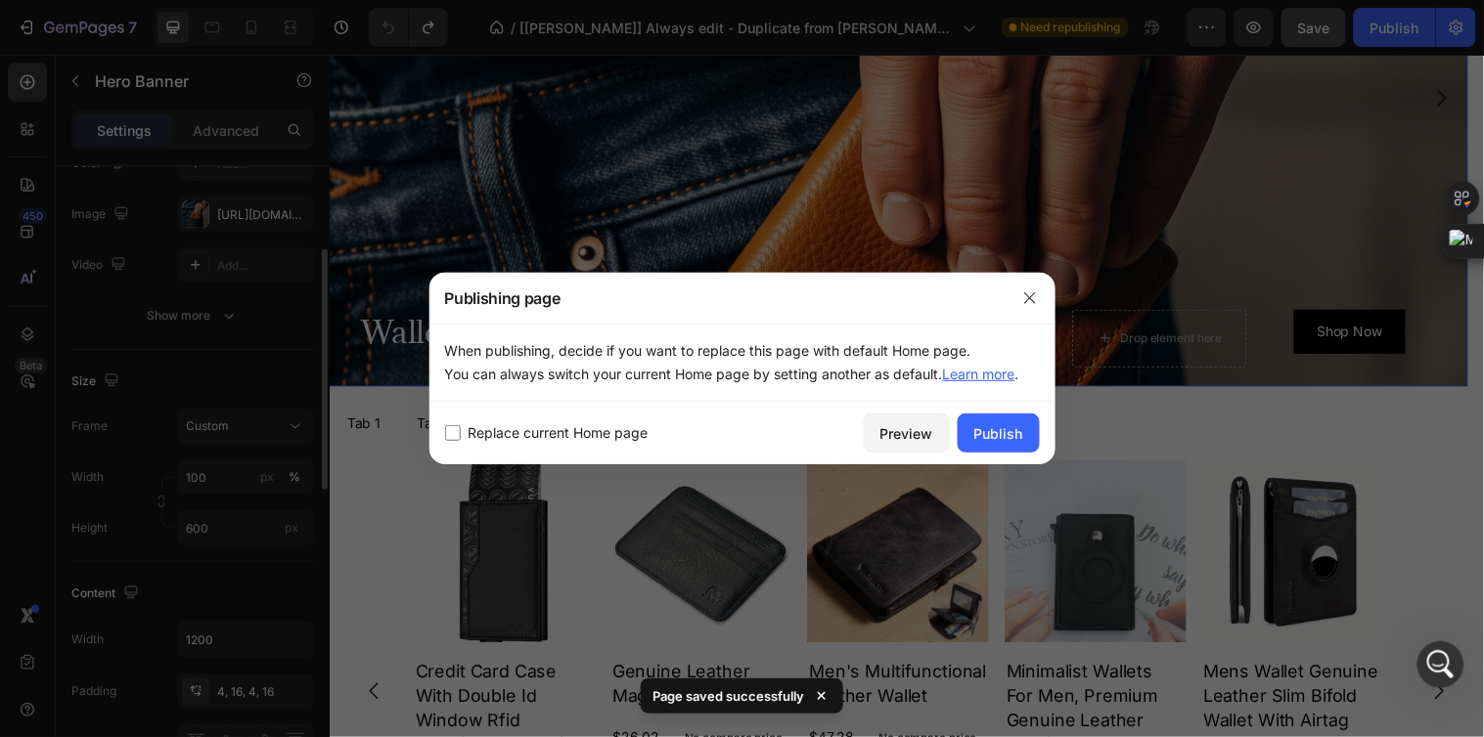
click at [1115, 316] on div at bounding box center [742, 368] width 1484 height 737
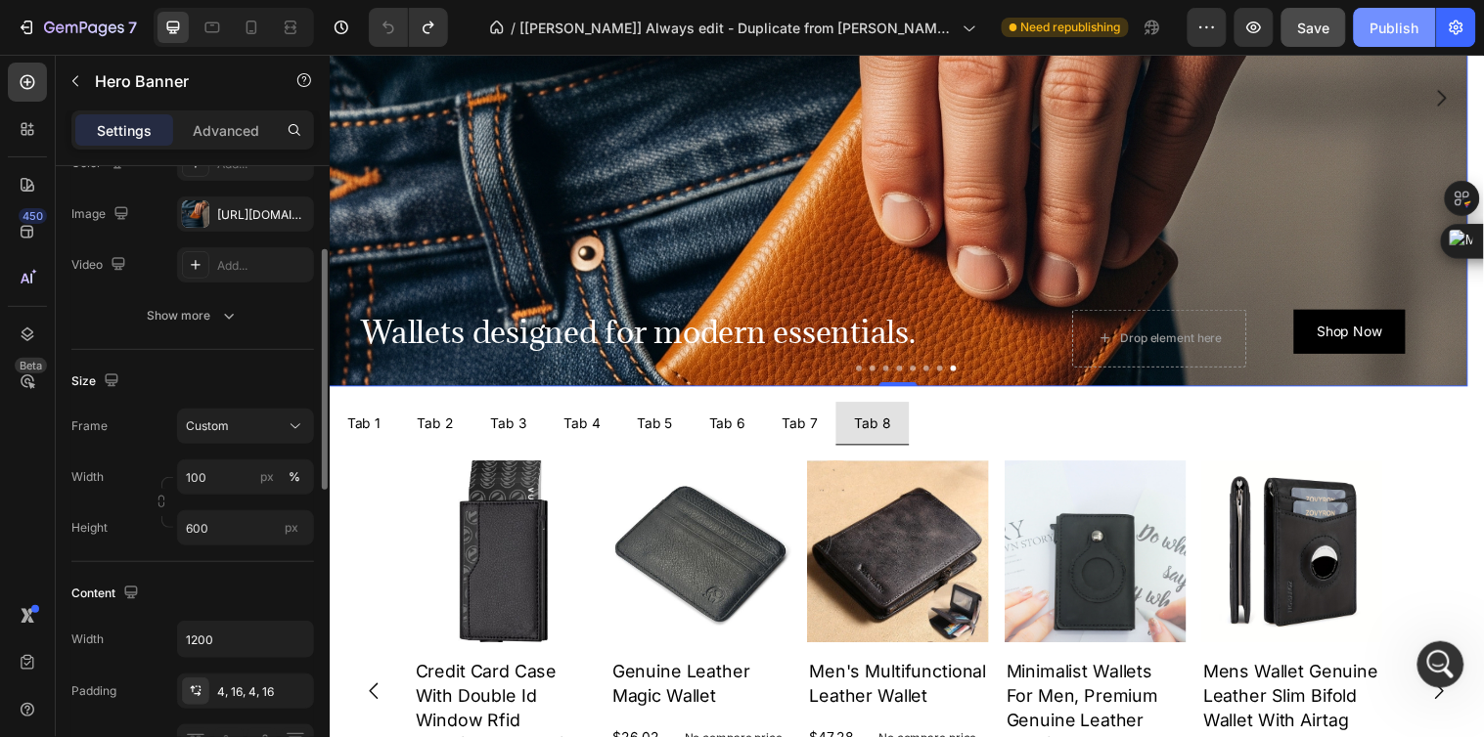
click at [1389, 21] on div "Publish" at bounding box center [1394, 28] width 49 height 21
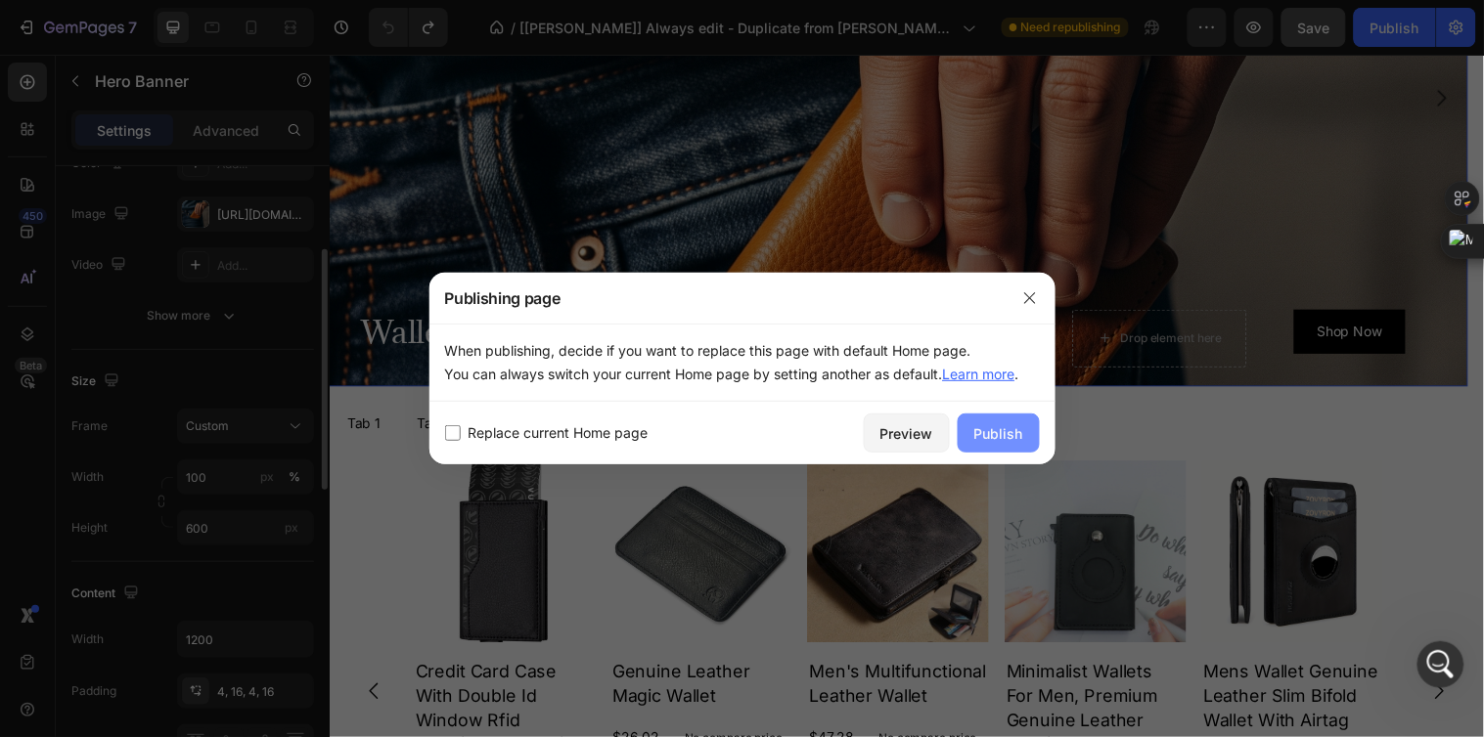
click at [995, 428] on div "Publish" at bounding box center [998, 433] width 49 height 21
